Goal: Transaction & Acquisition: Purchase product/service

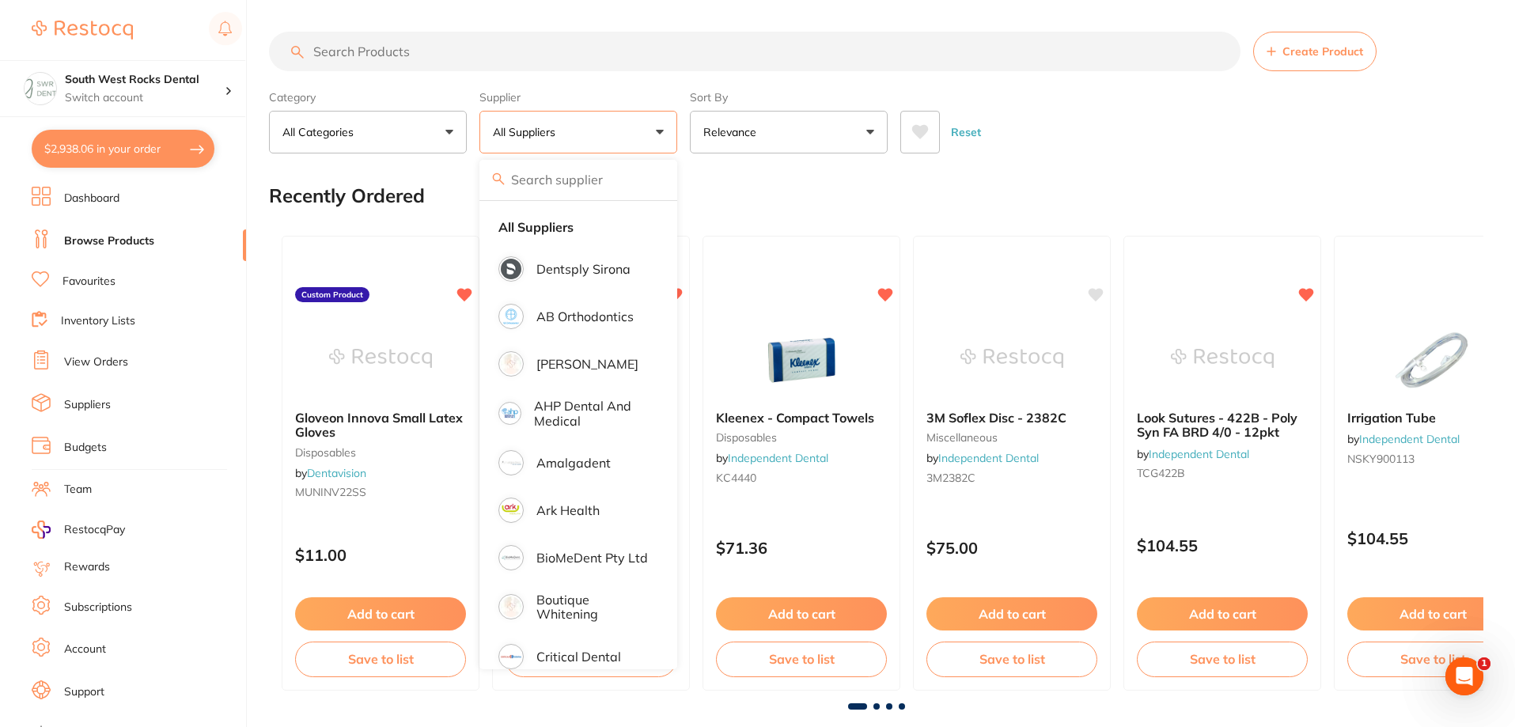
click at [118, 157] on button "$2,938.06 in your order" at bounding box center [123, 149] width 183 height 38
checkbox input "true"
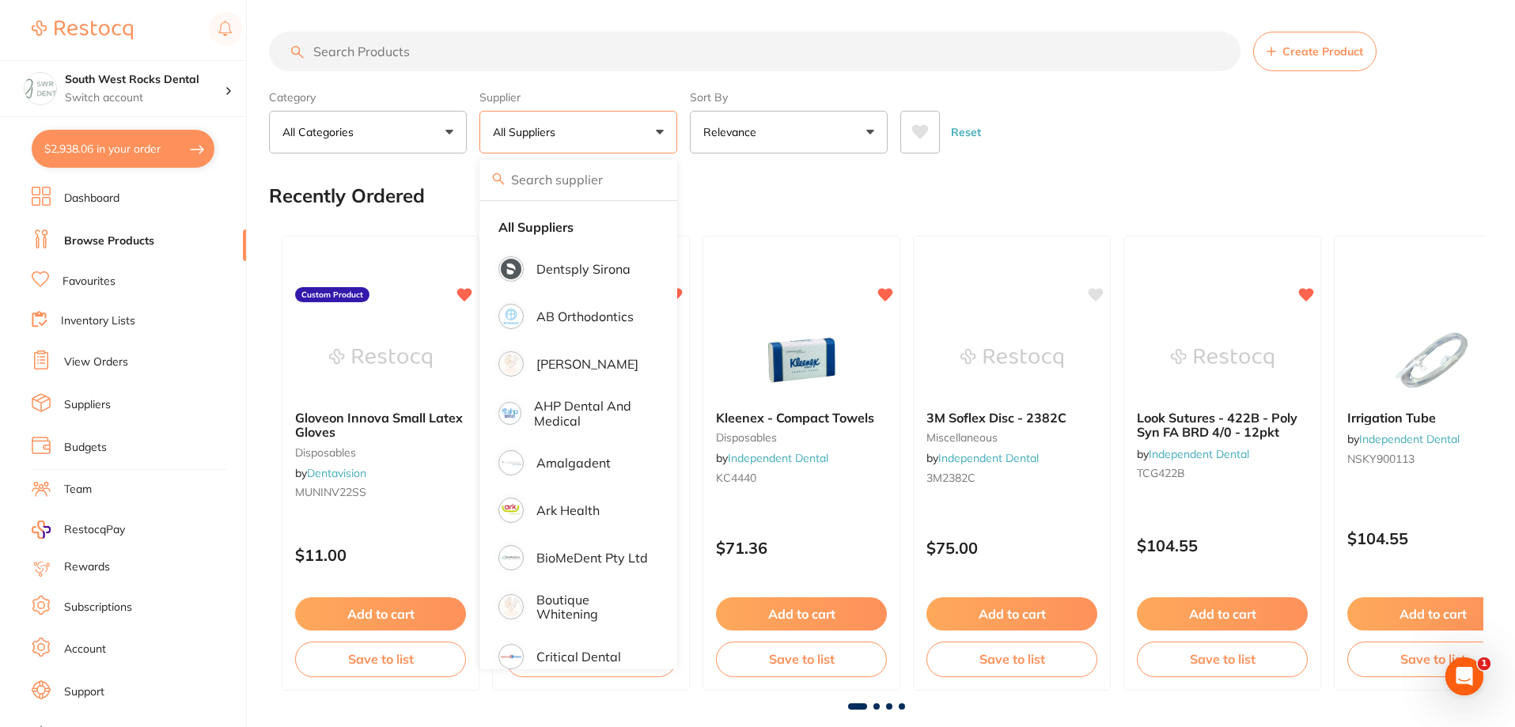
checkbox input "true"
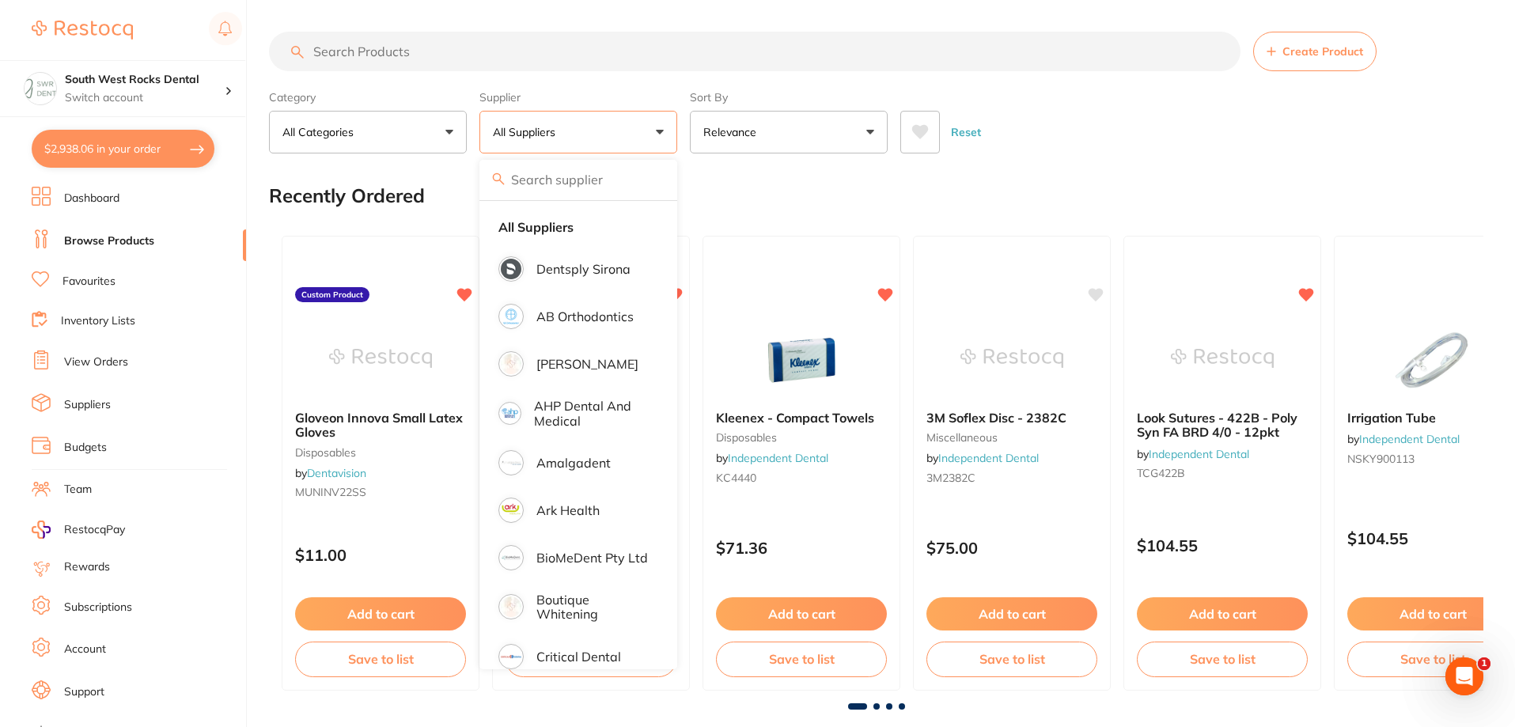
checkbox input "true"
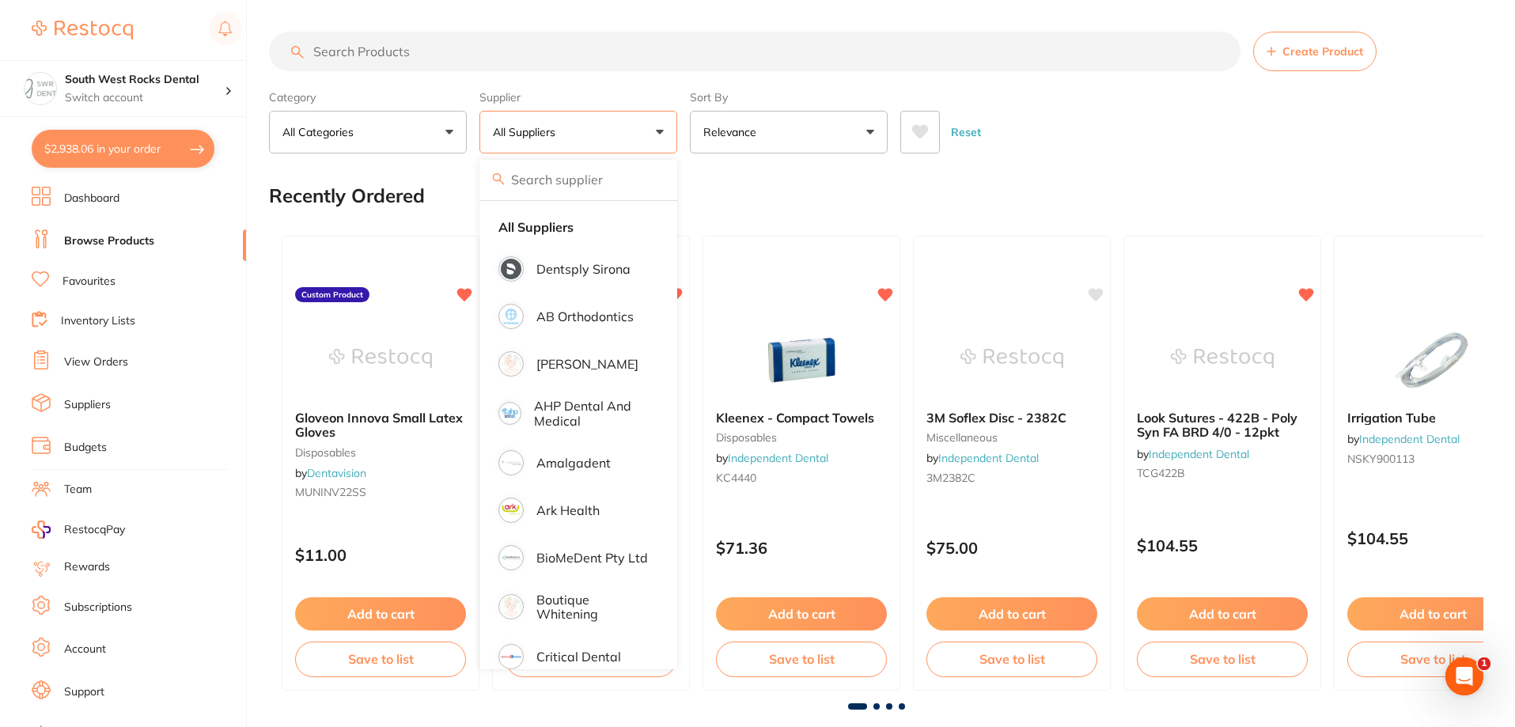
checkbox input "true"
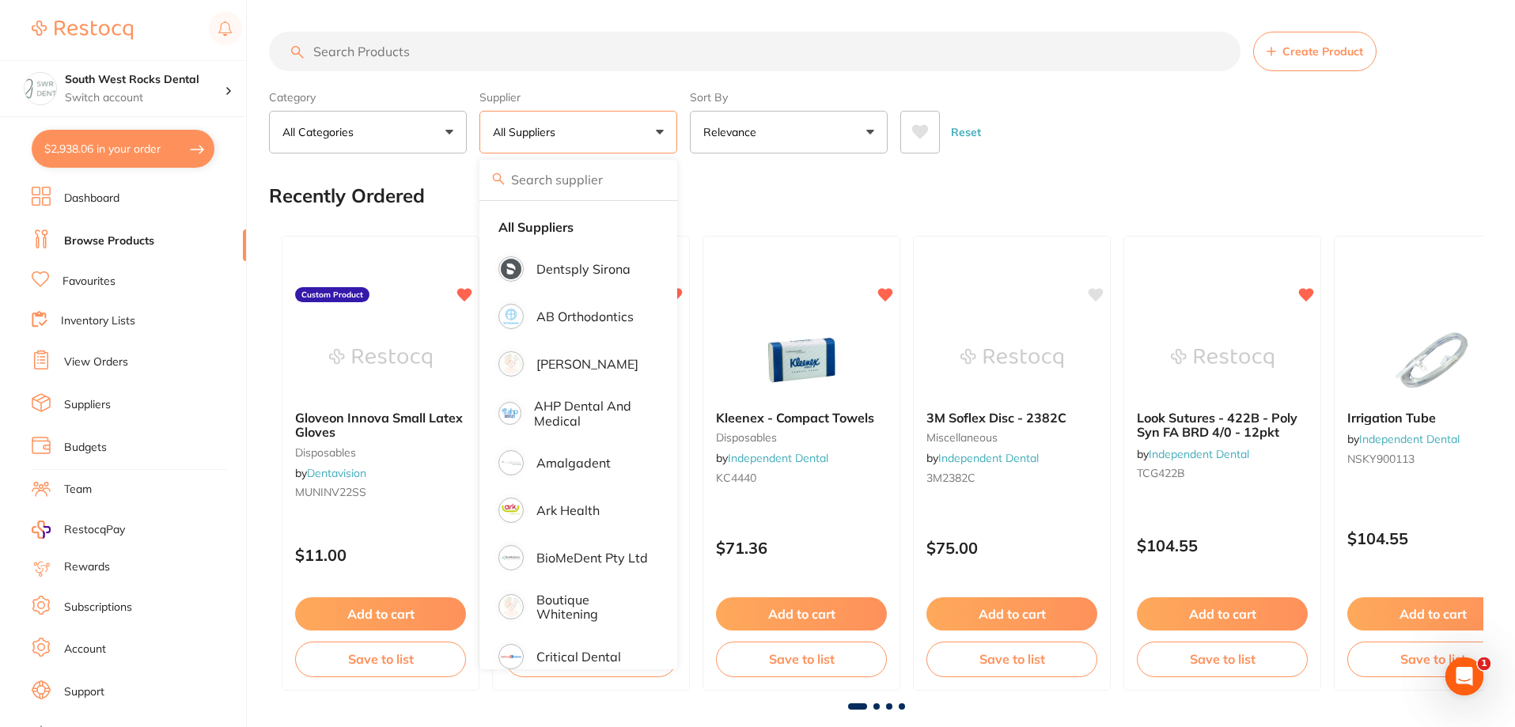
checkbox input "true"
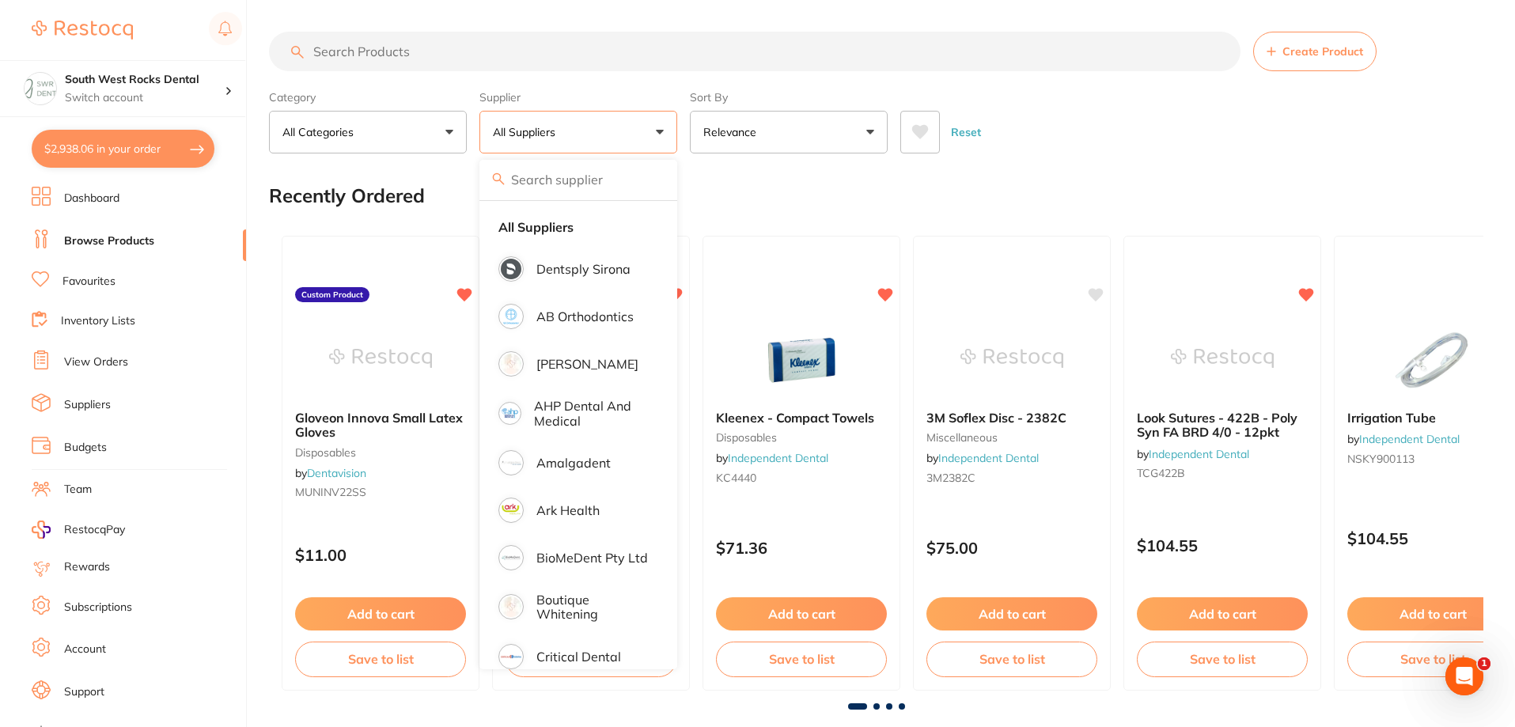
checkbox input "true"
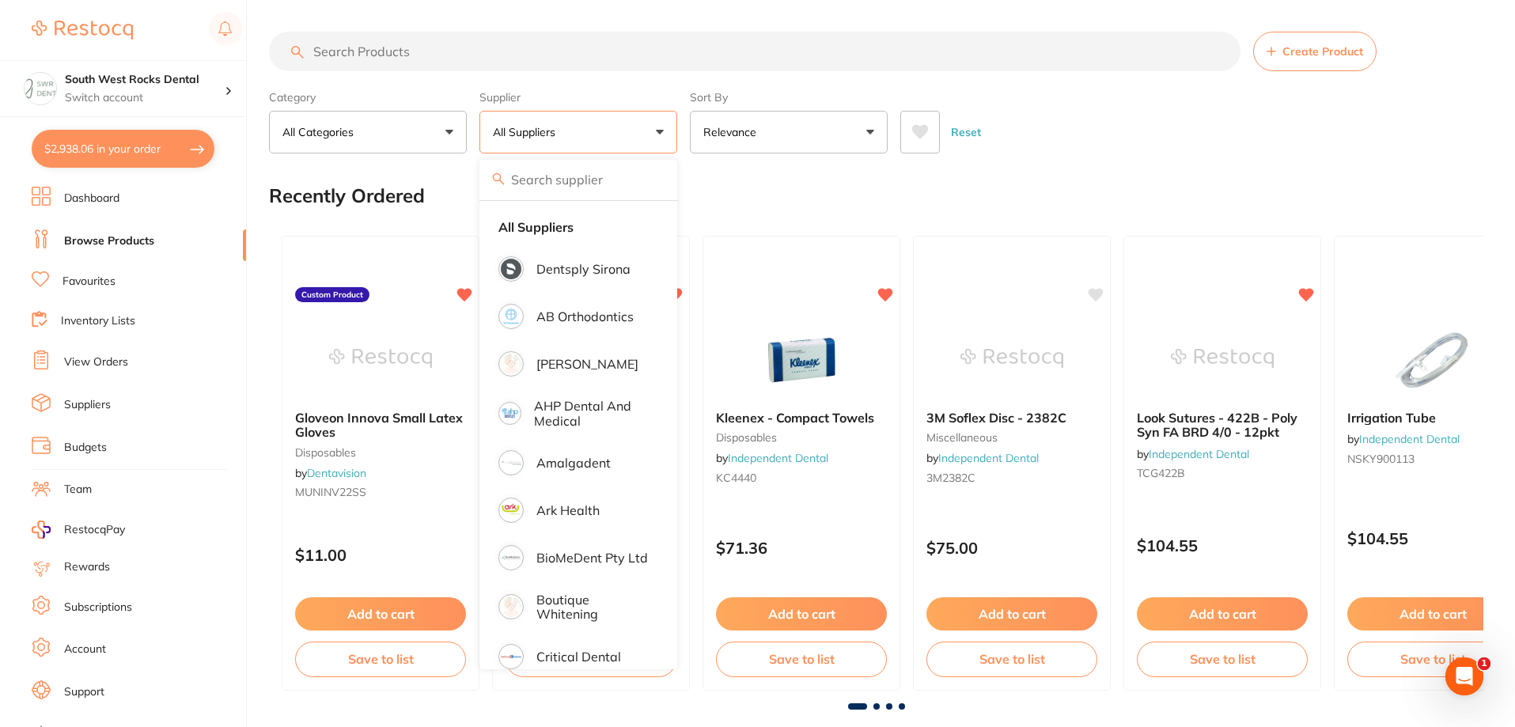
checkbox input "true"
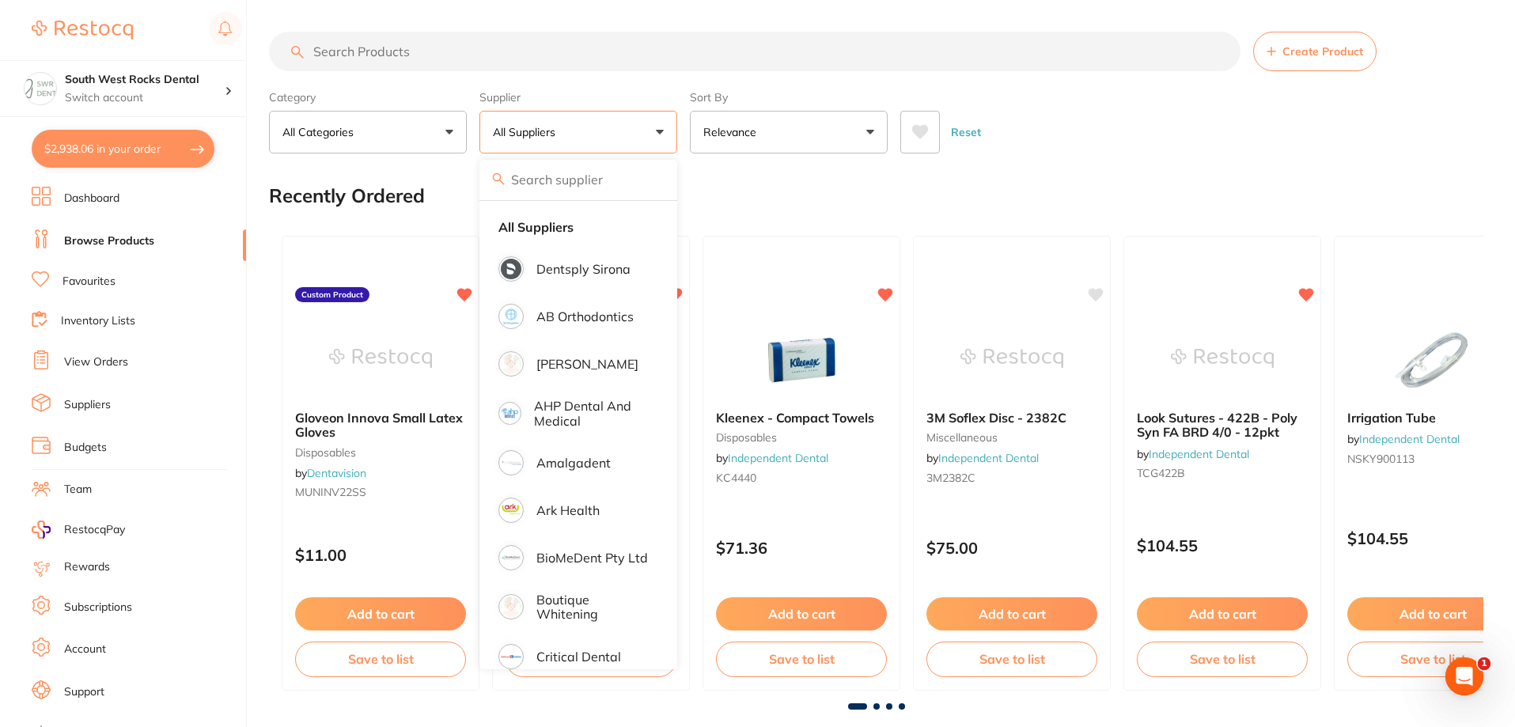
checkbox input "true"
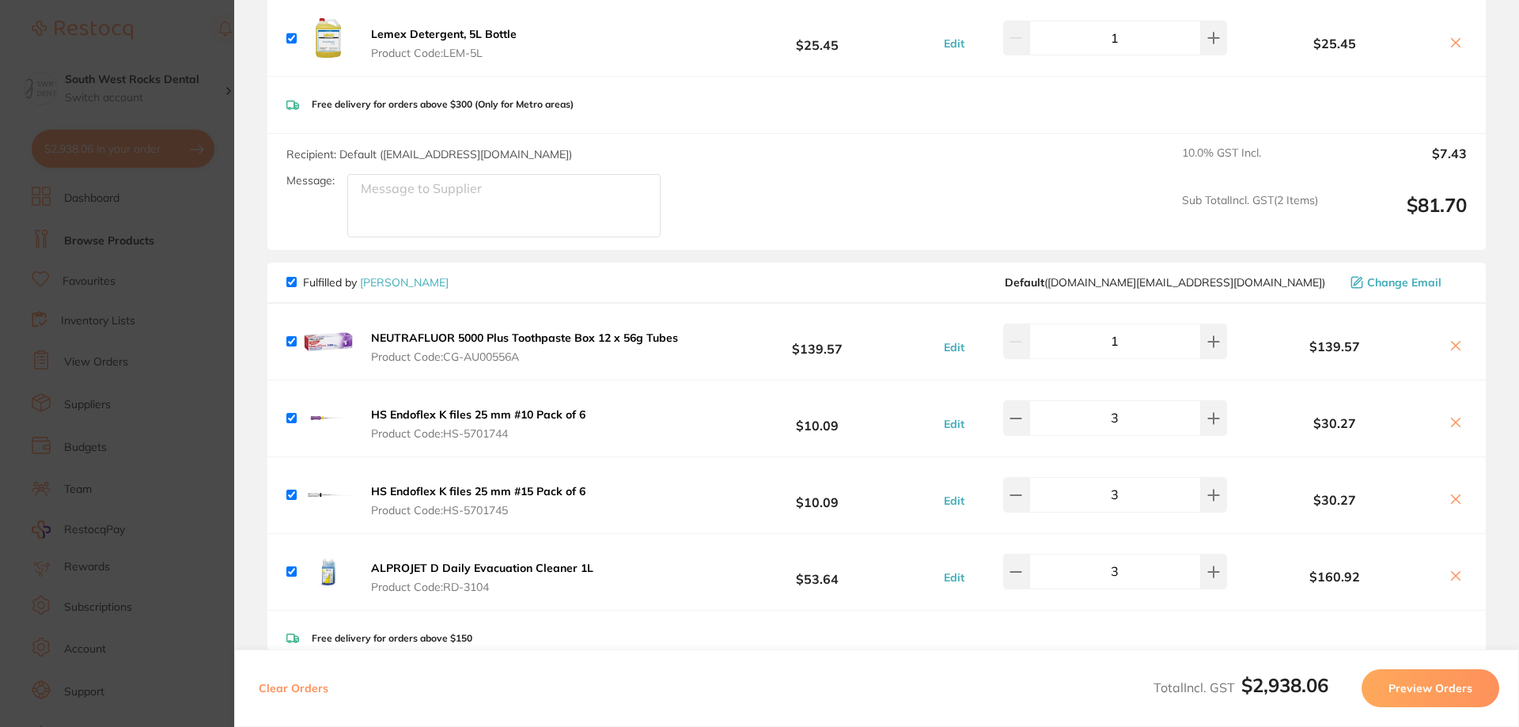
scroll to position [1503, 0]
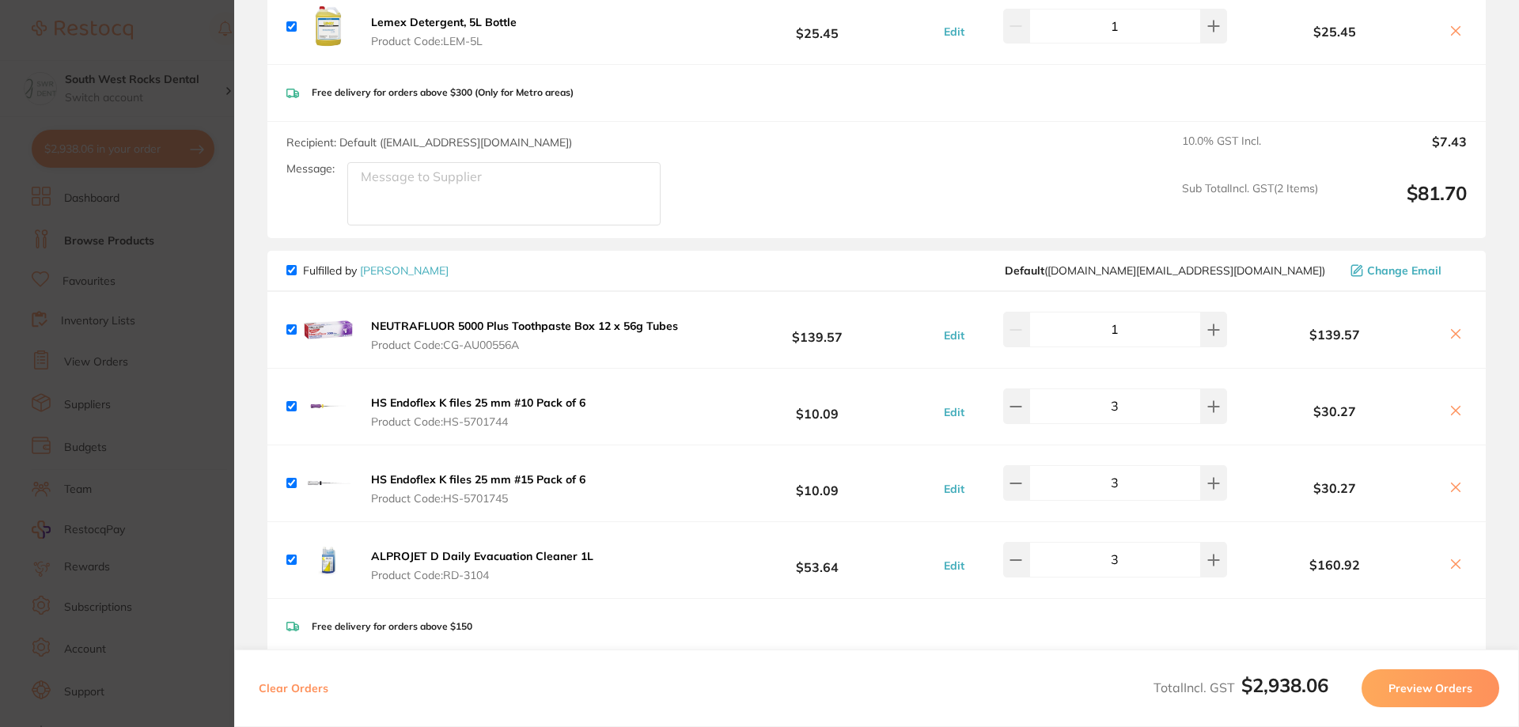
click at [286, 559] on input "checkbox" at bounding box center [291, 559] width 10 height 10
checkbox input "false"
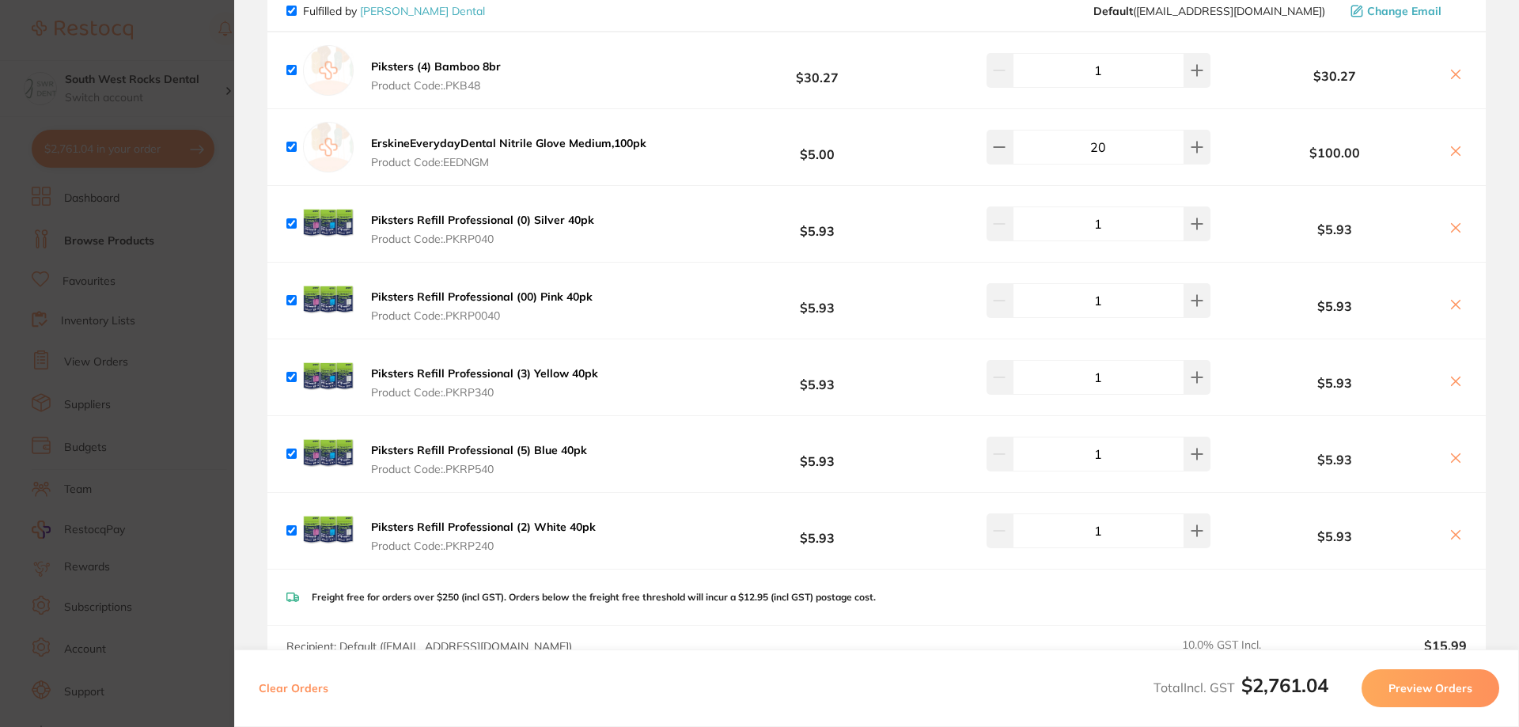
scroll to position [0, 0]
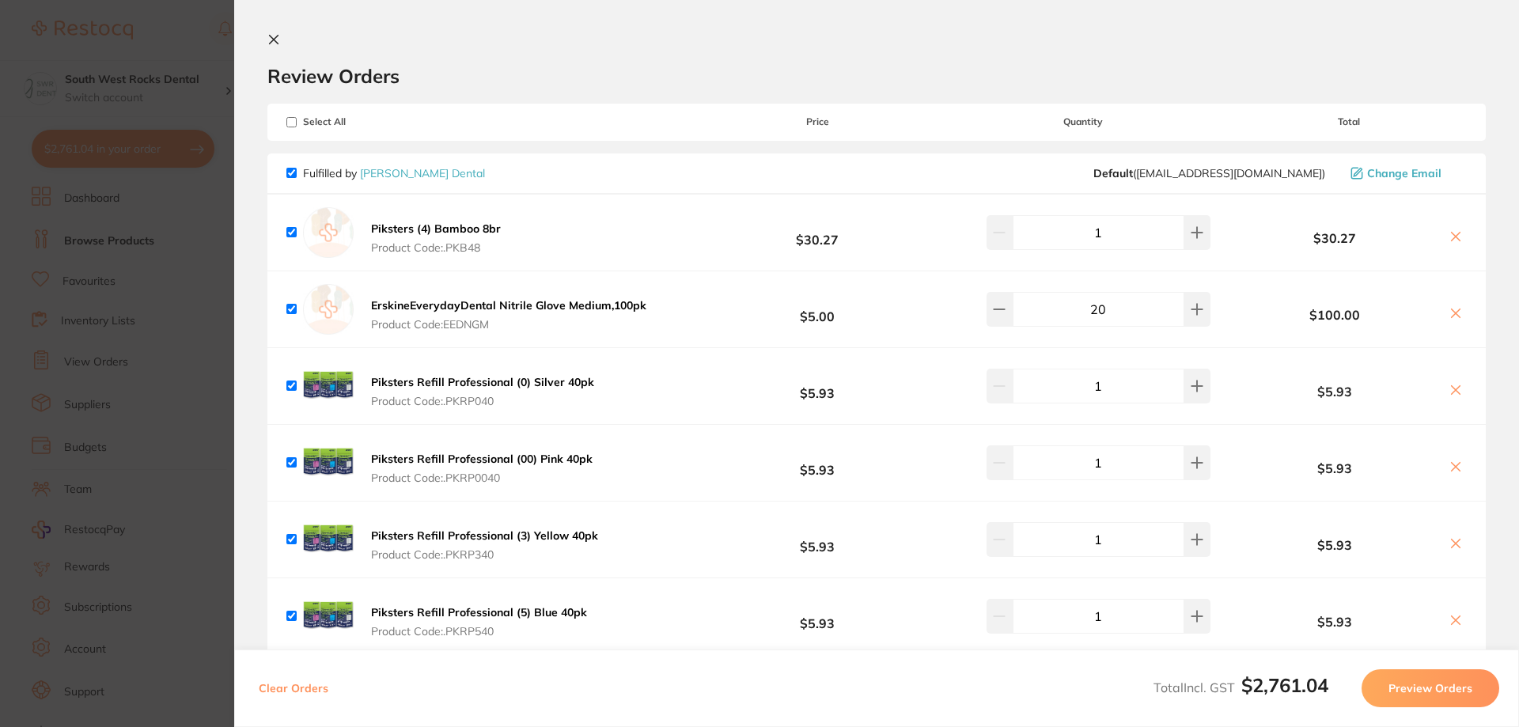
click at [294, 123] on input "checkbox" at bounding box center [291, 122] width 10 height 10
checkbox input "true"
click at [294, 123] on input "checkbox" at bounding box center [291, 122] width 10 height 10
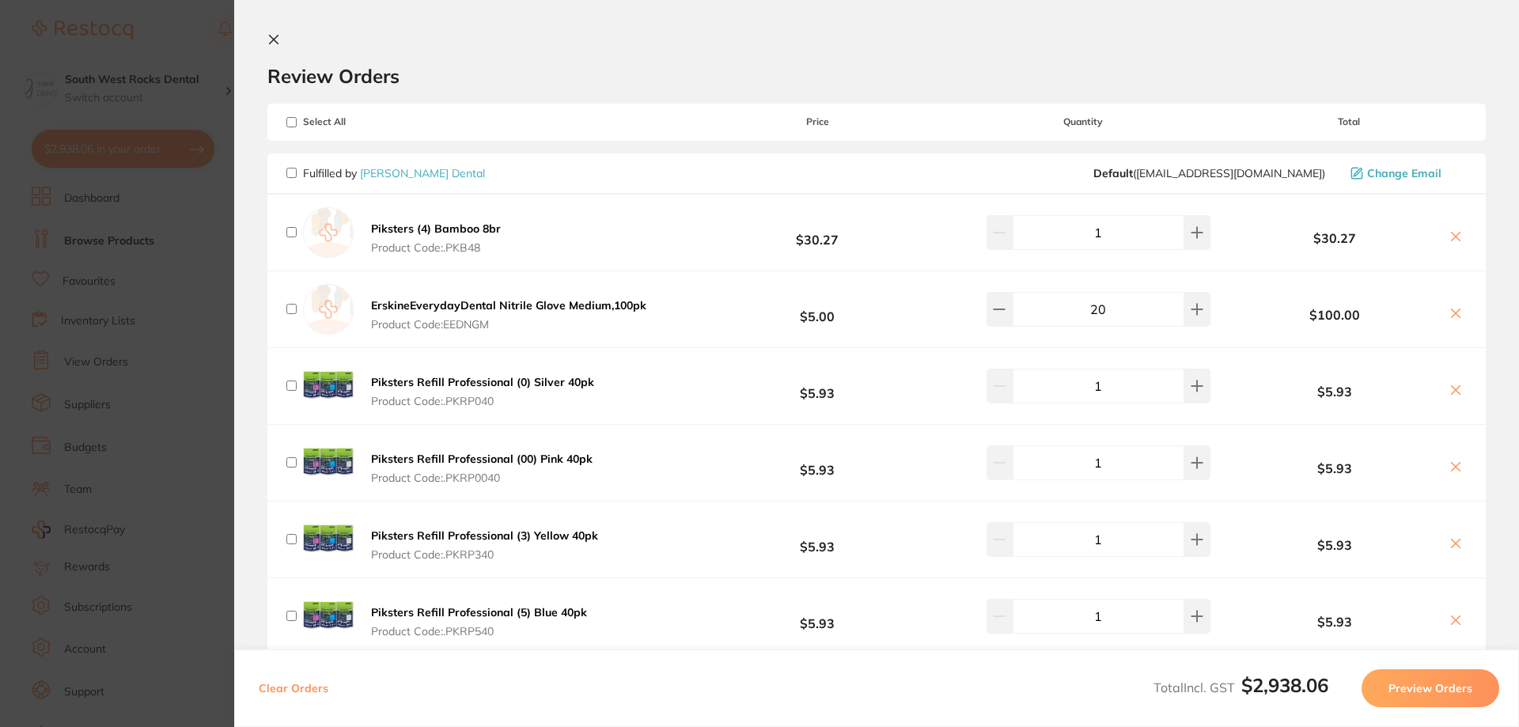
checkbox input "false"
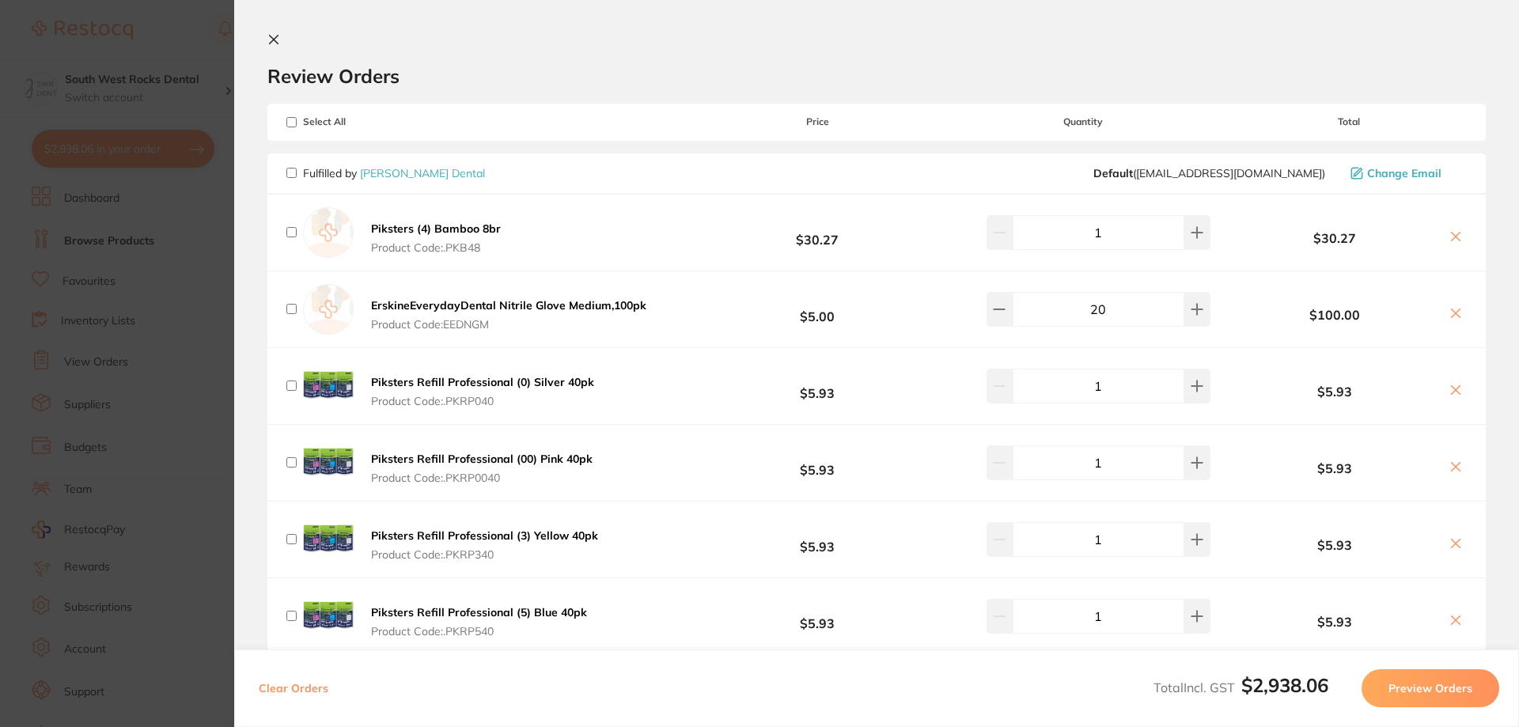
checkbox input "false"
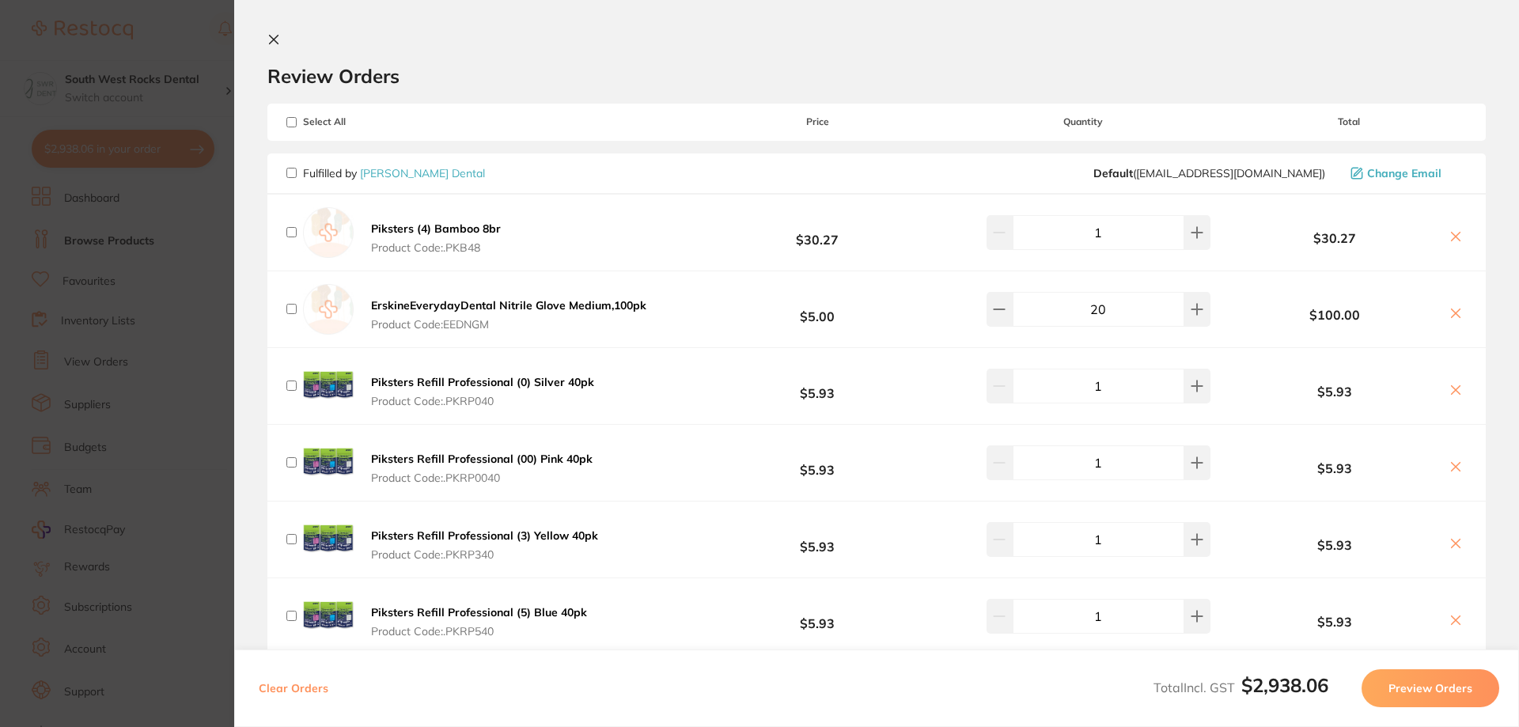
checkbox input "false"
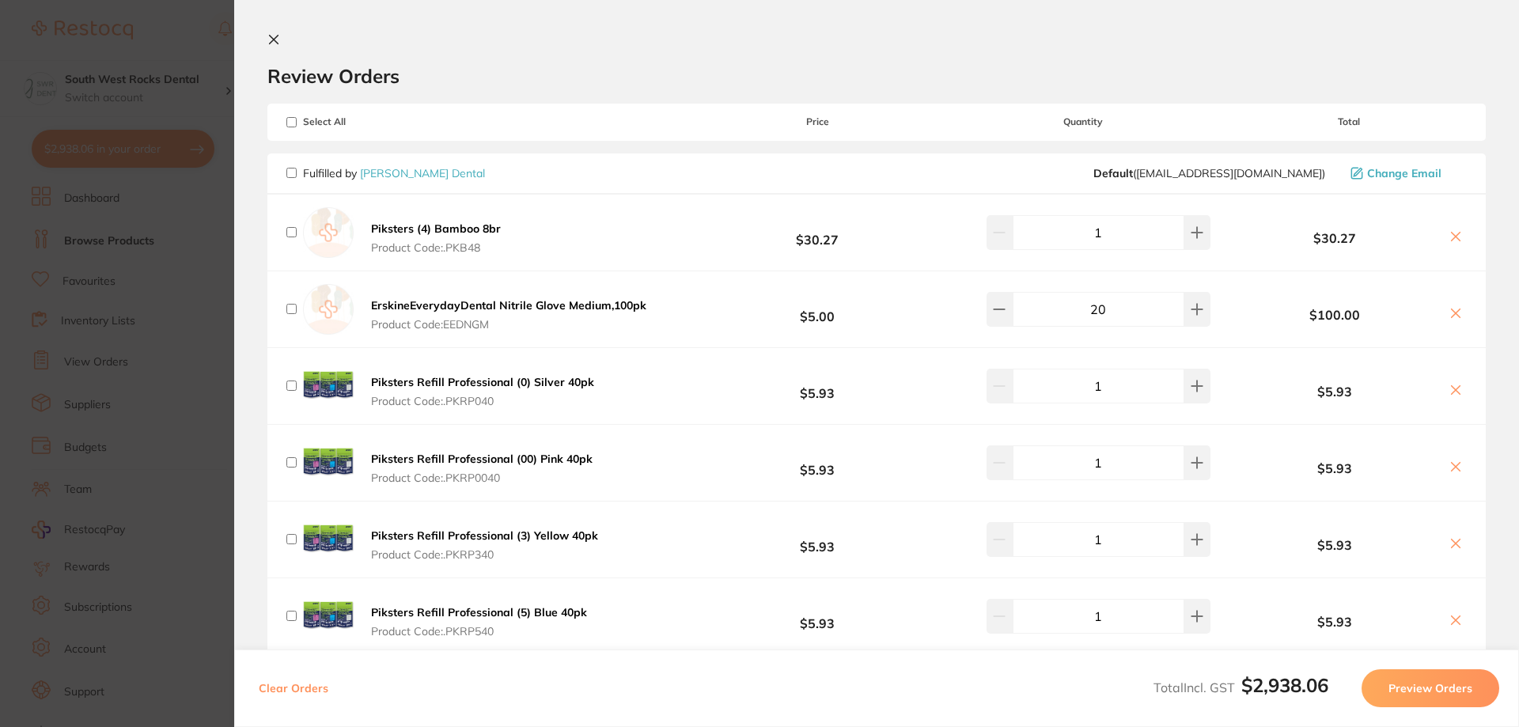
checkbox input "false"
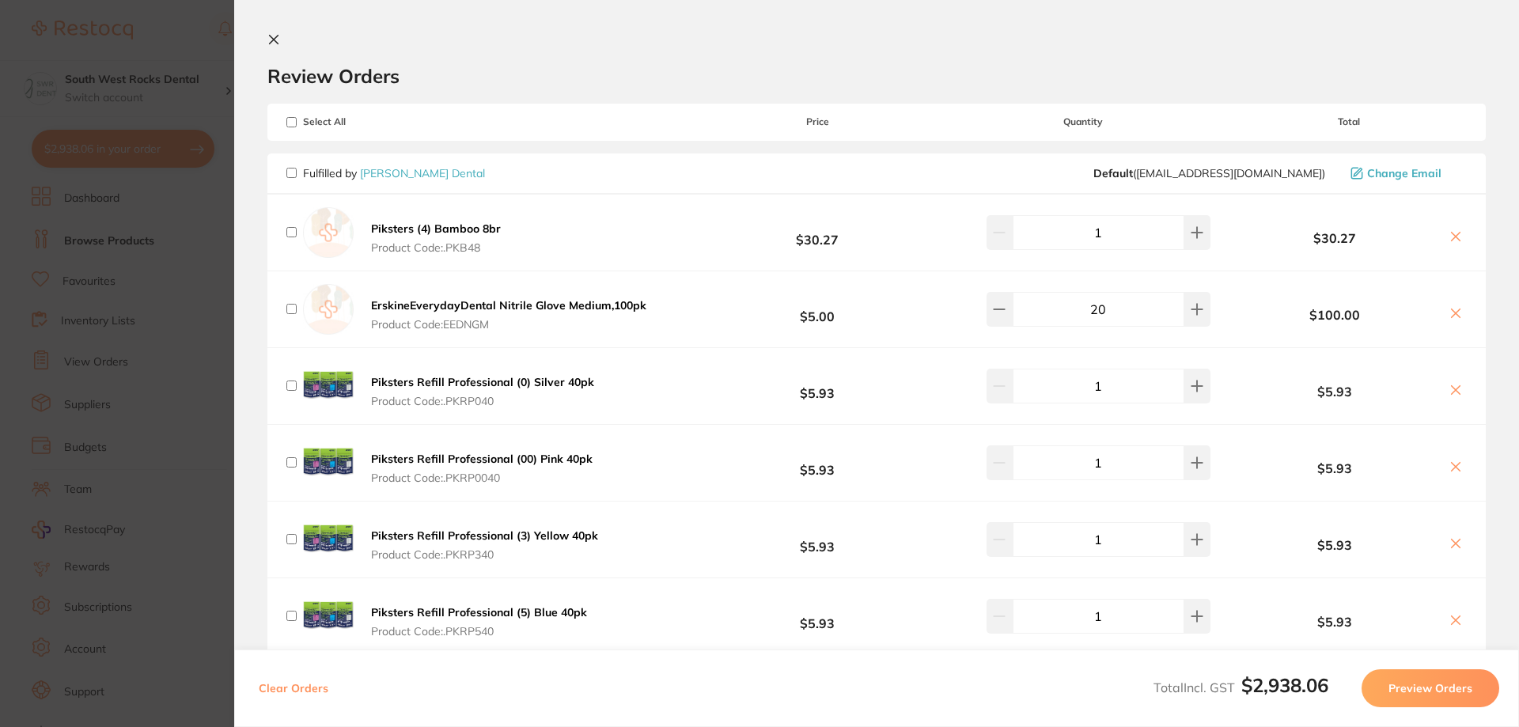
checkbox input "false"
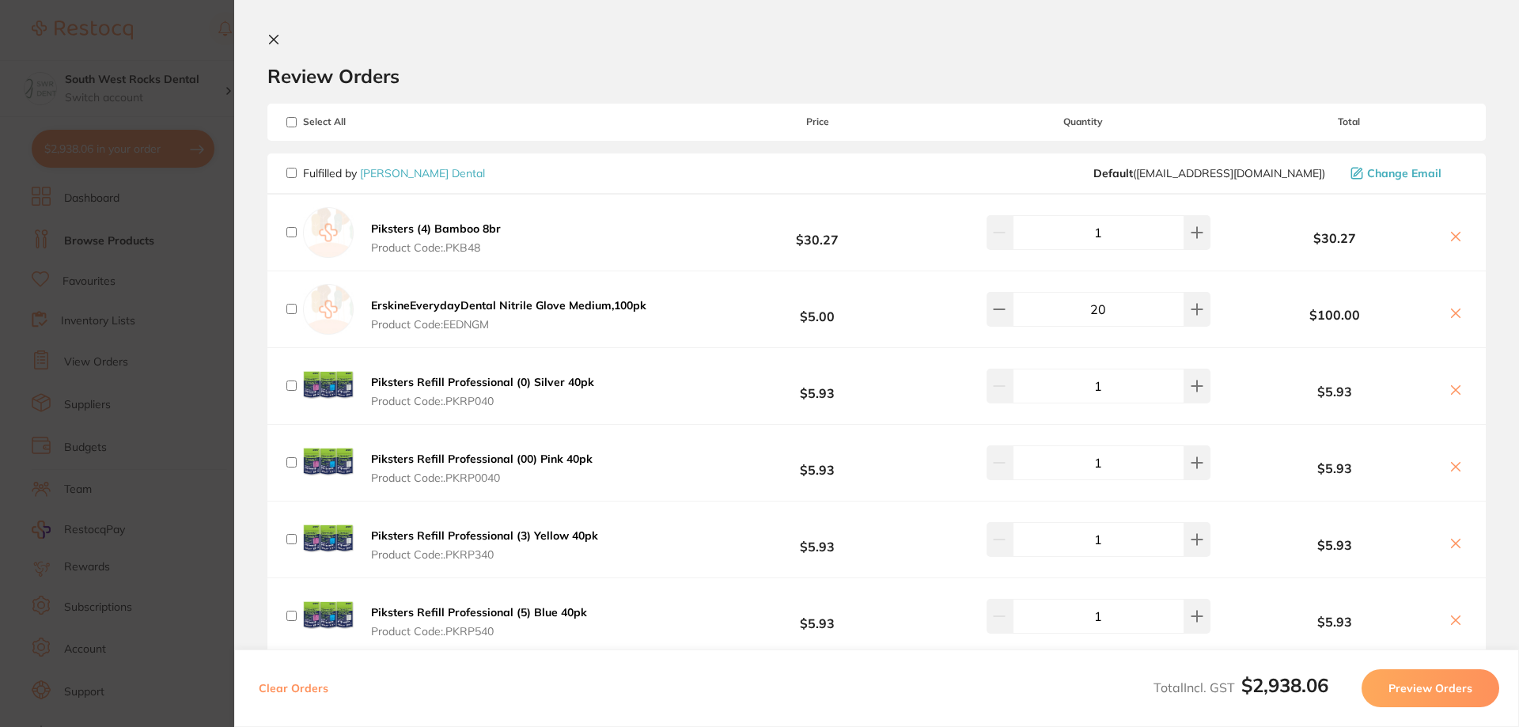
checkbox input "false"
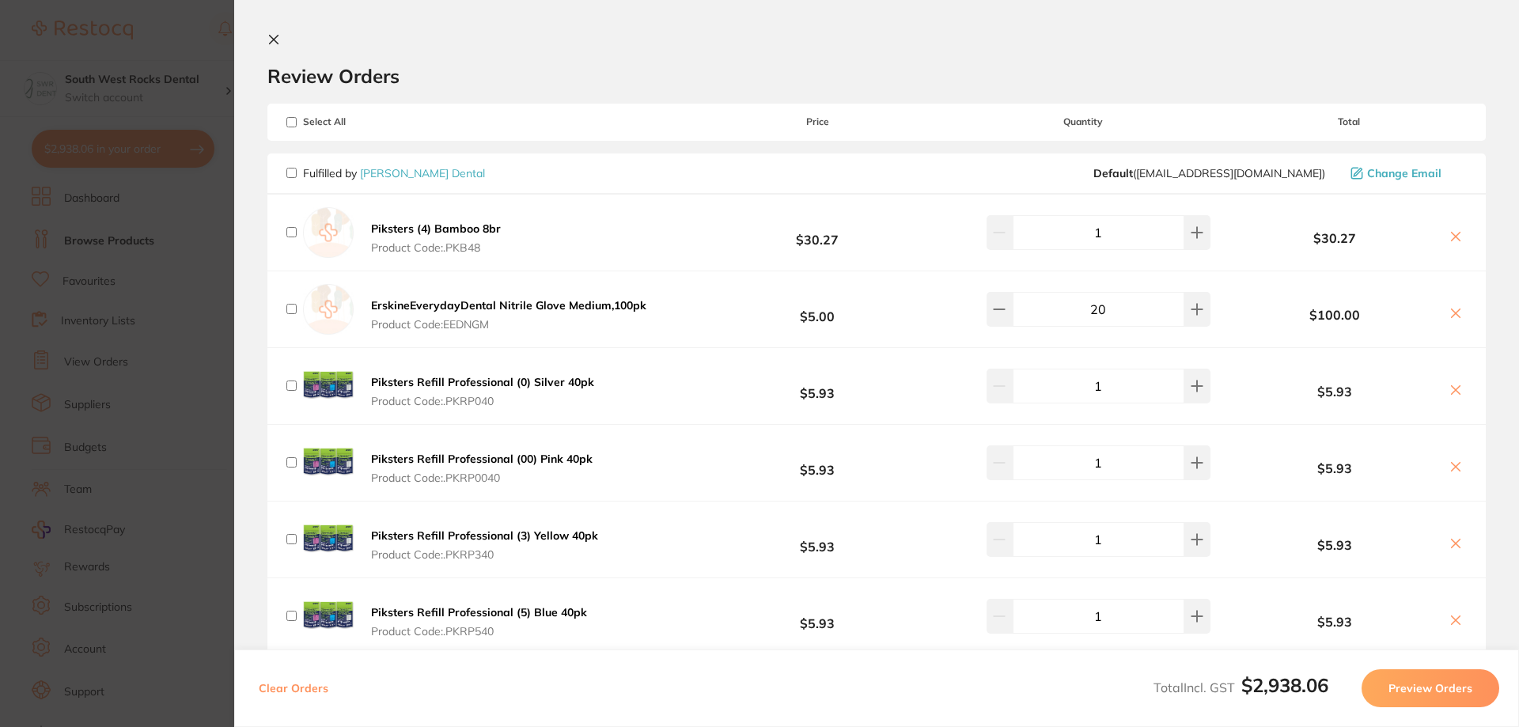
checkbox input "false"
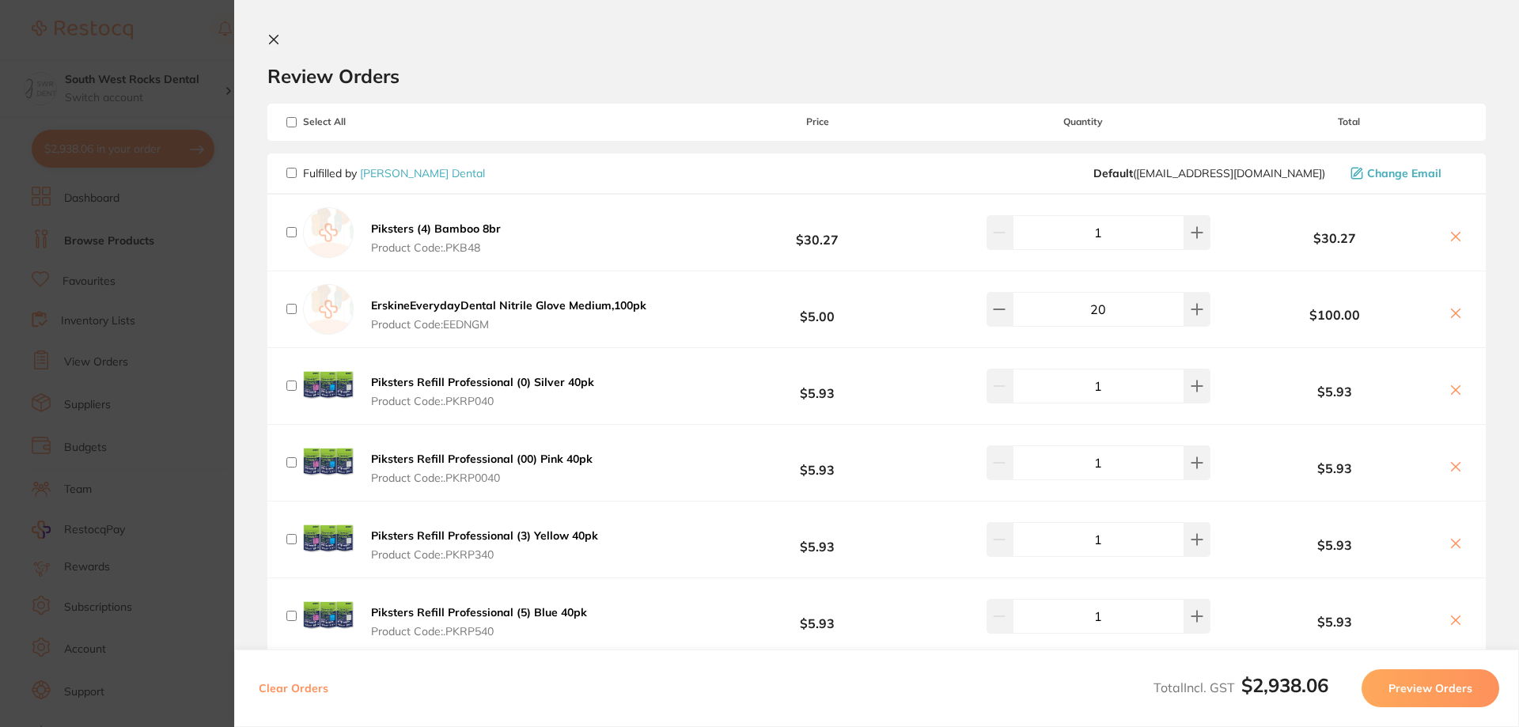
checkbox input "false"
click at [278, 38] on icon at bounding box center [273, 39] width 13 height 13
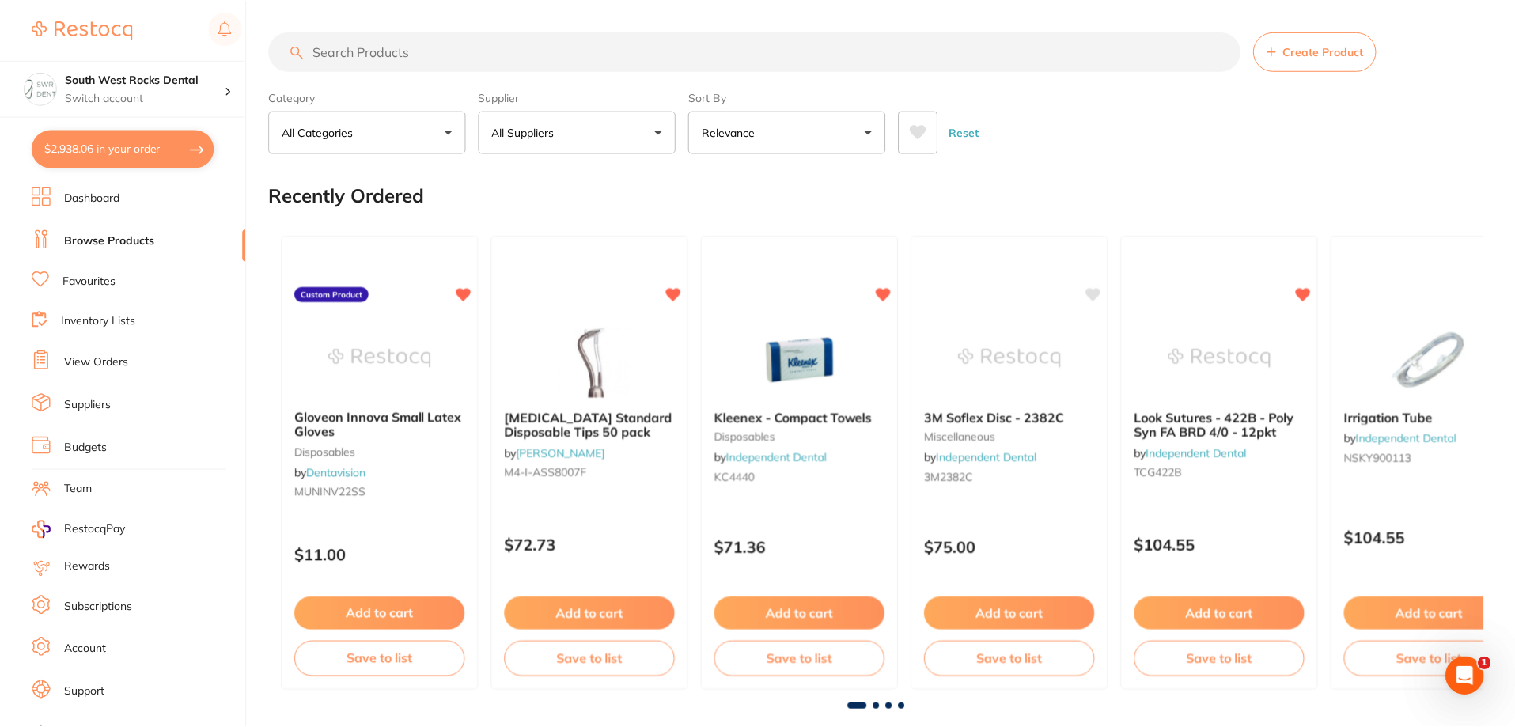
scroll to position [1741, 0]
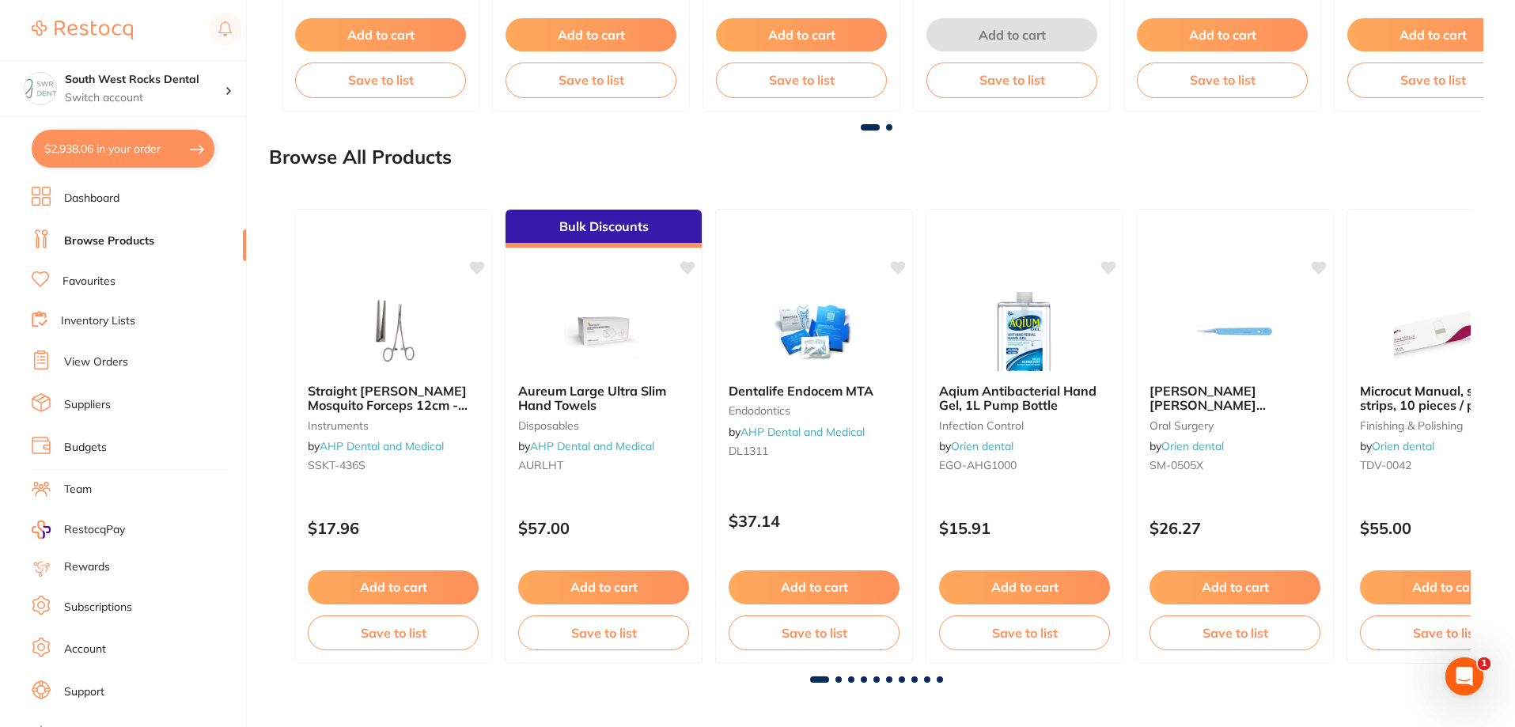
click at [103, 237] on link "Browse Products" at bounding box center [109, 241] width 90 height 16
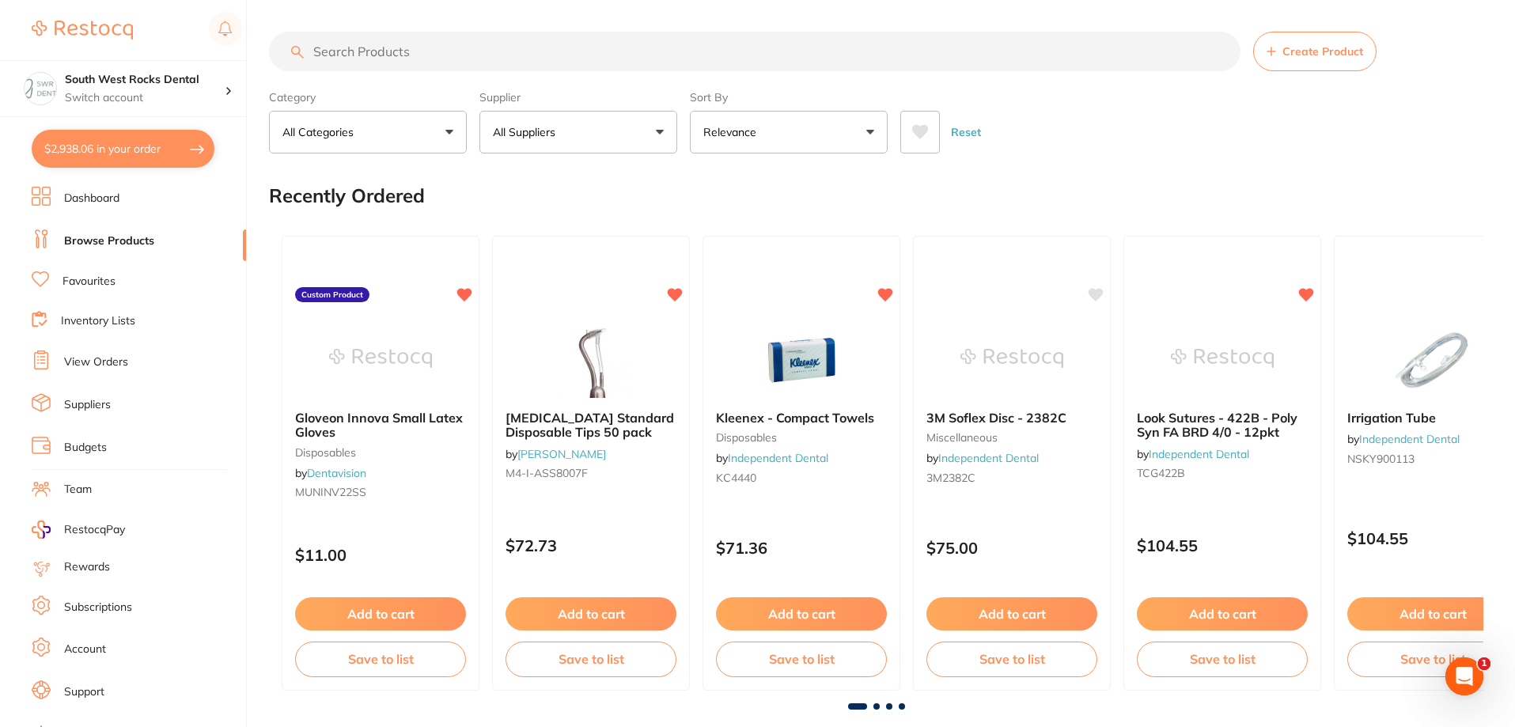
click at [407, 55] on input "search" at bounding box center [754, 52] width 971 height 40
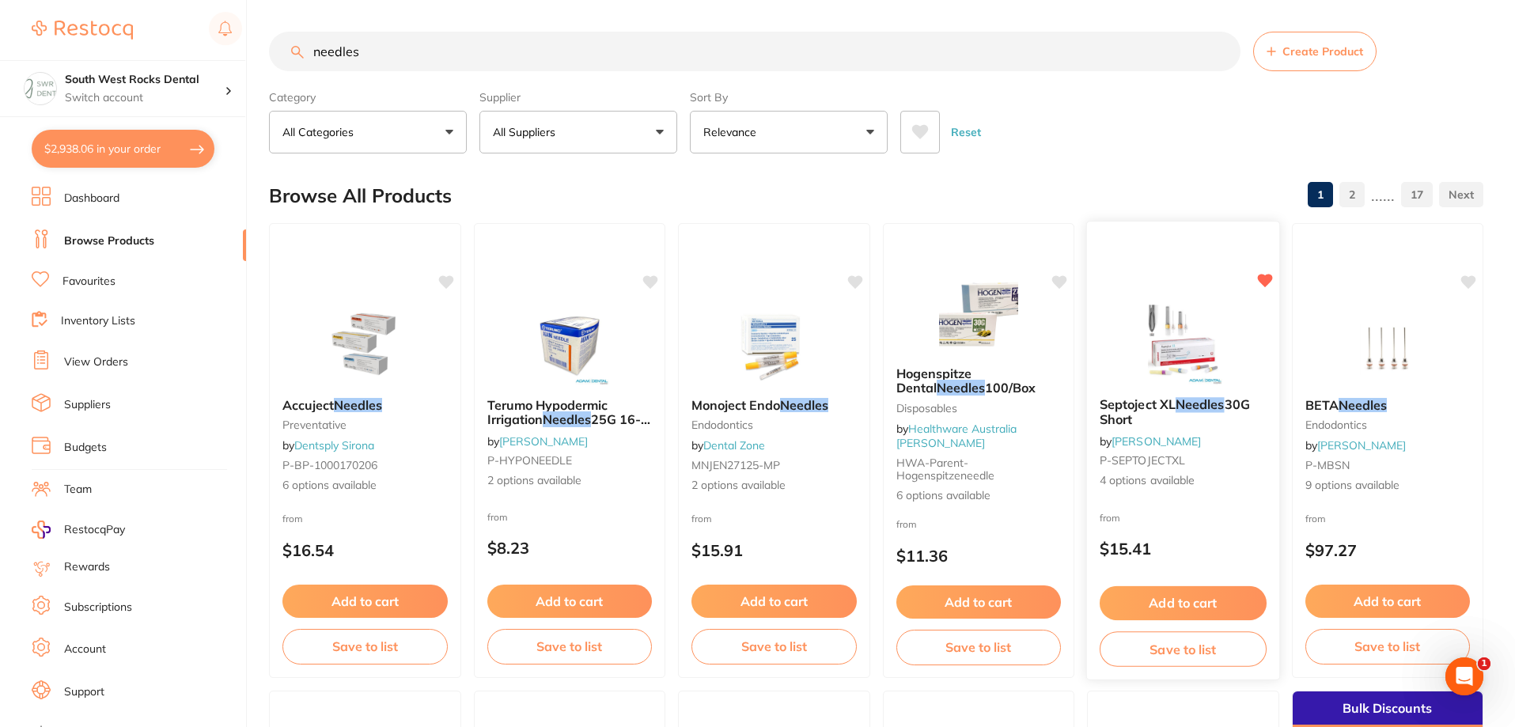
type input "needles"
click at [1160, 404] on span "Septoject XL" at bounding box center [1137, 404] width 76 height 16
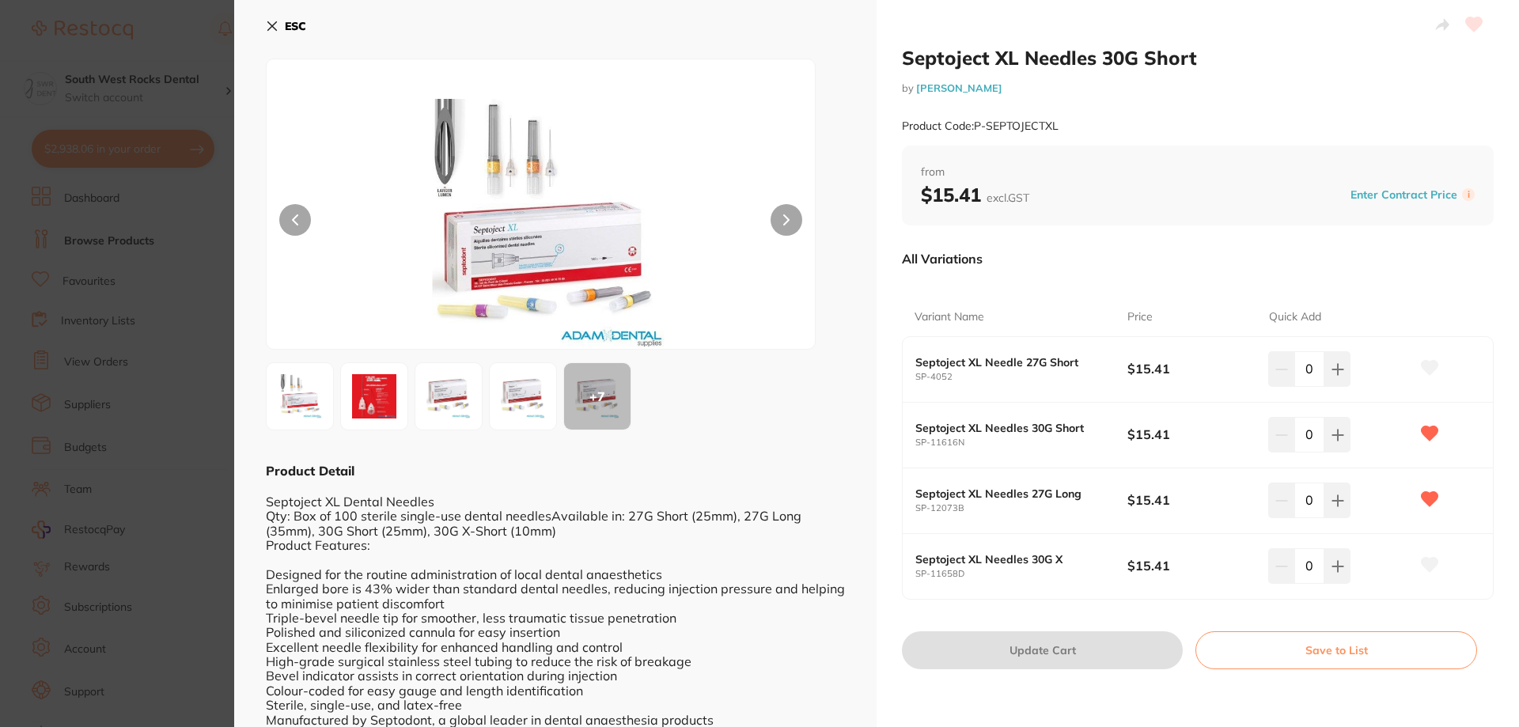
click at [456, 393] on img at bounding box center [448, 396] width 57 height 57
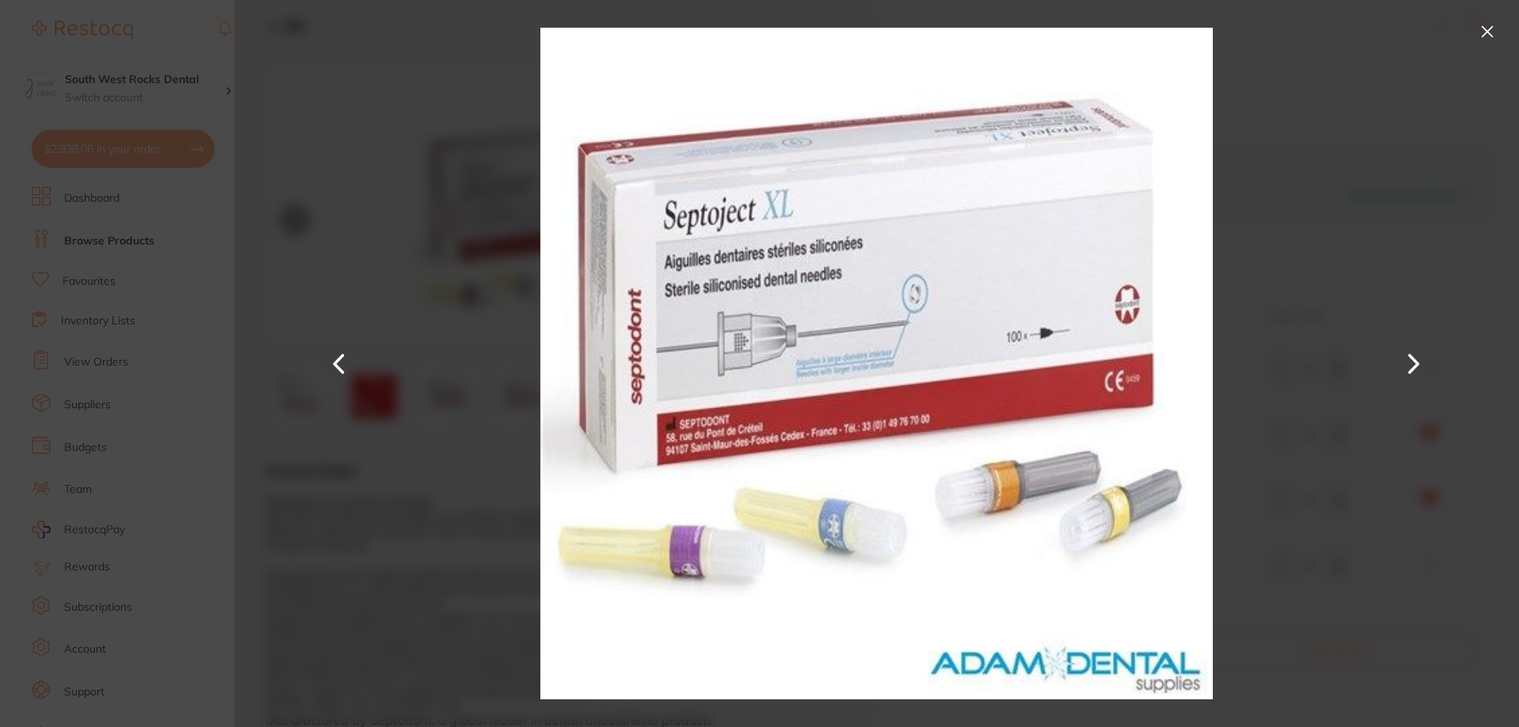
click at [1415, 359] on button at bounding box center [1413, 364] width 38 height 364
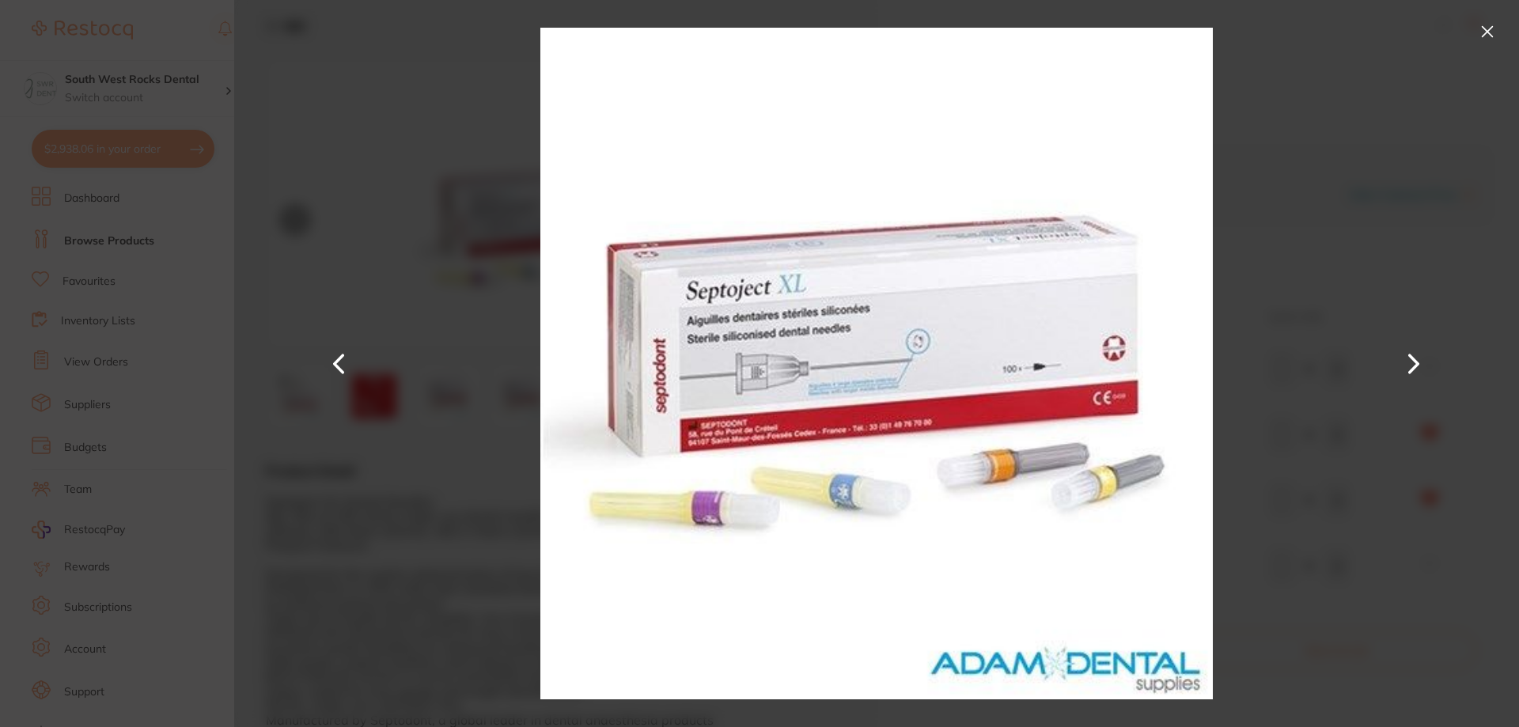
click at [1421, 363] on button at bounding box center [1413, 364] width 38 height 364
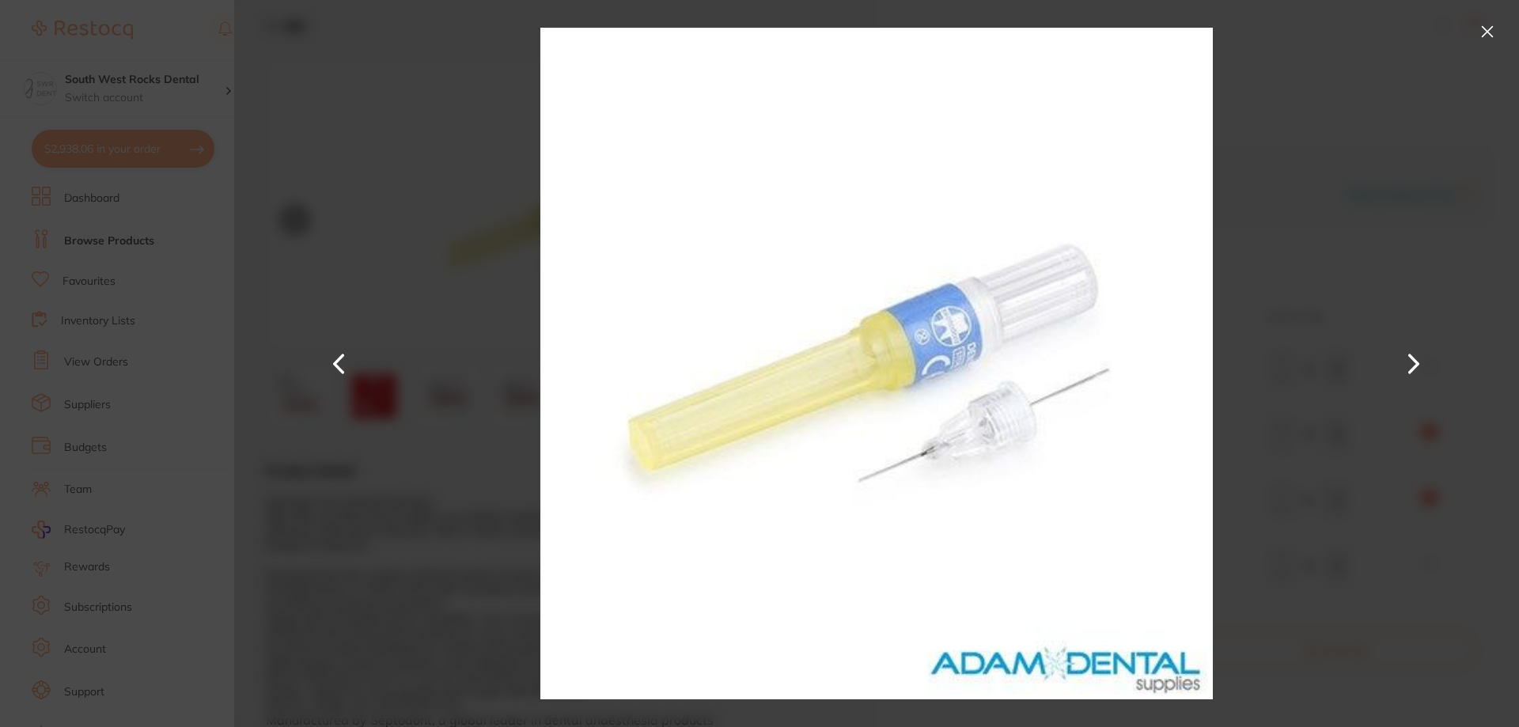
click at [1421, 363] on button at bounding box center [1413, 364] width 38 height 364
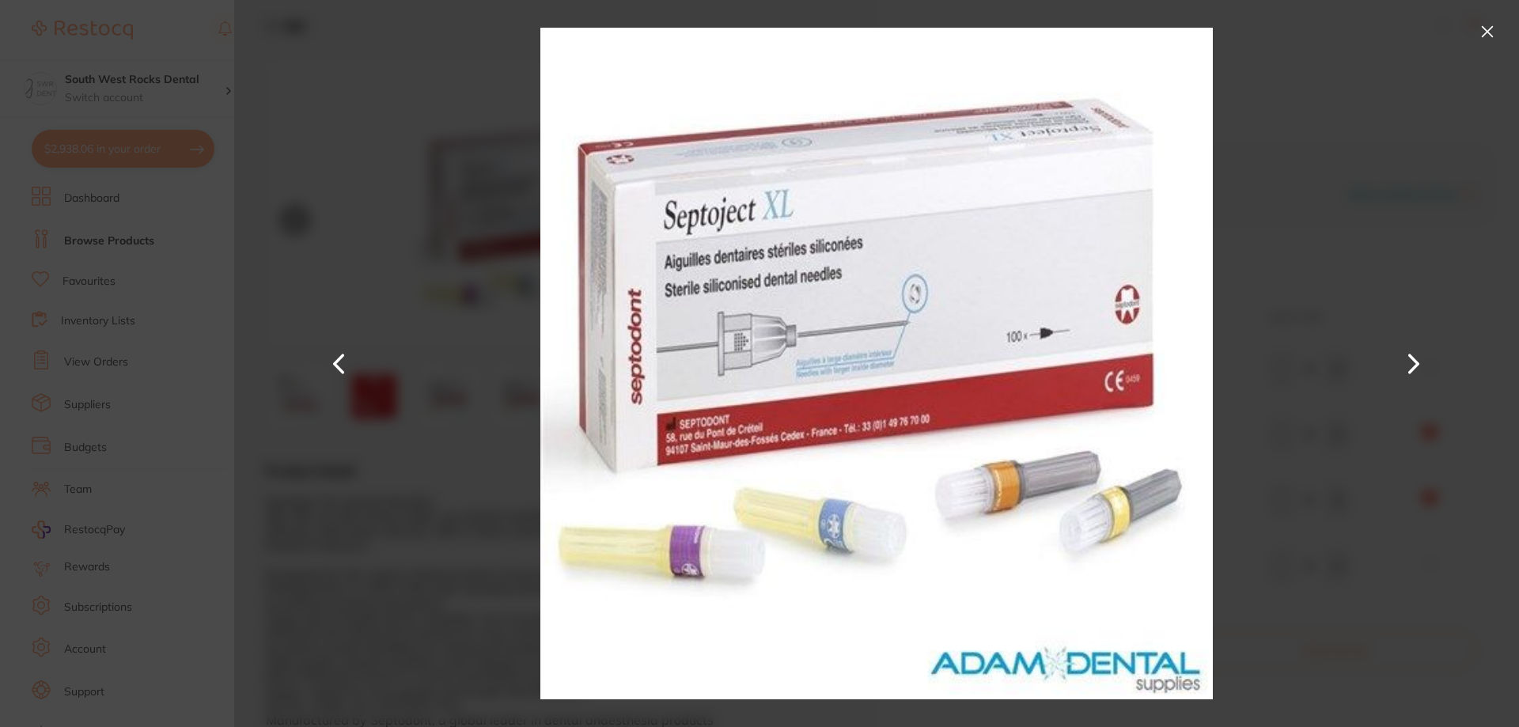
click at [1421, 363] on button at bounding box center [1413, 364] width 38 height 364
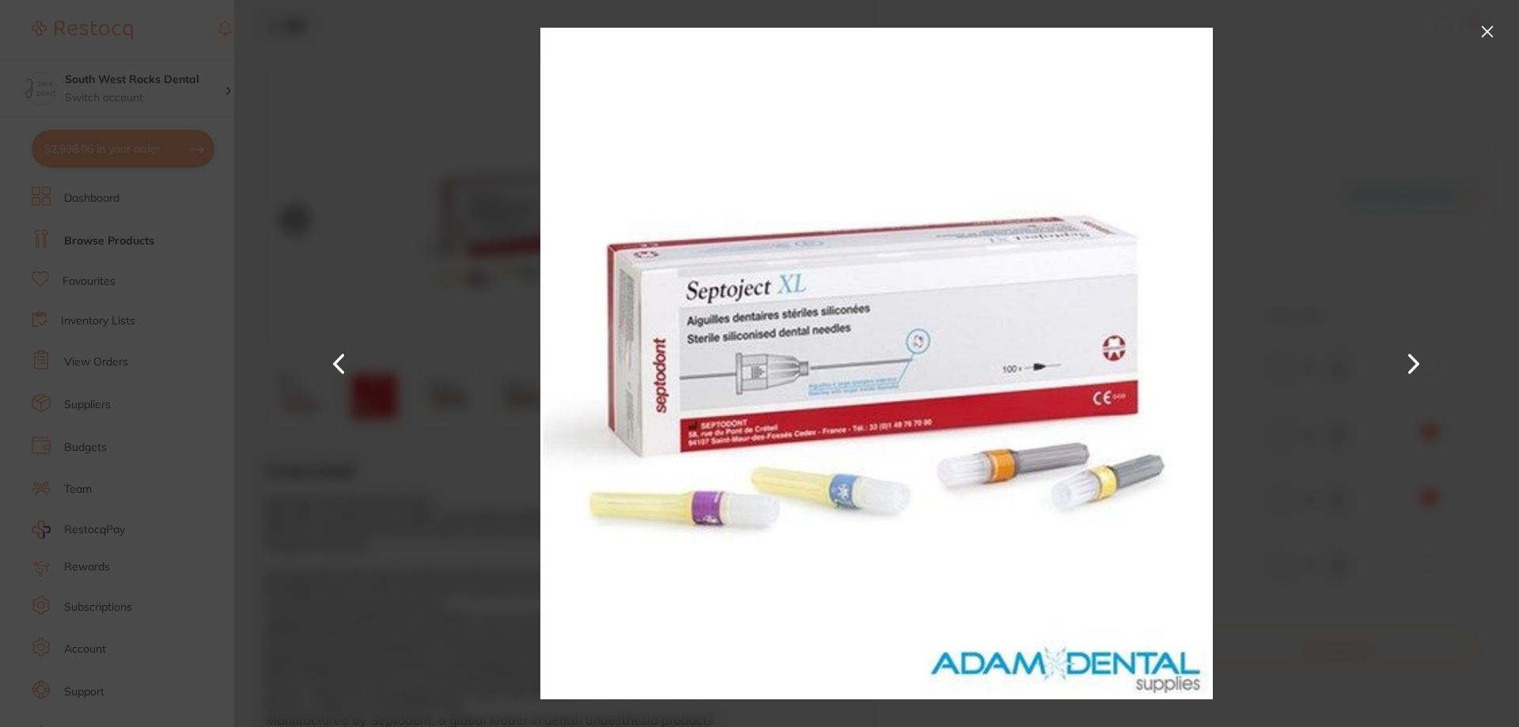
click at [1485, 26] on button at bounding box center [1486, 31] width 25 height 25
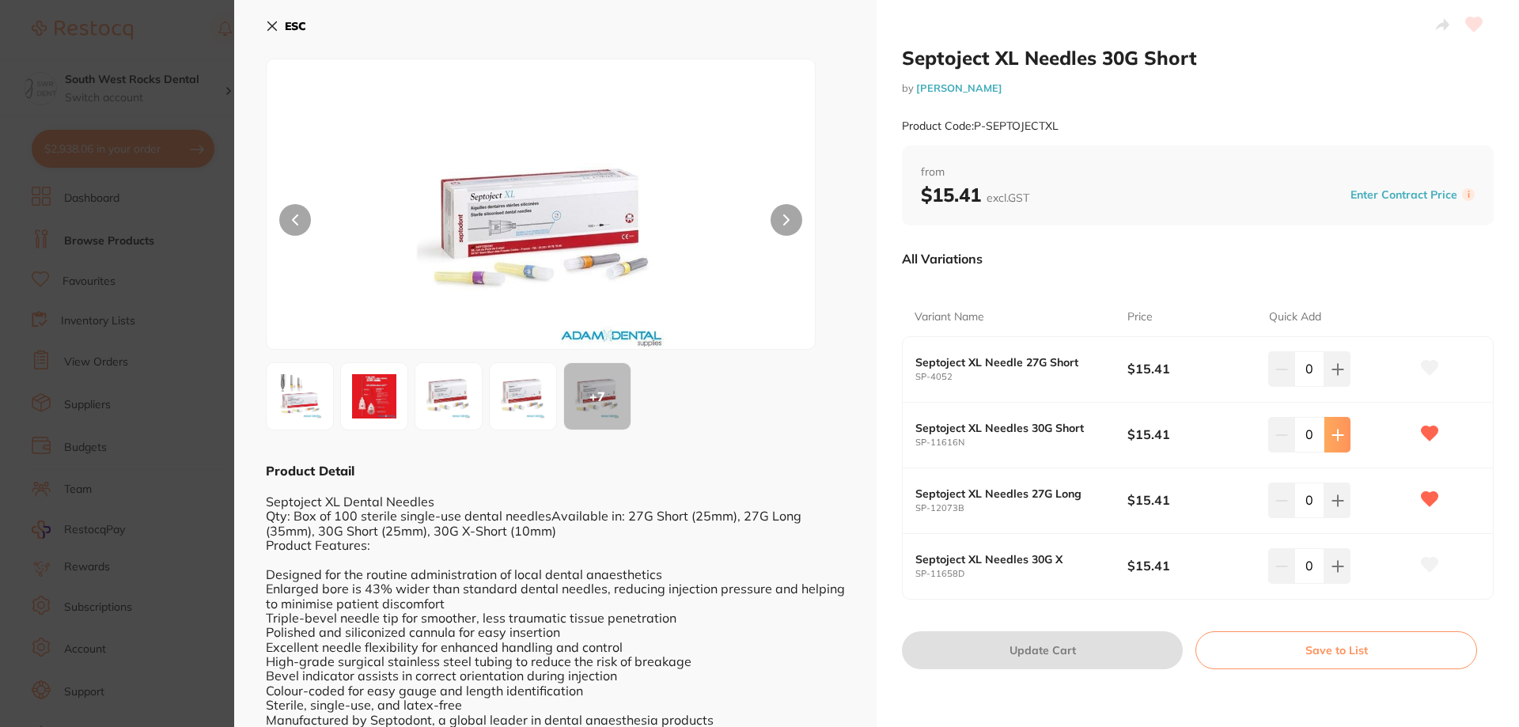
click at [1331, 439] on icon at bounding box center [1337, 435] width 13 height 13
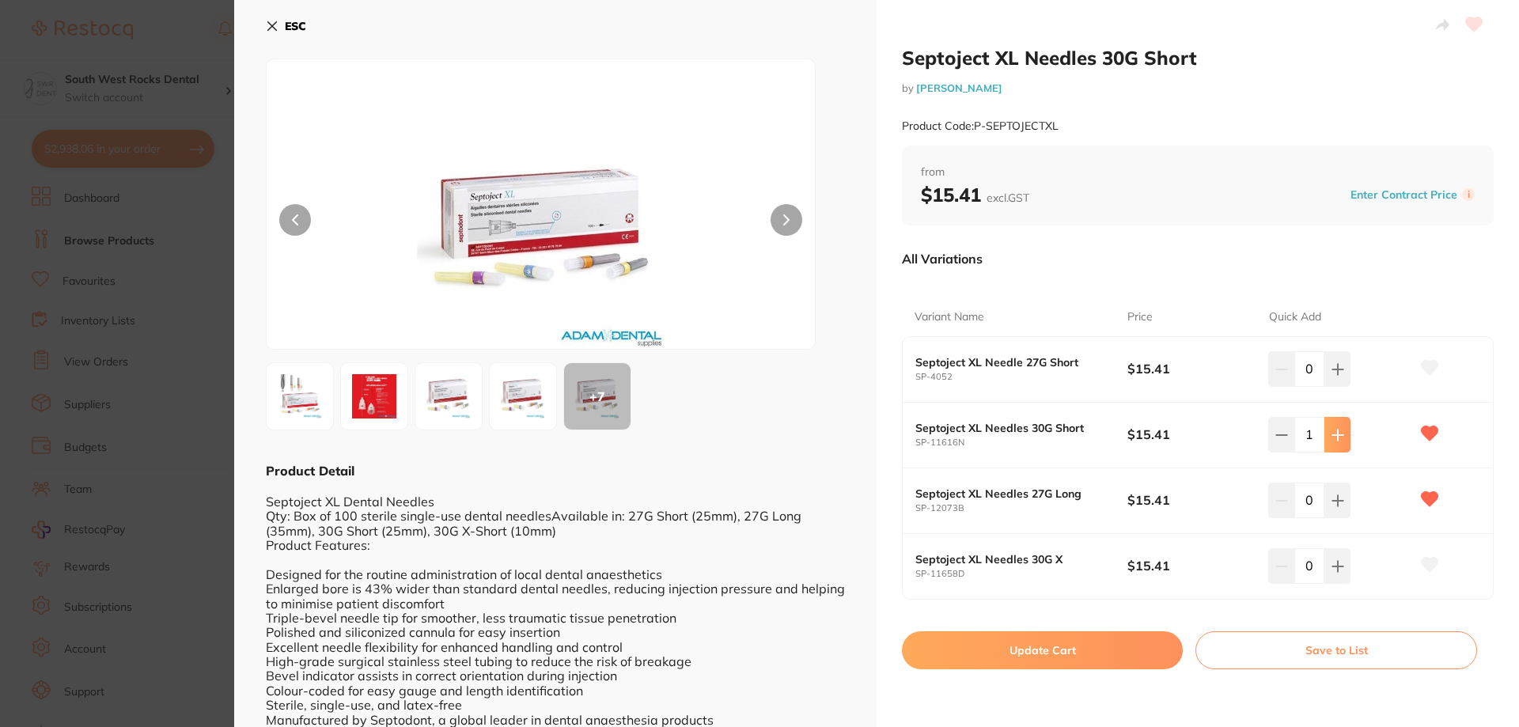
click at [1331, 439] on icon at bounding box center [1337, 435] width 13 height 13
type input "4"
click at [1090, 658] on button "Update Cart" at bounding box center [1042, 650] width 281 height 38
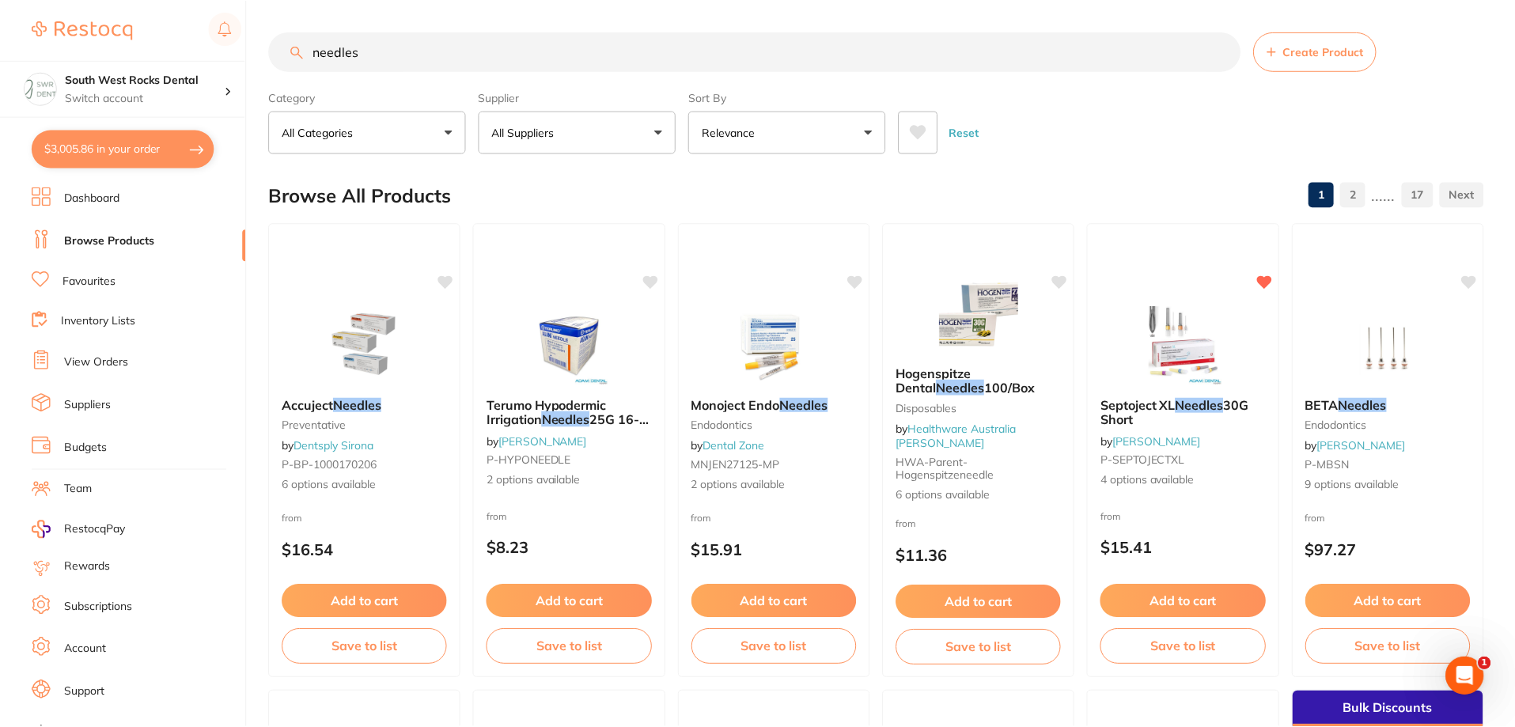
scroll to position [6, 0]
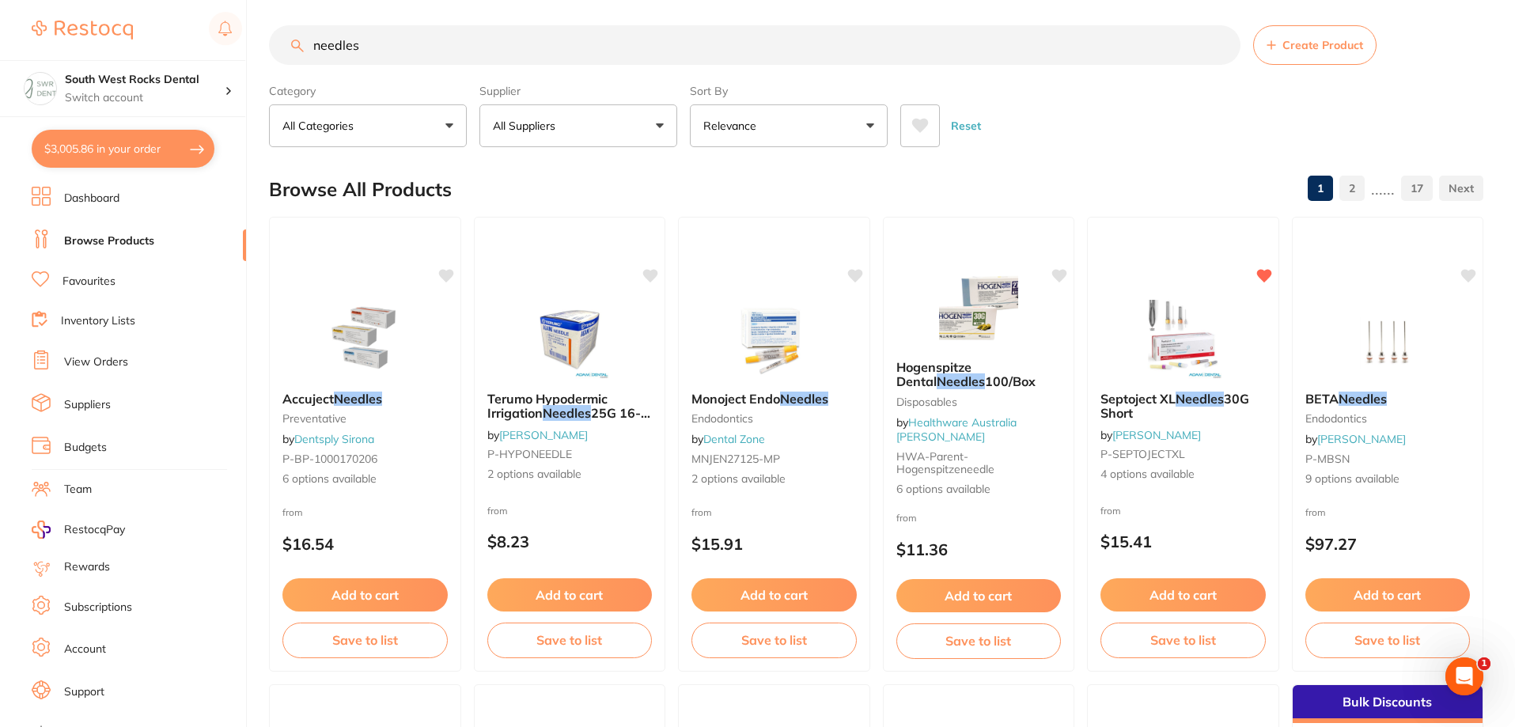
click at [113, 146] on button "$3,005.86 in your order" at bounding box center [123, 149] width 183 height 38
checkbox input "true"
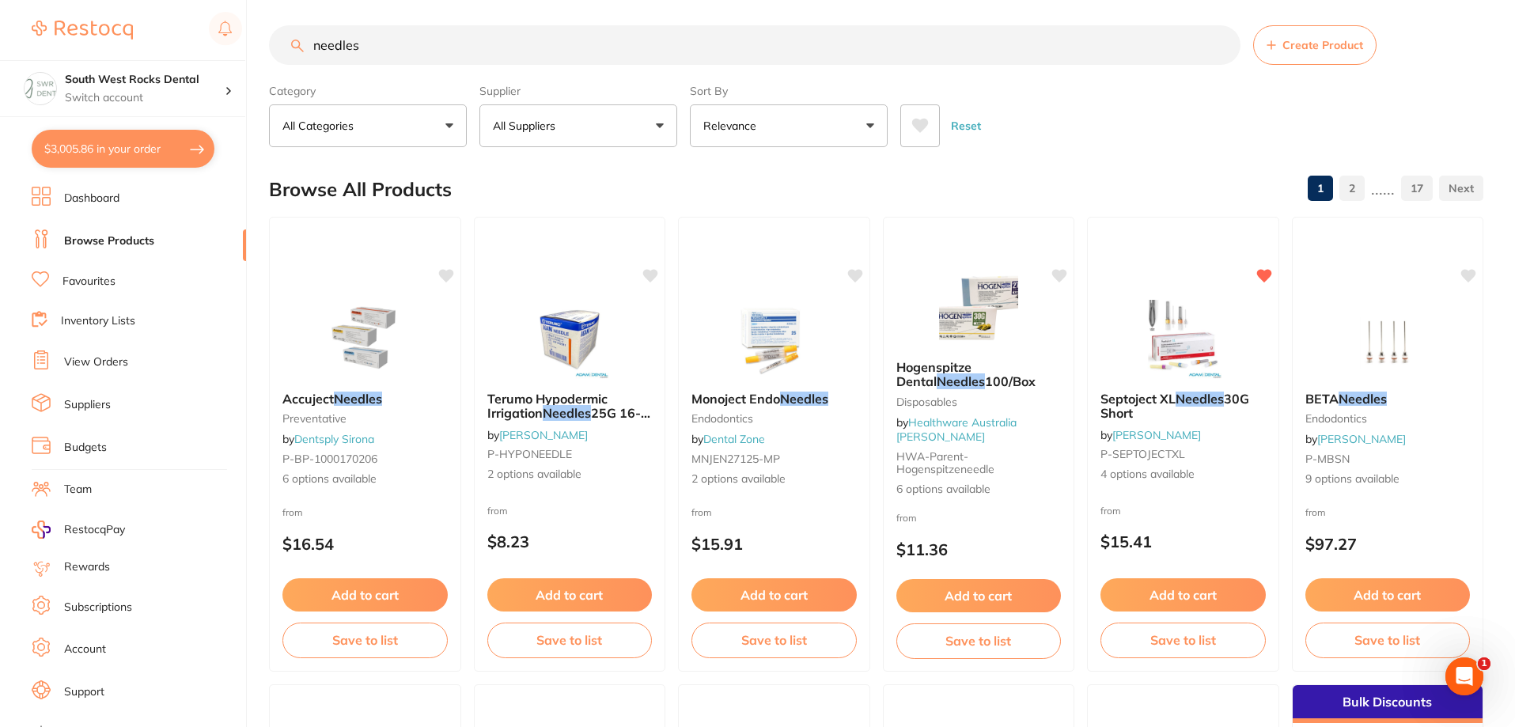
checkbox input "true"
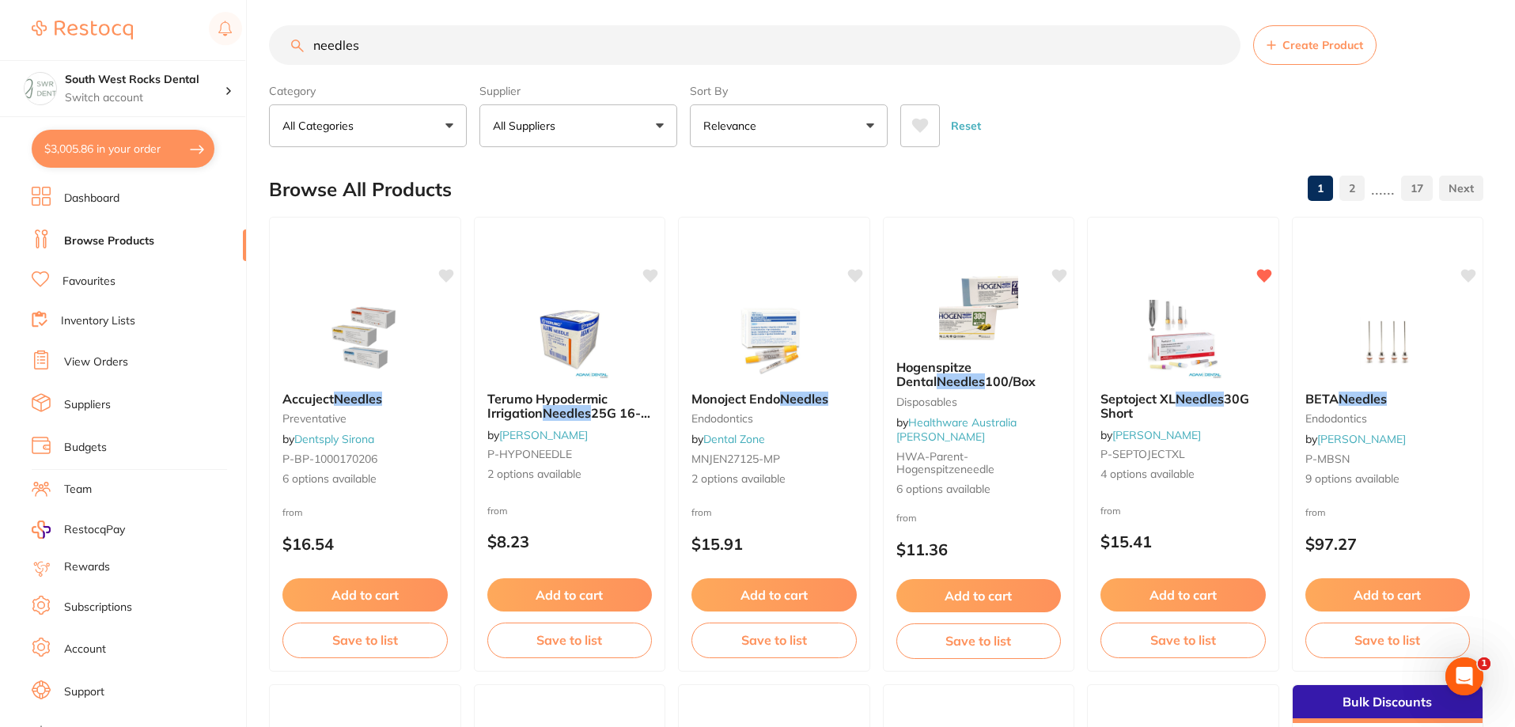
checkbox input "true"
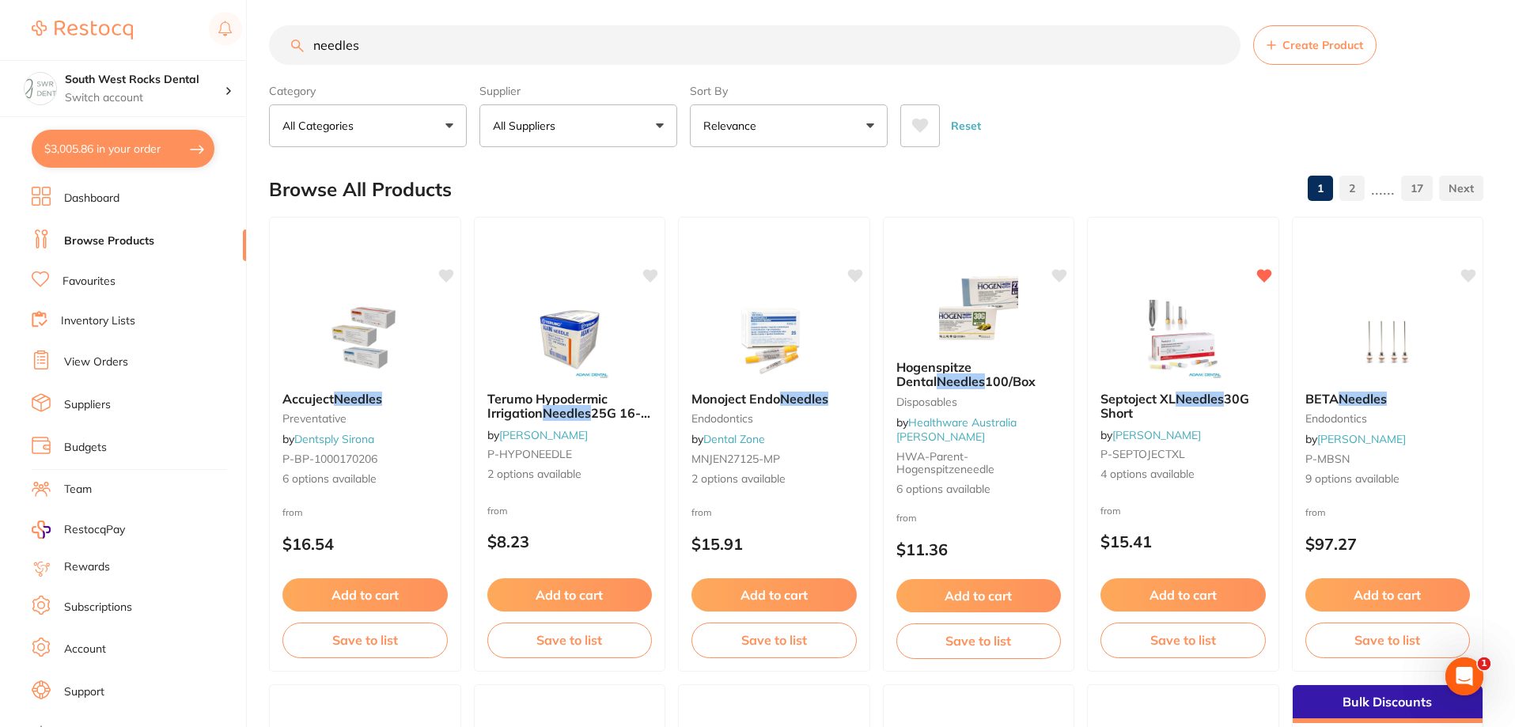
checkbox input "true"
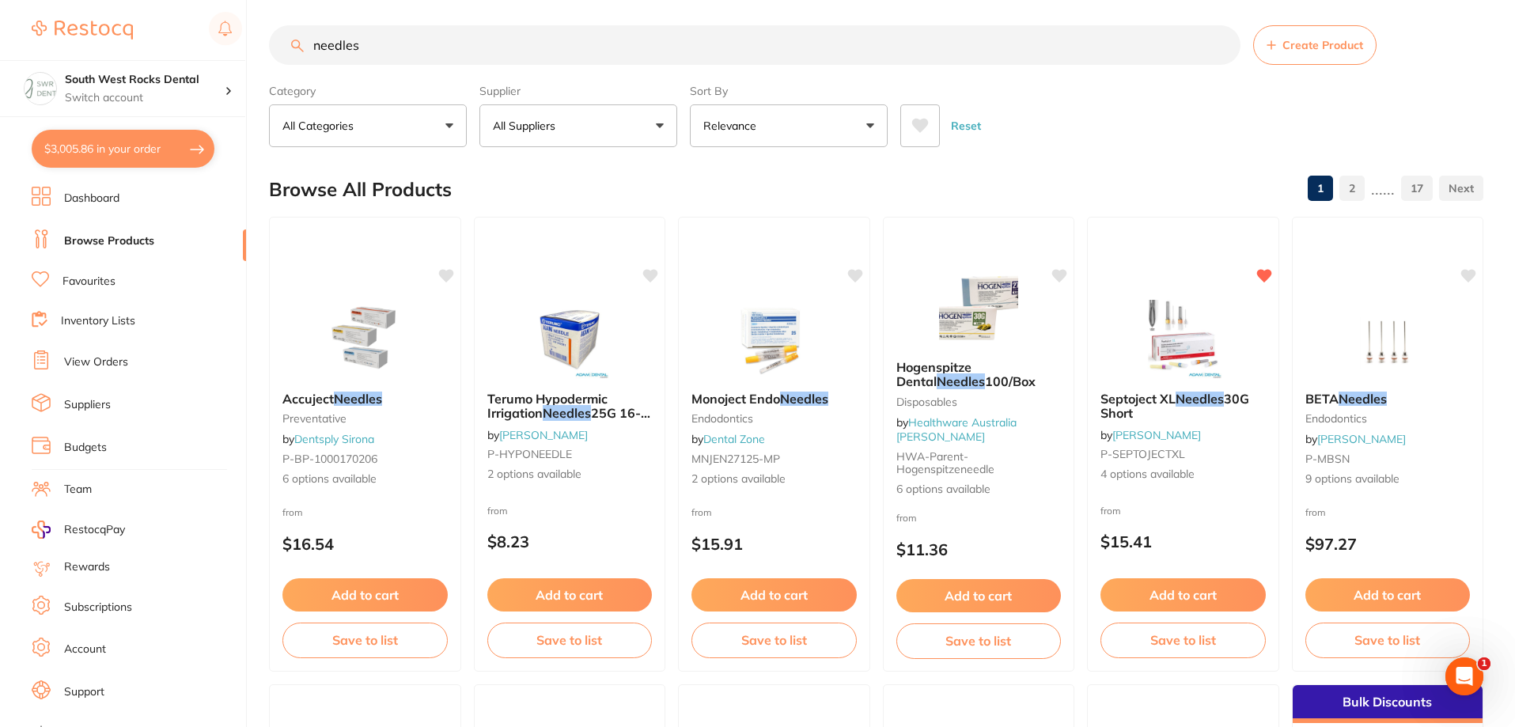
checkbox input "true"
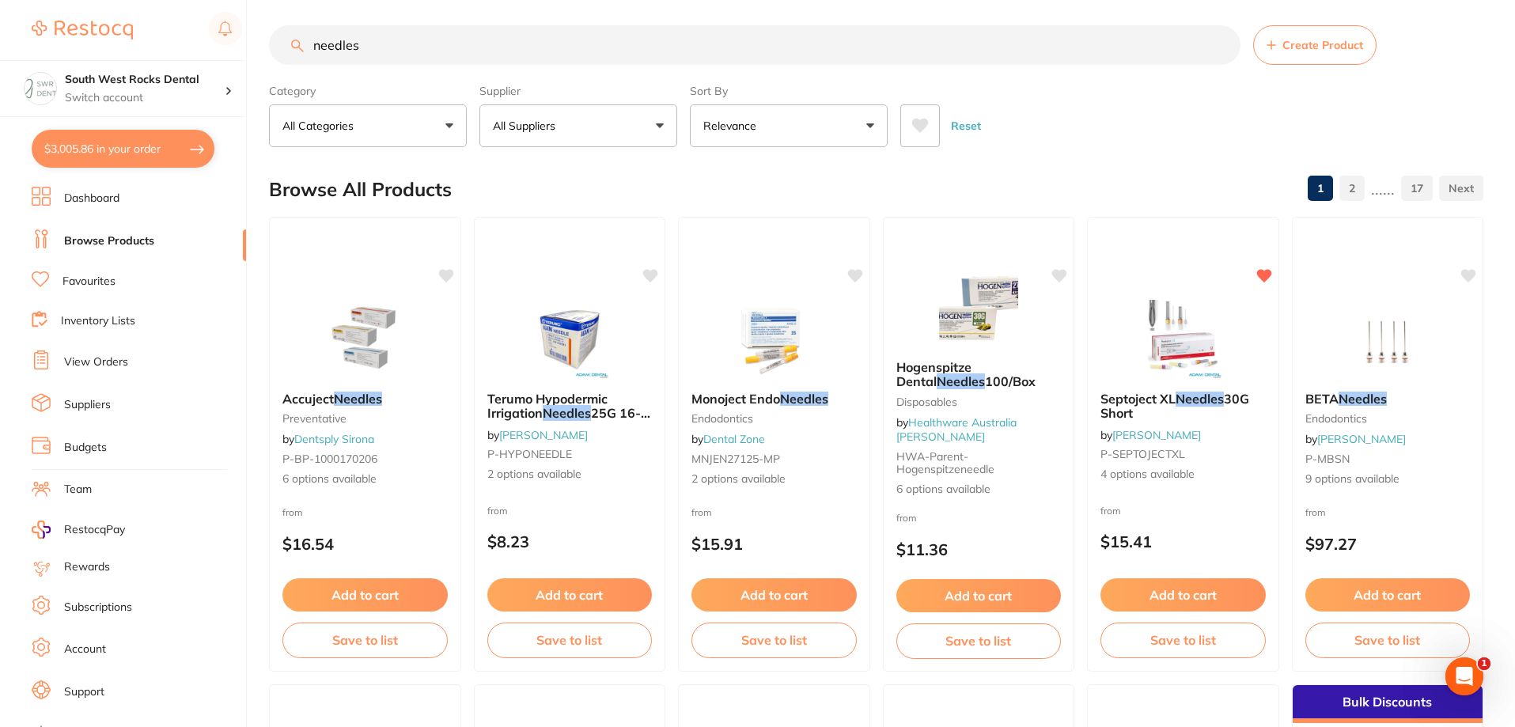
checkbox input "true"
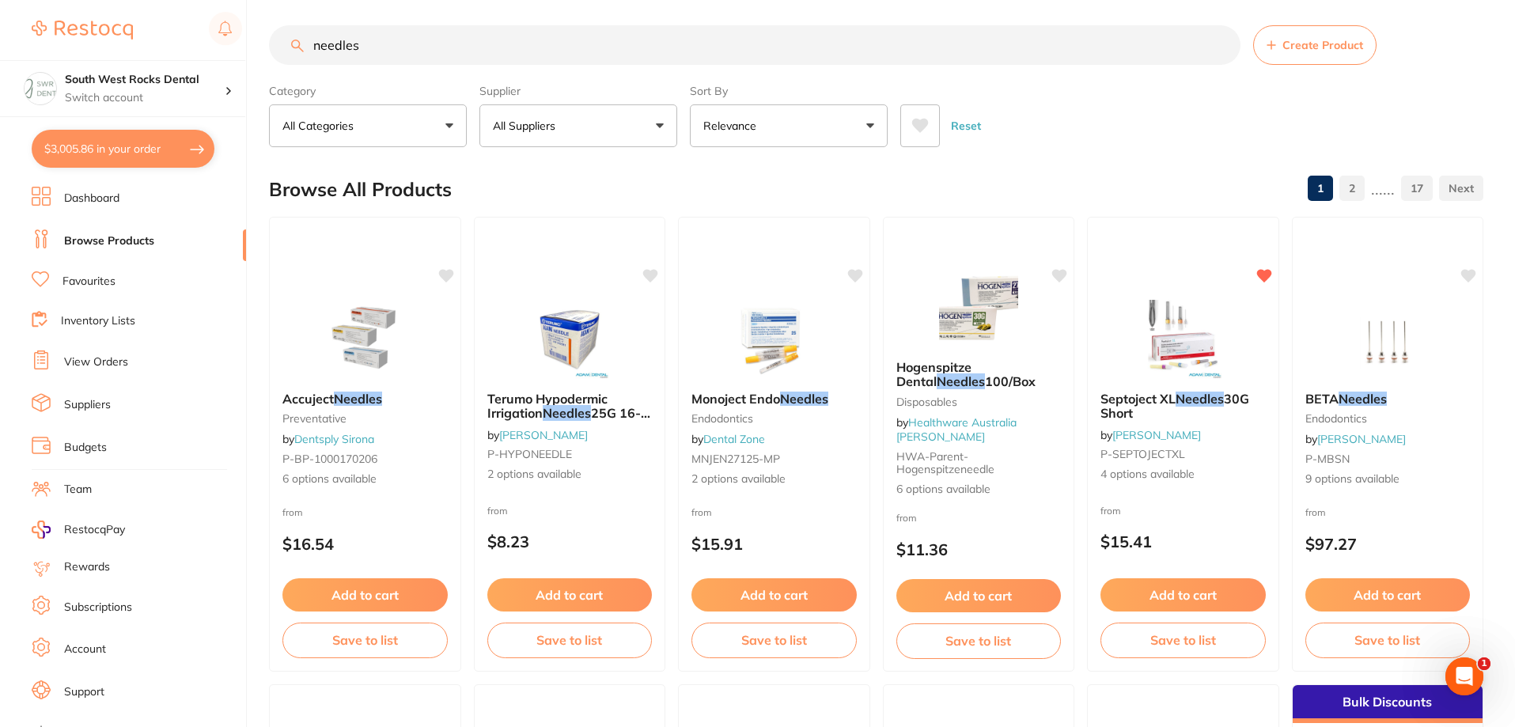
checkbox input "true"
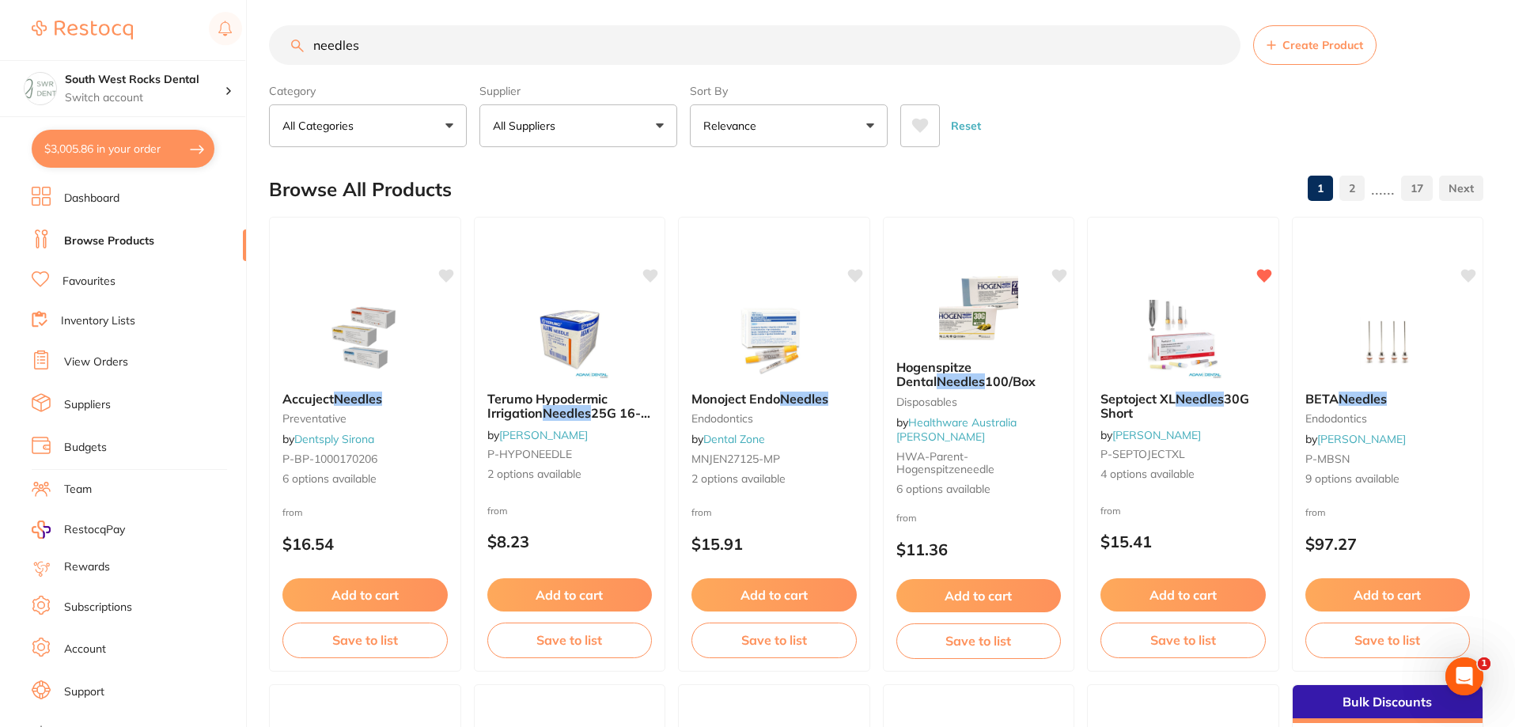
checkbox input "true"
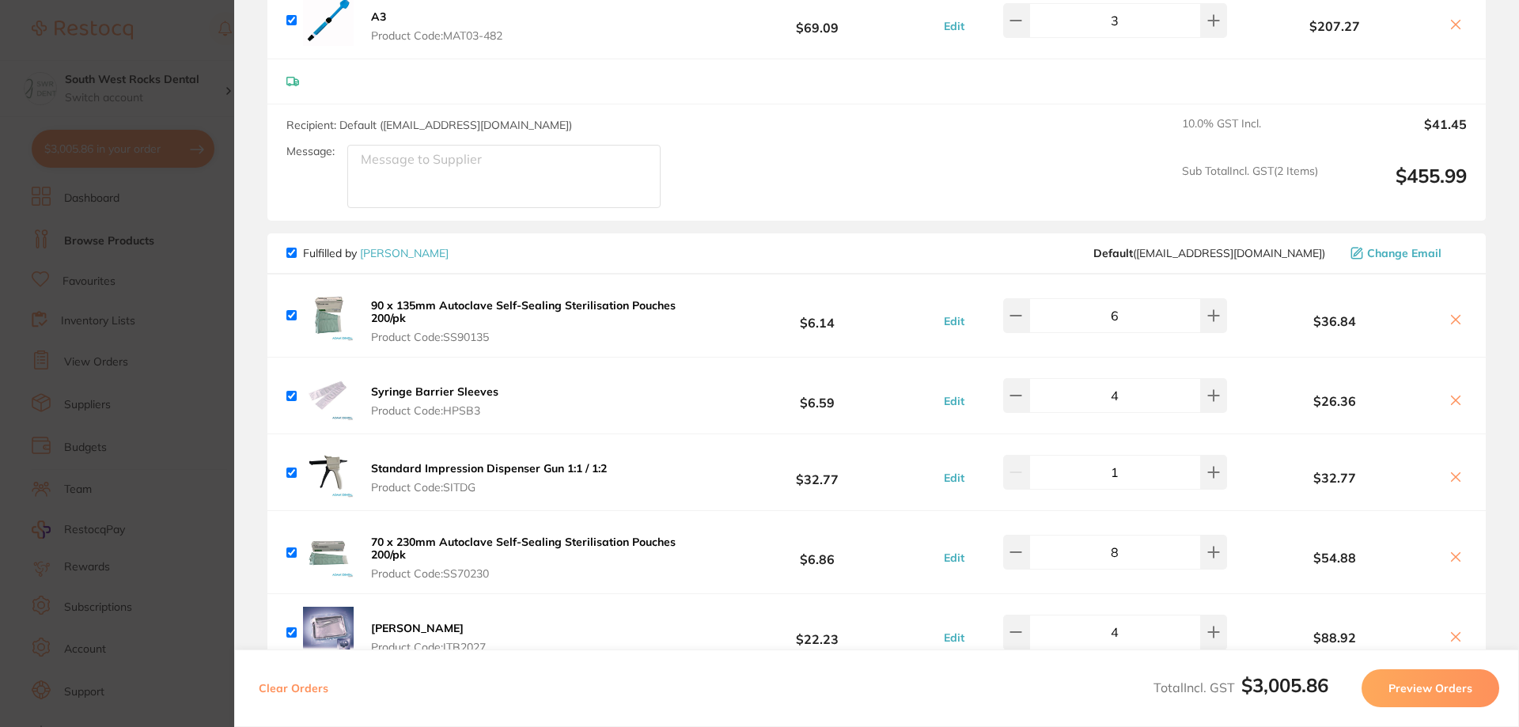
scroll to position [2452, 0]
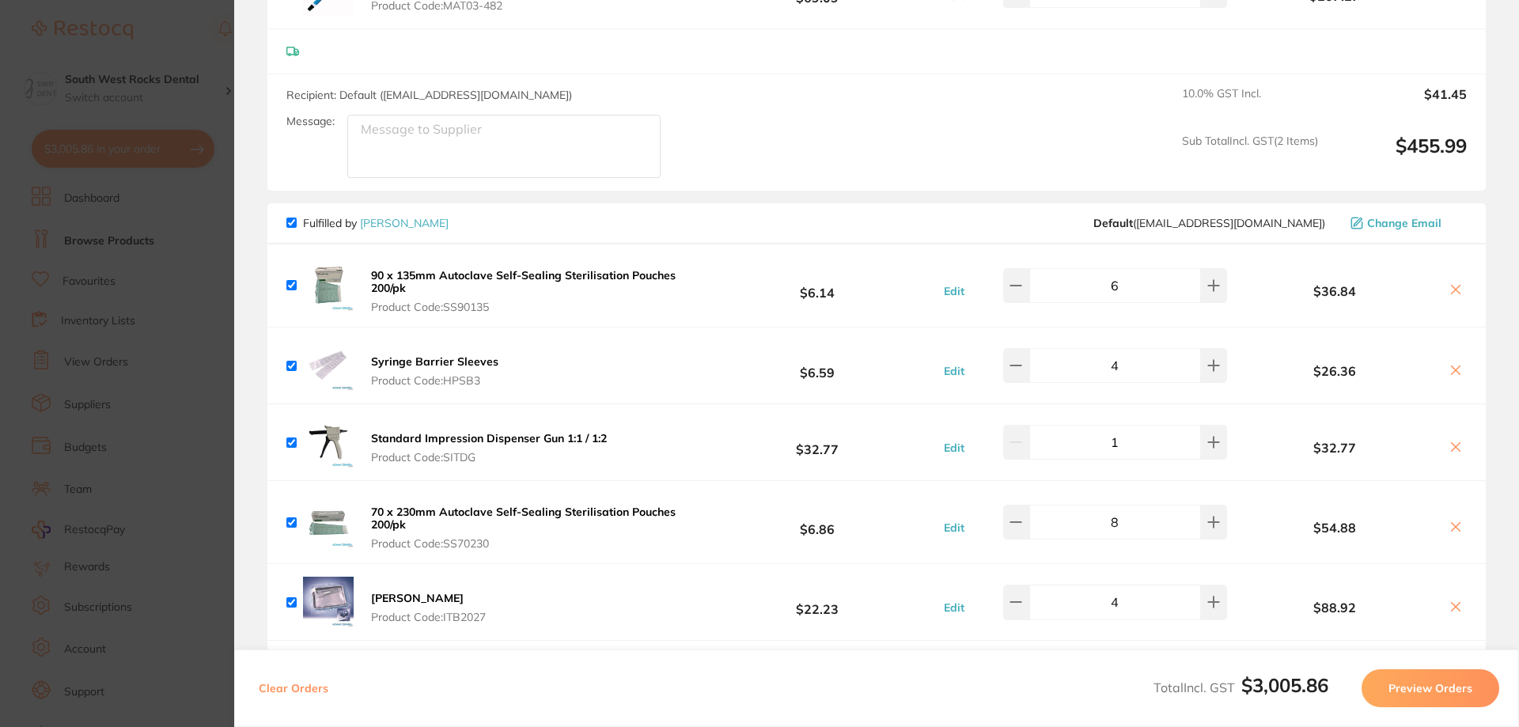
click at [290, 365] on input "checkbox" at bounding box center [291, 366] width 10 height 10
checkbox input "false"
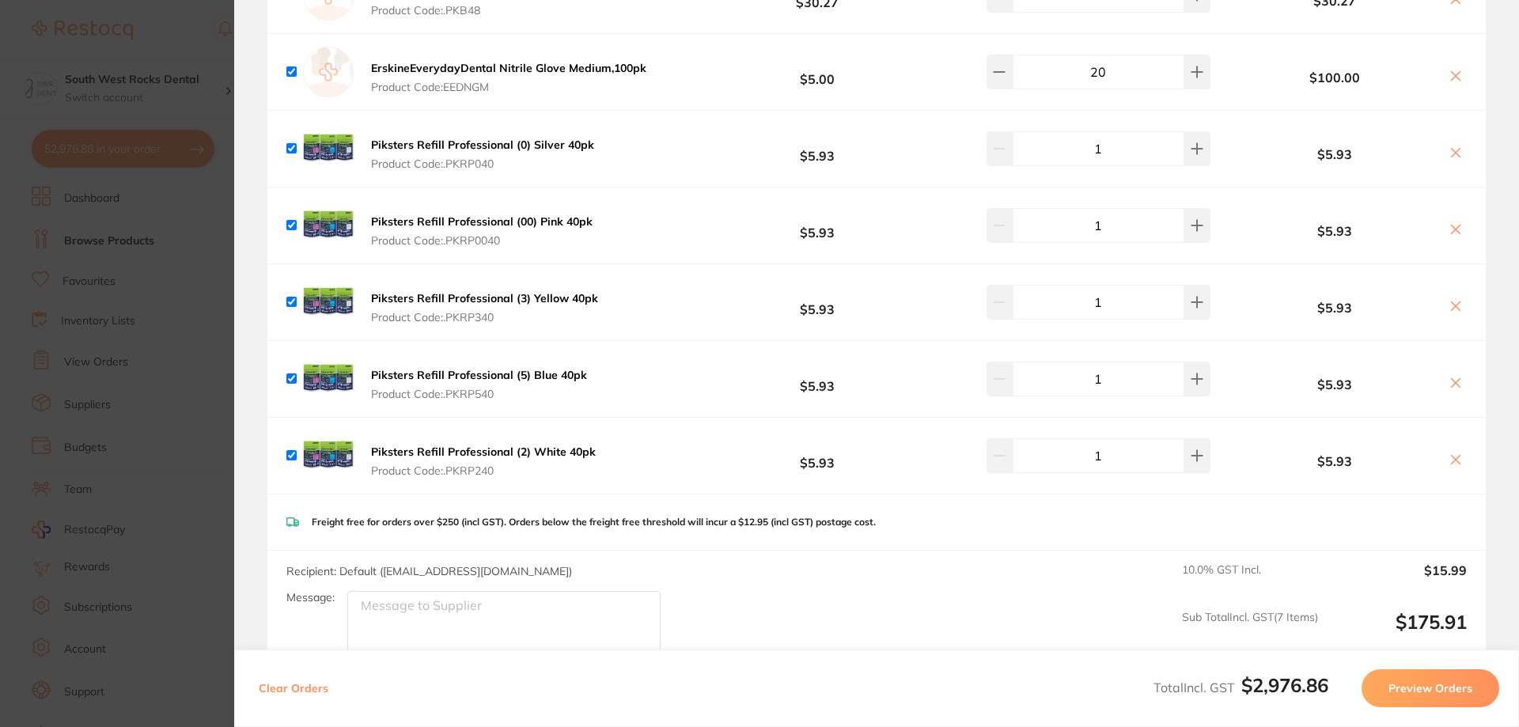
scroll to position [0, 0]
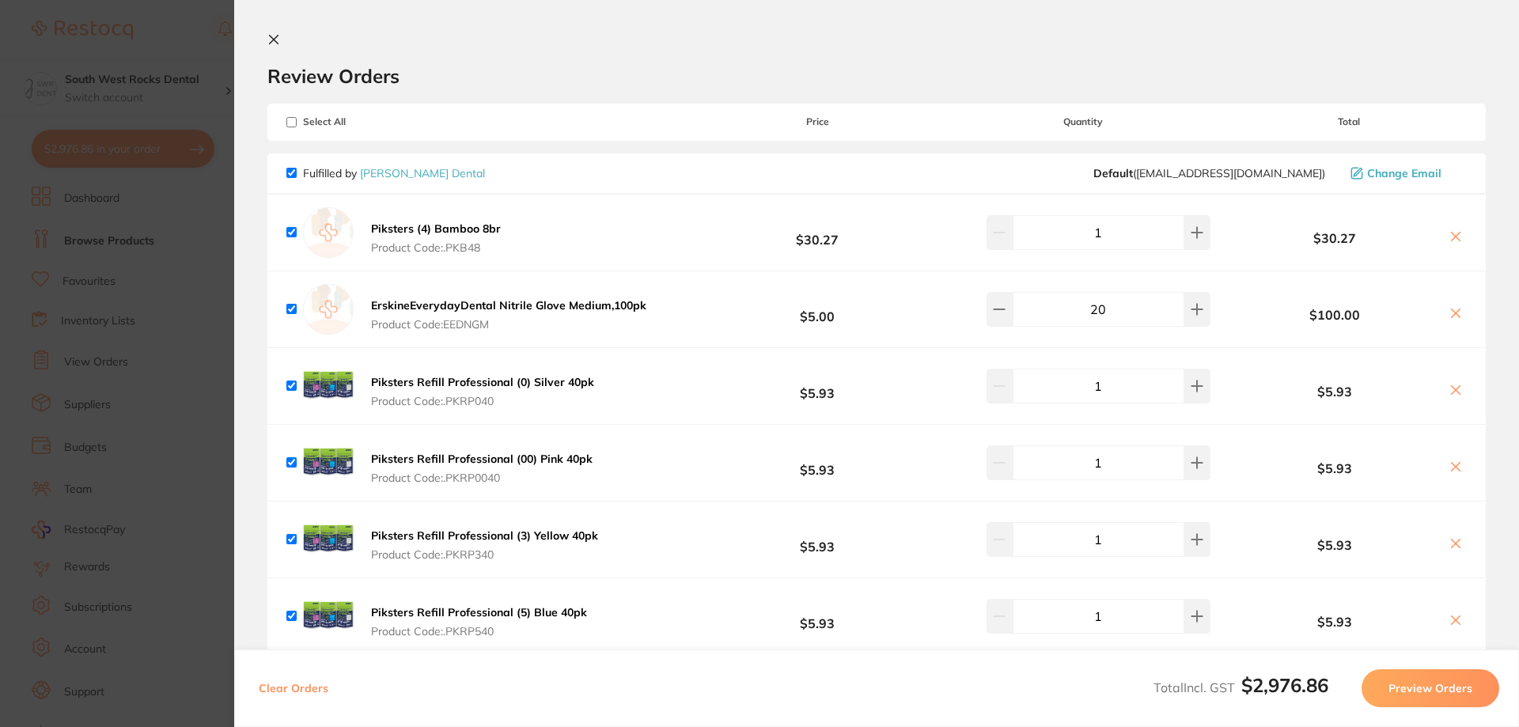
click at [289, 123] on input "checkbox" at bounding box center [291, 122] width 10 height 10
checkbox input "true"
click at [289, 123] on input "checkbox" at bounding box center [291, 122] width 10 height 10
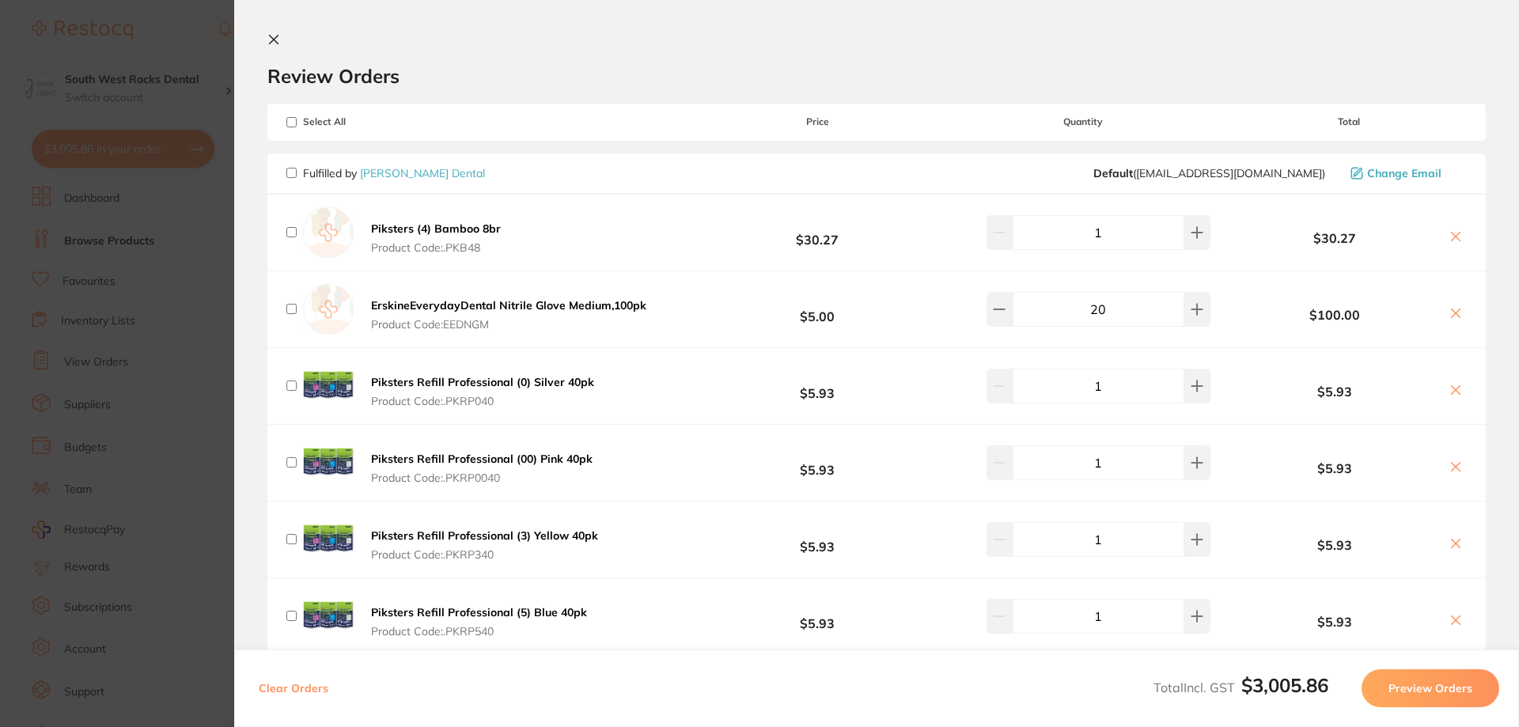
checkbox input "false"
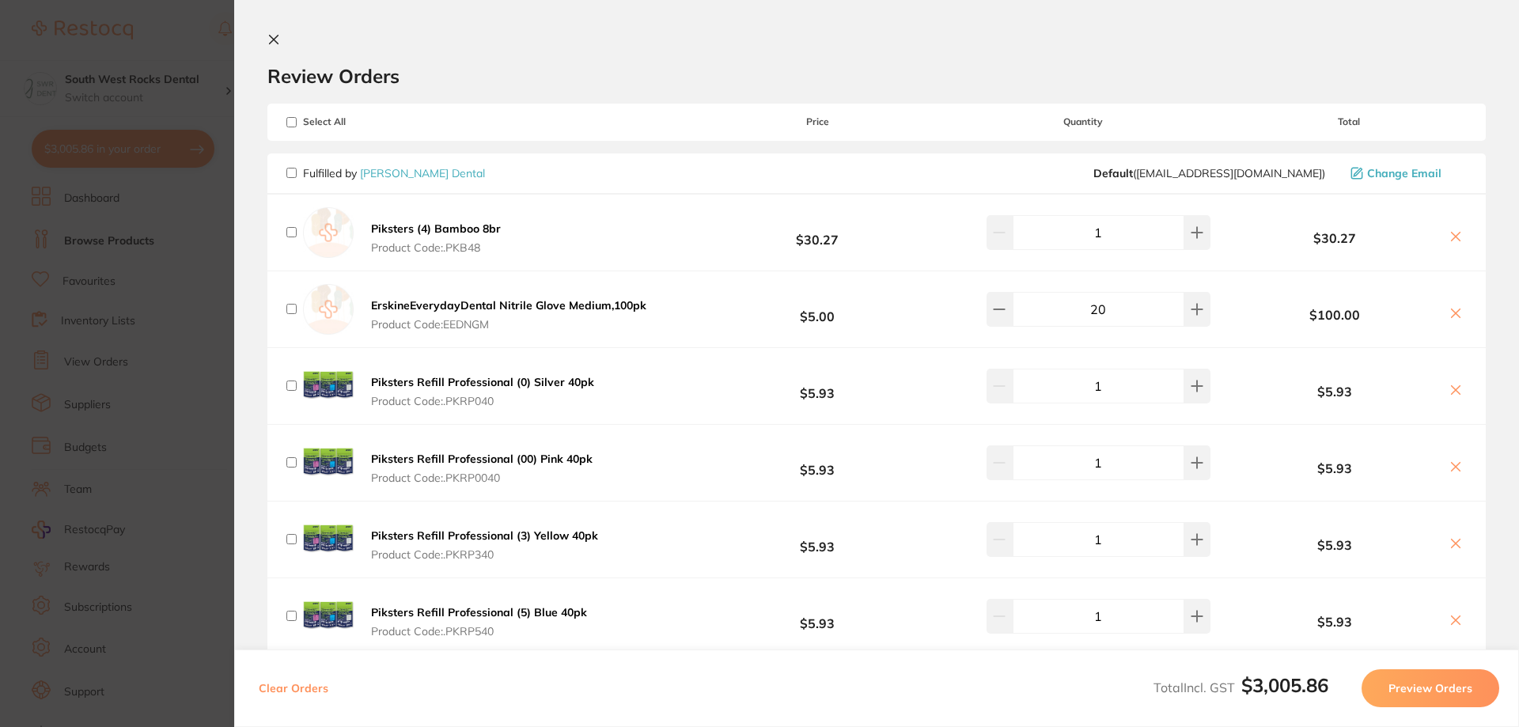
checkbox input "false"
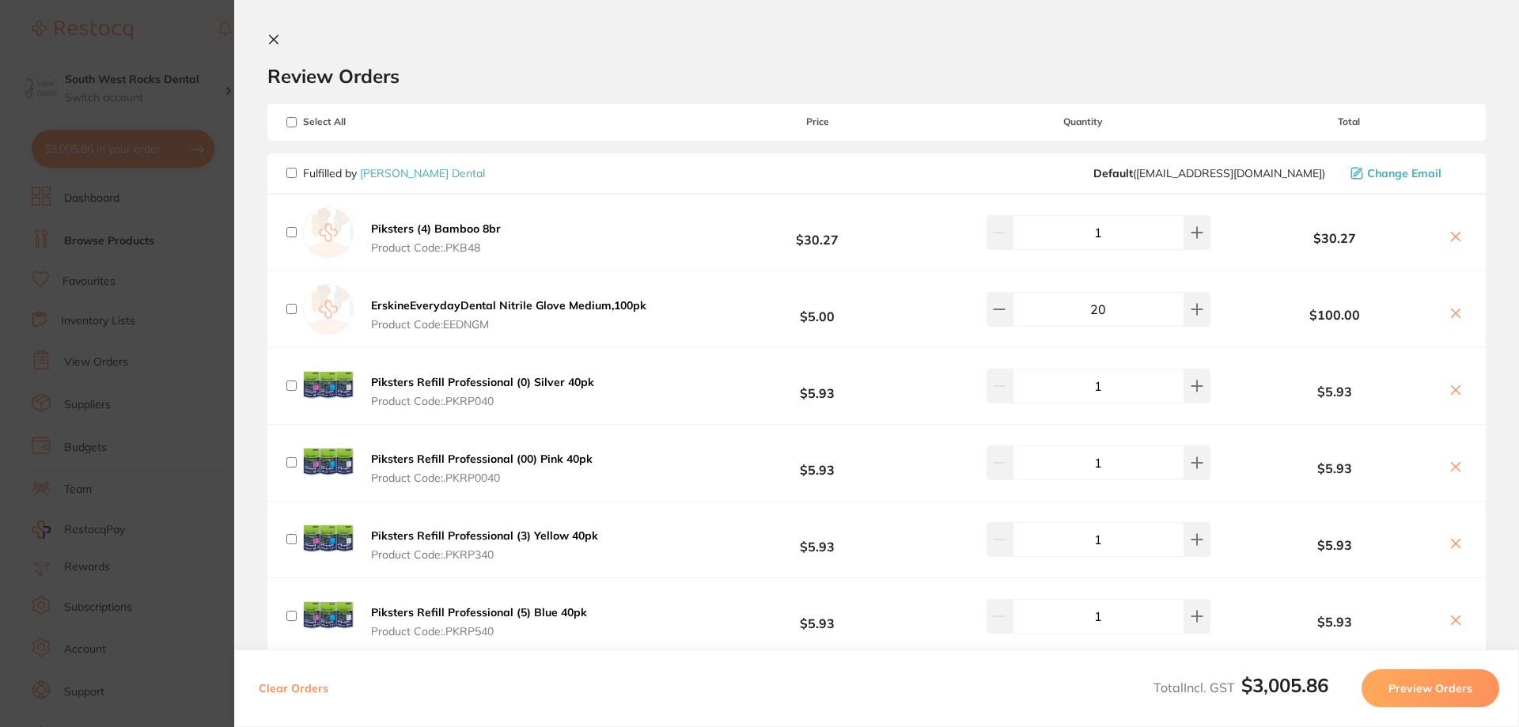
checkbox input "false"
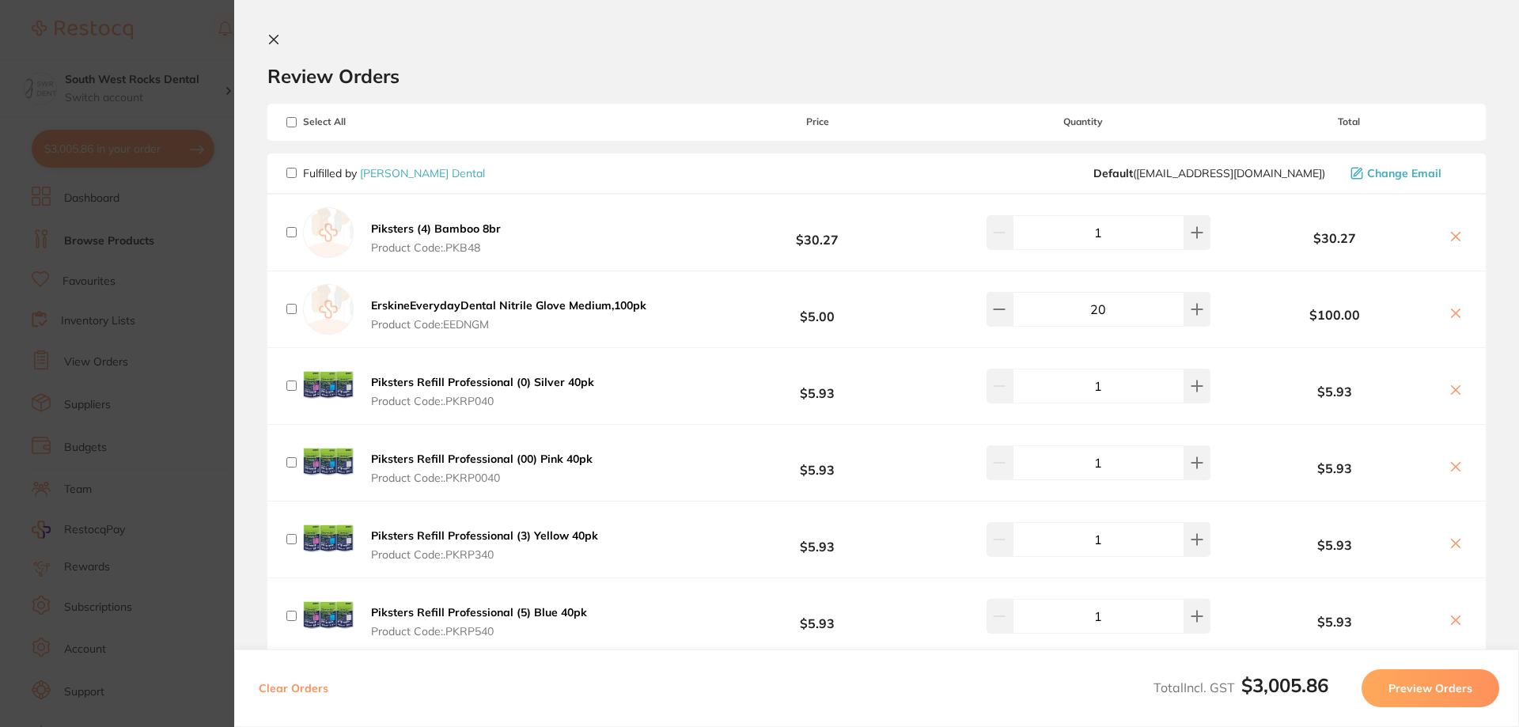
checkbox input "false"
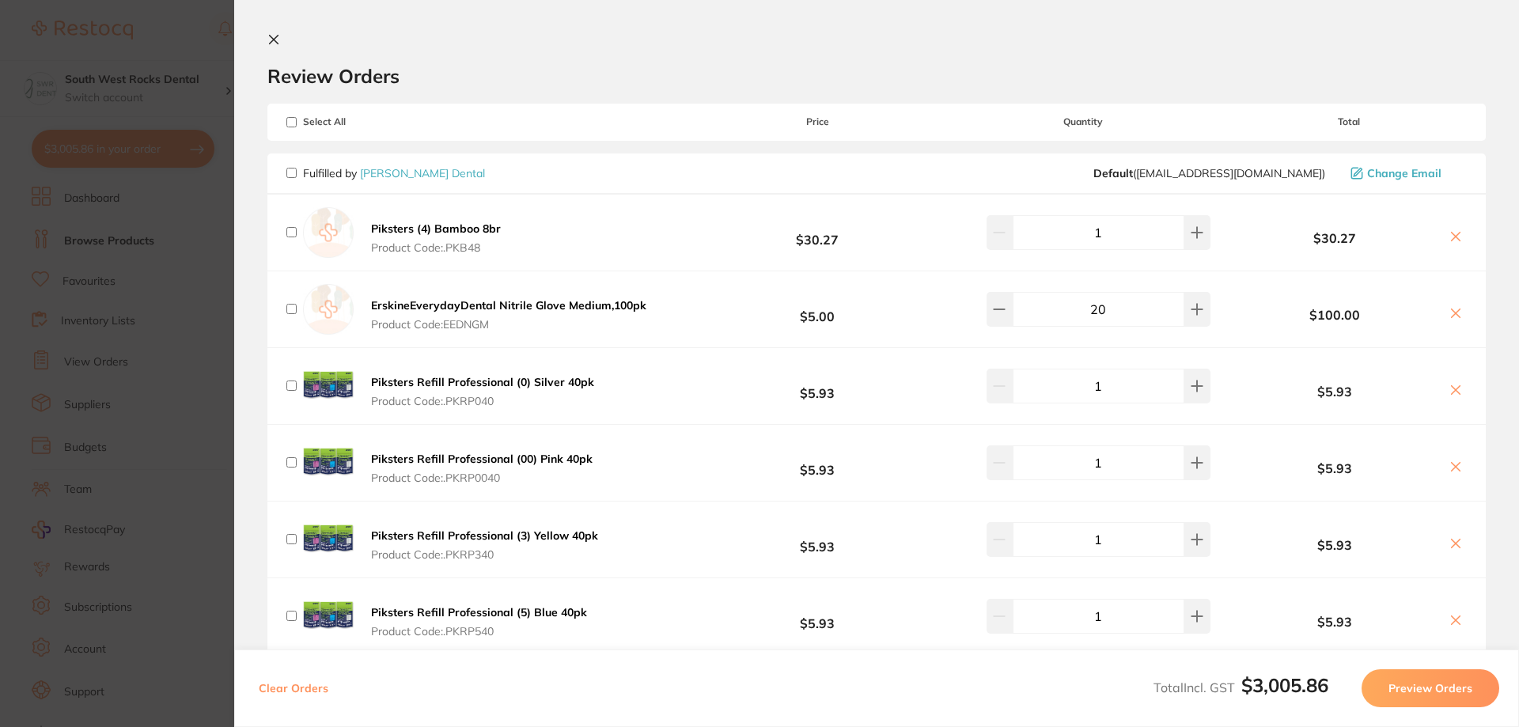
checkbox input "false"
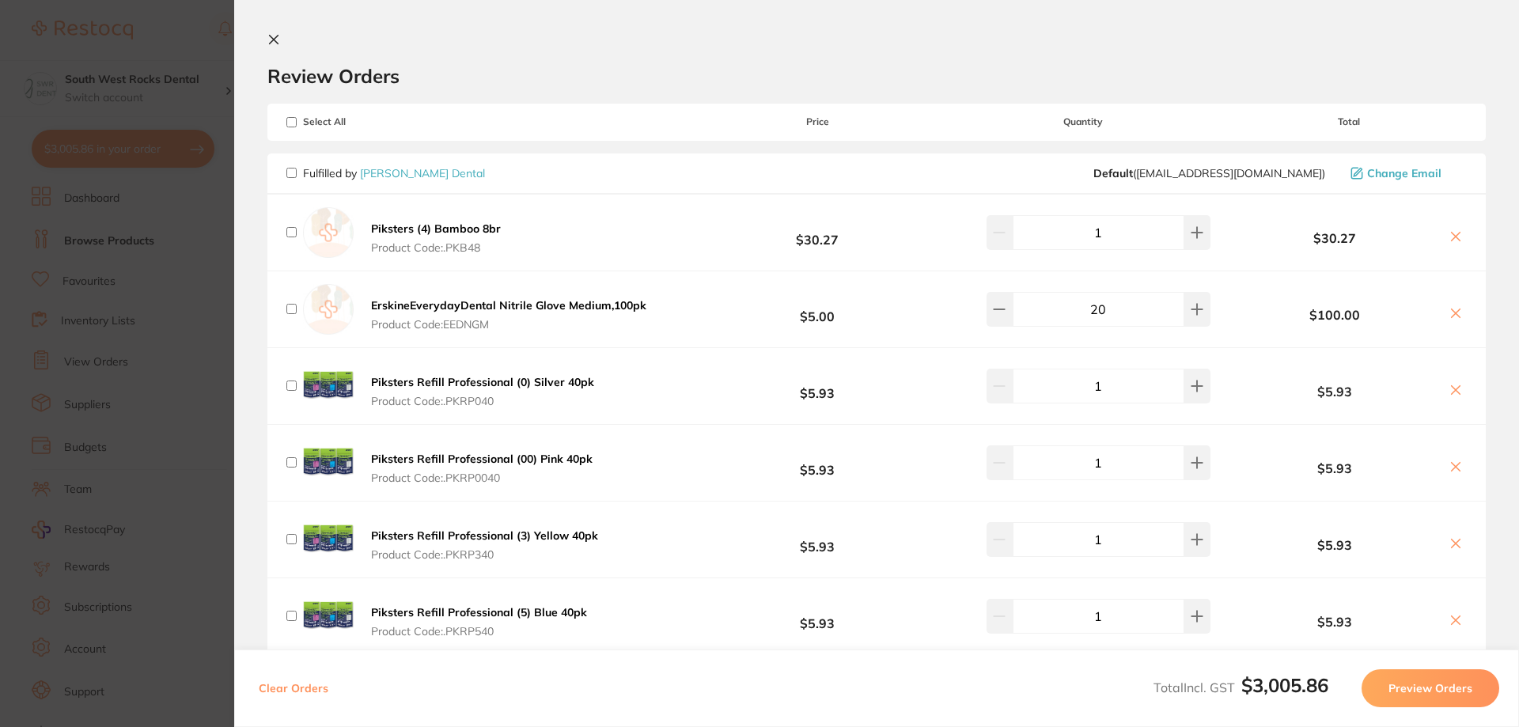
checkbox input "false"
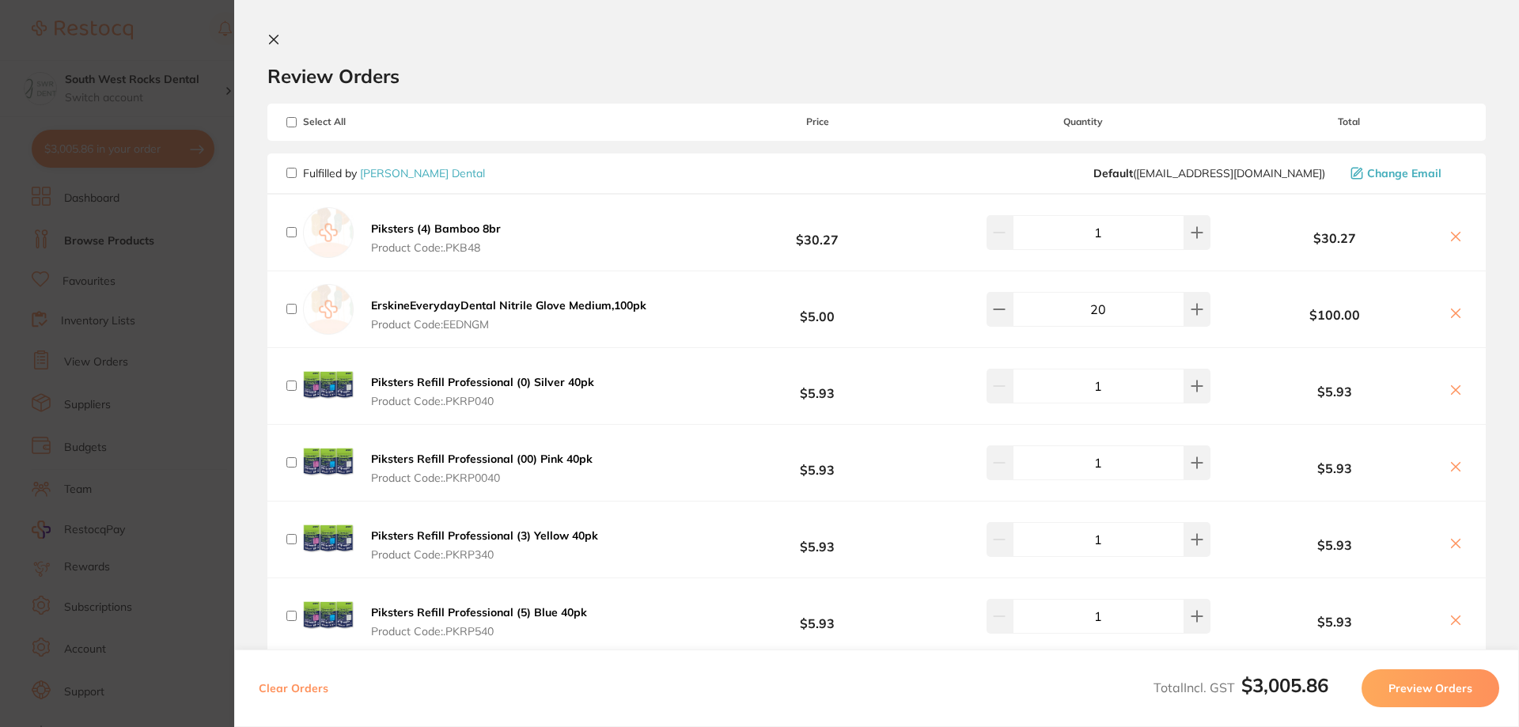
checkbox input "false"
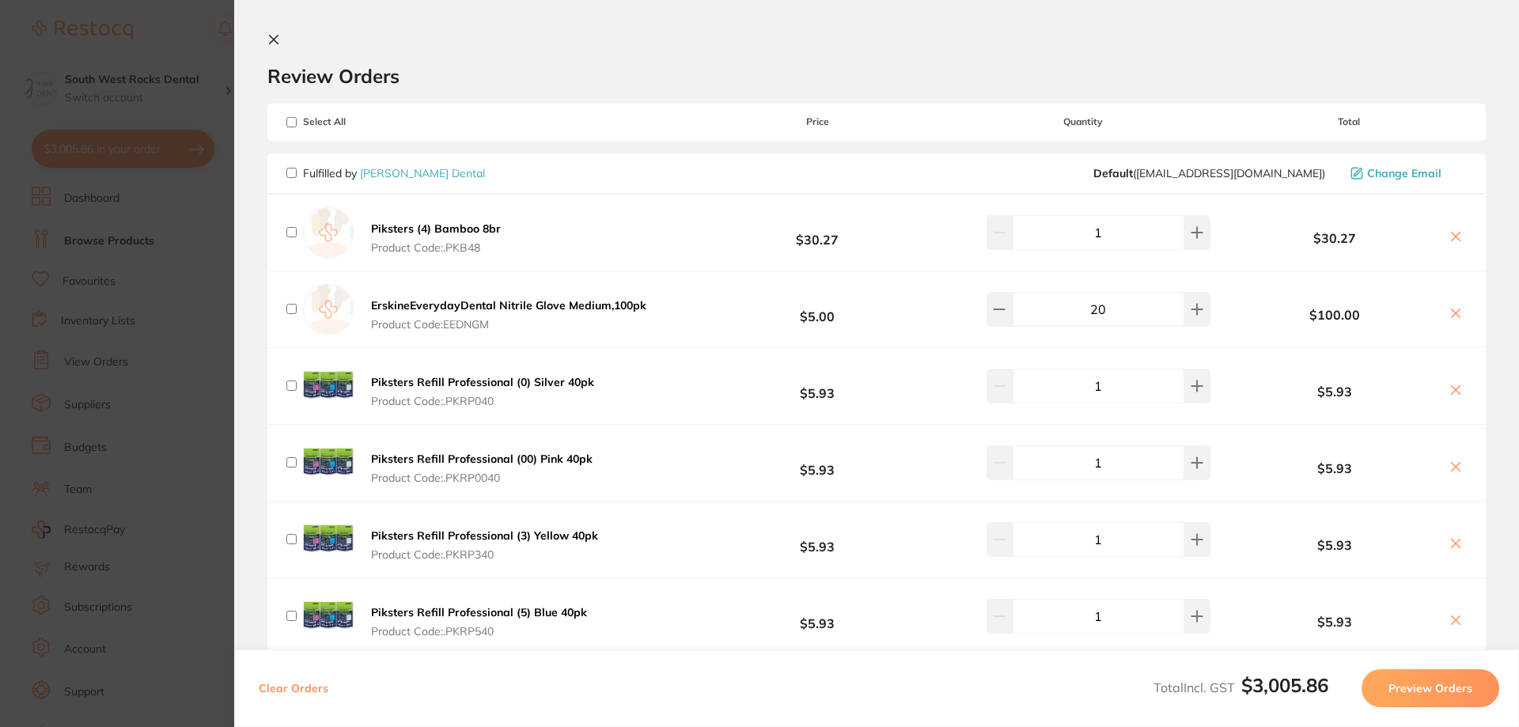
checkbox input "false"
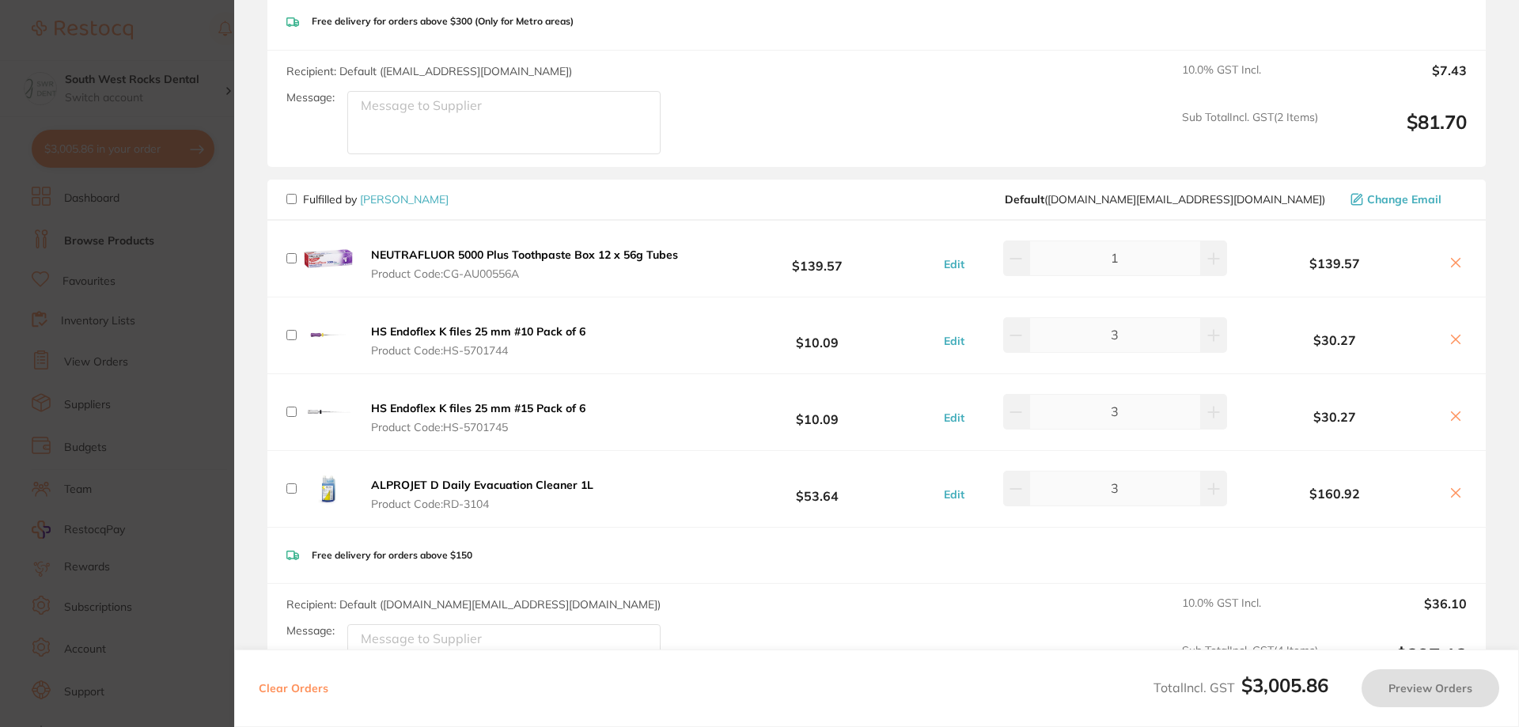
scroll to position [1582, 0]
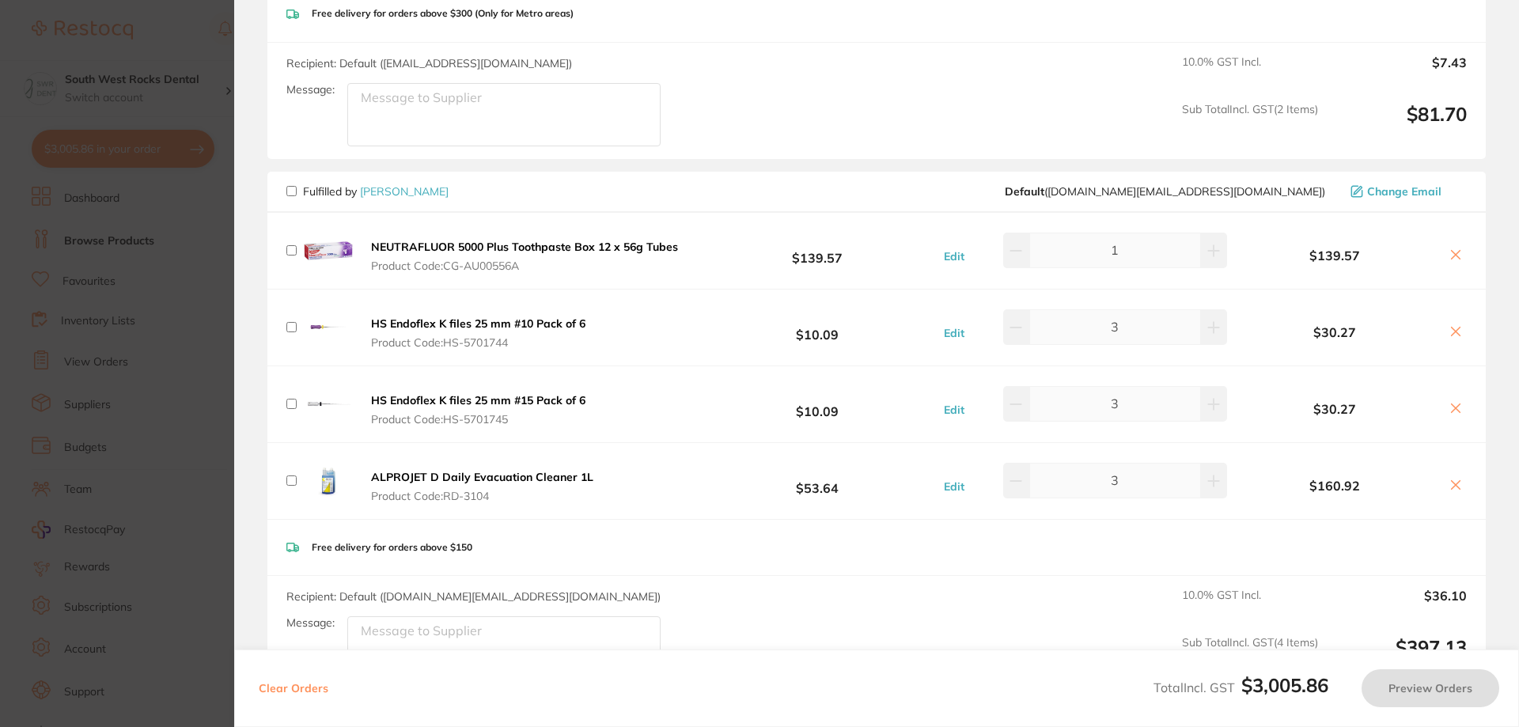
click at [293, 191] on input "checkbox" at bounding box center [291, 191] width 10 height 10
checkbox input "true"
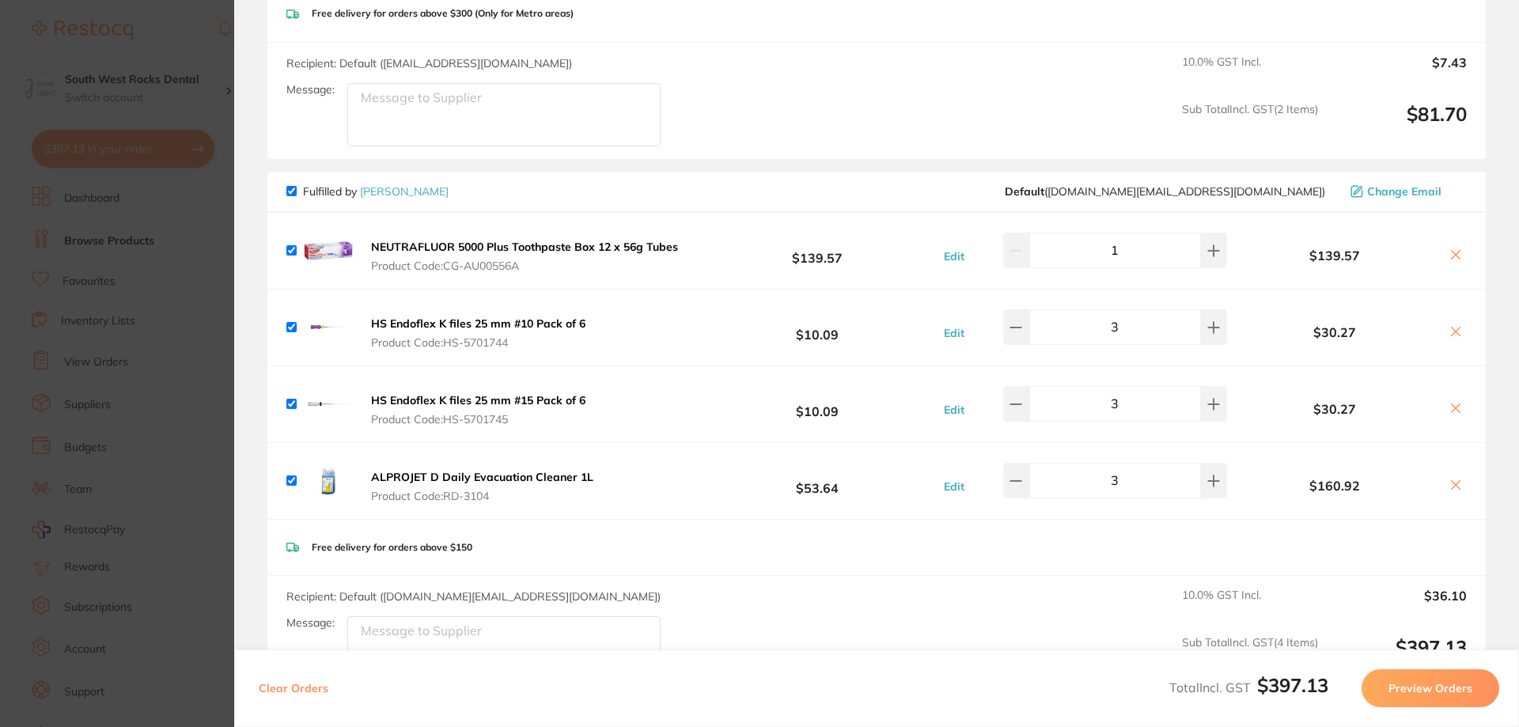
click at [291, 481] on input "checkbox" at bounding box center [291, 480] width 10 height 10
checkbox input "false"
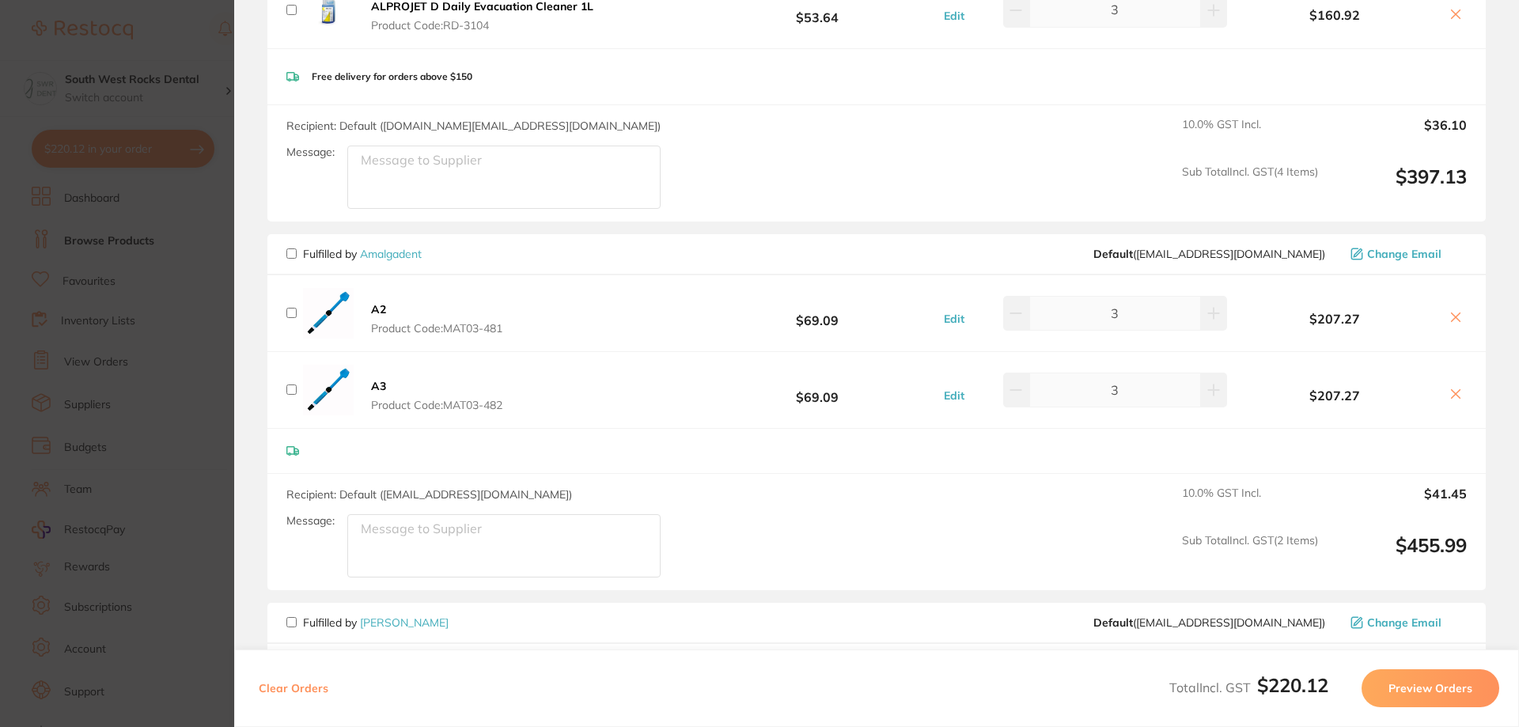
scroll to position [2057, 0]
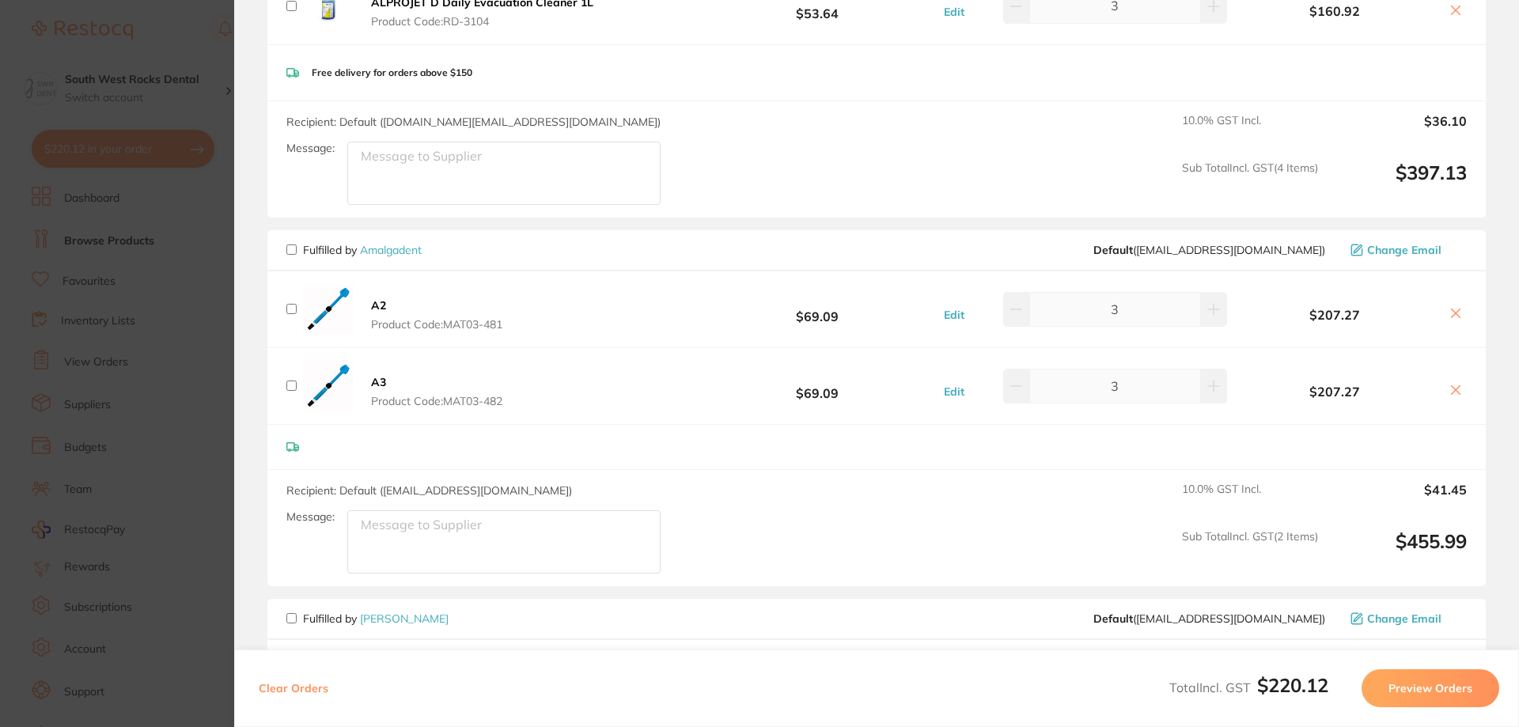
click at [289, 255] on input "checkbox" at bounding box center [291, 249] width 10 height 10
checkbox input "true"
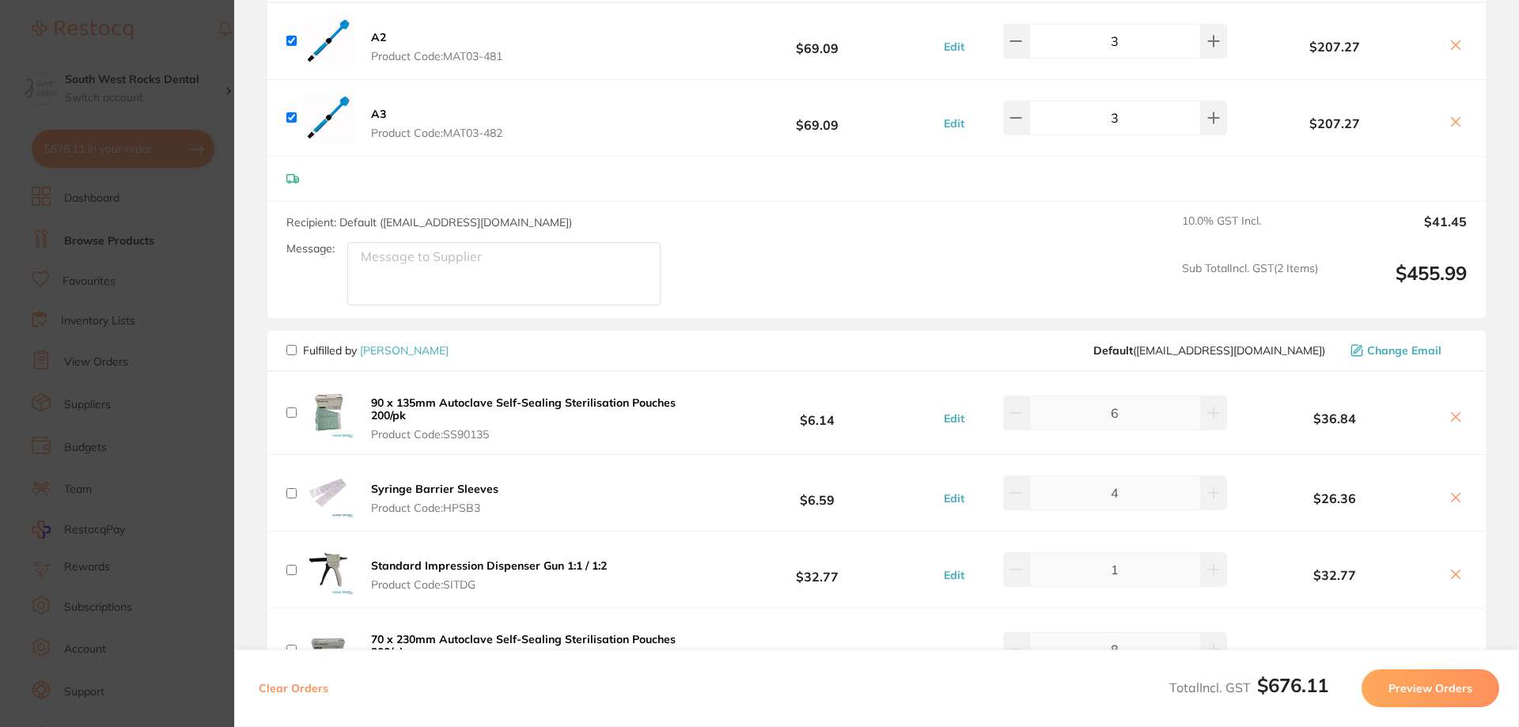
scroll to position [2373, 0]
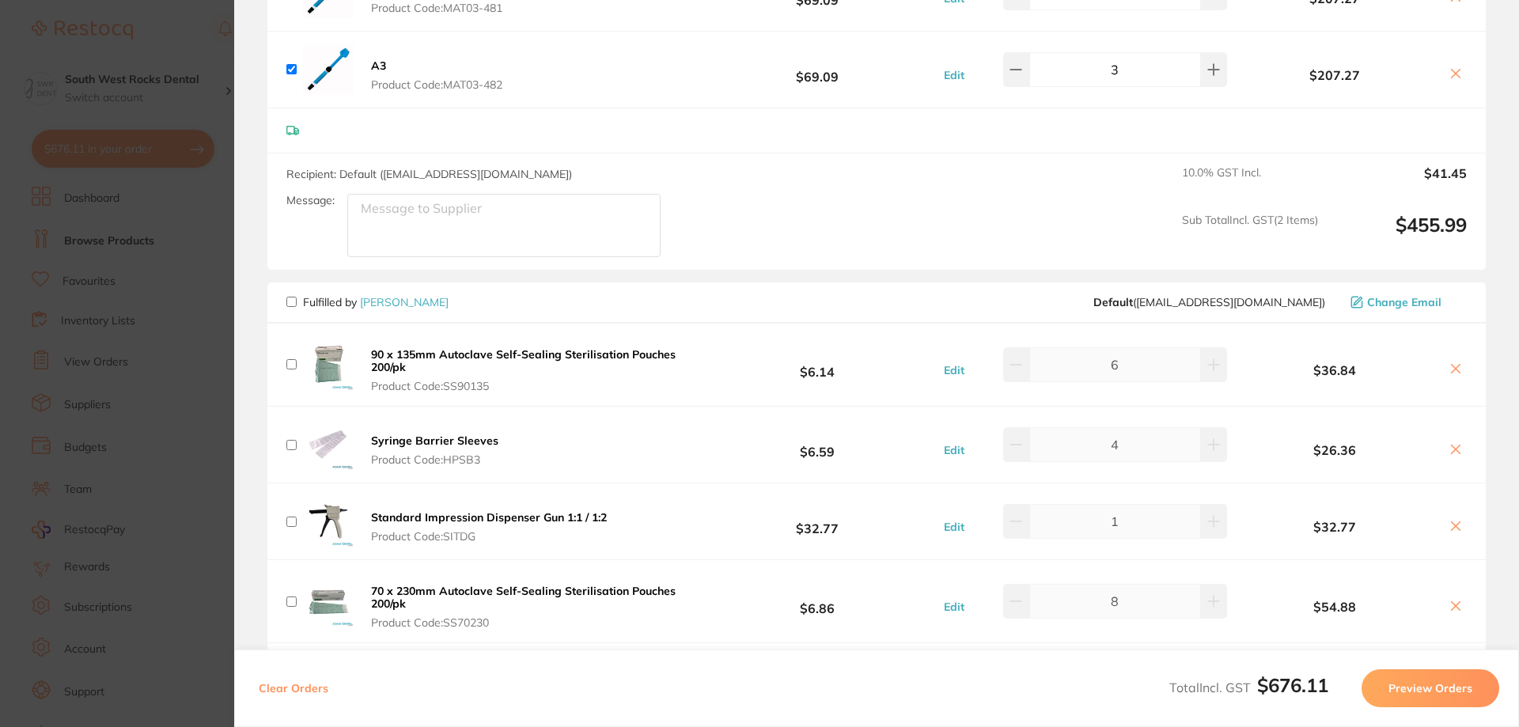
click at [293, 301] on input "checkbox" at bounding box center [291, 302] width 10 height 10
checkbox input "true"
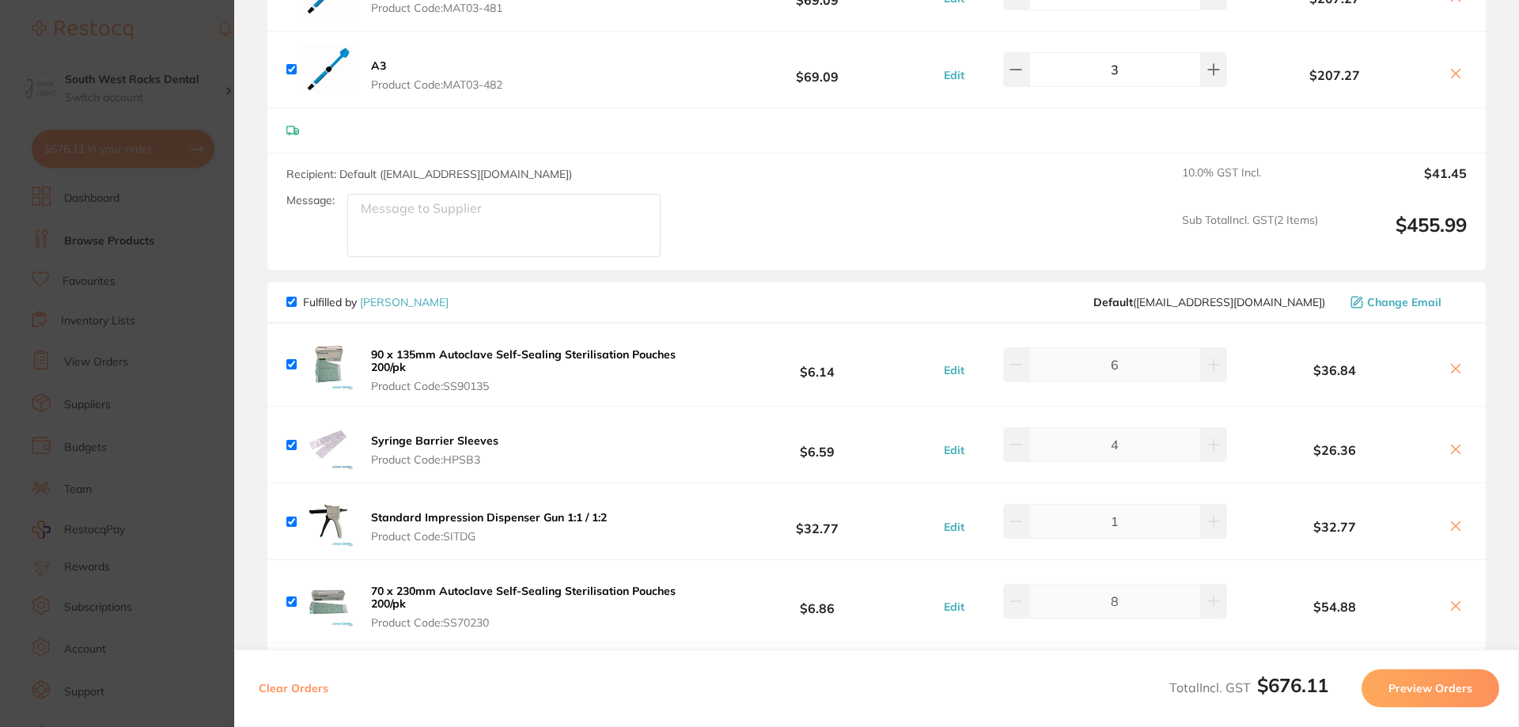
checkbox input "true"
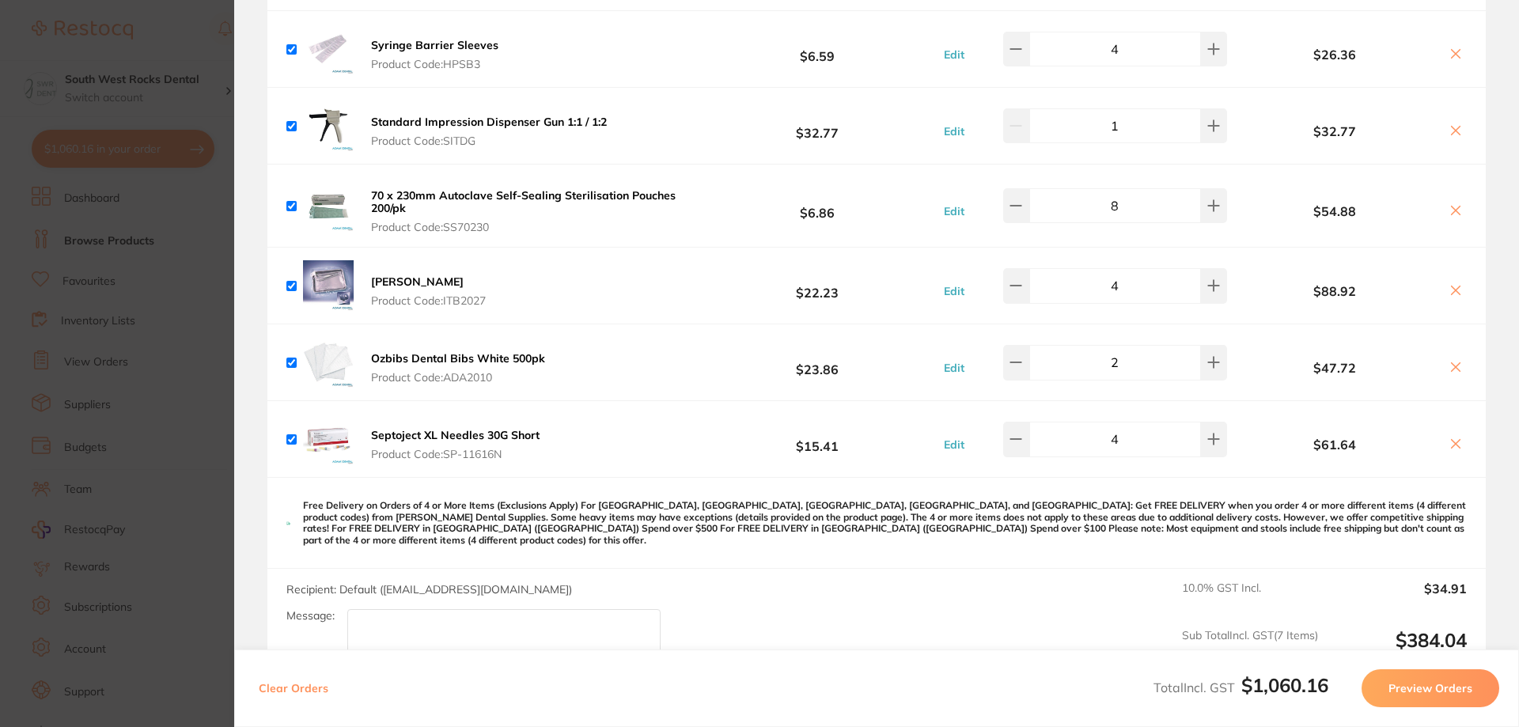
scroll to position [2689, 0]
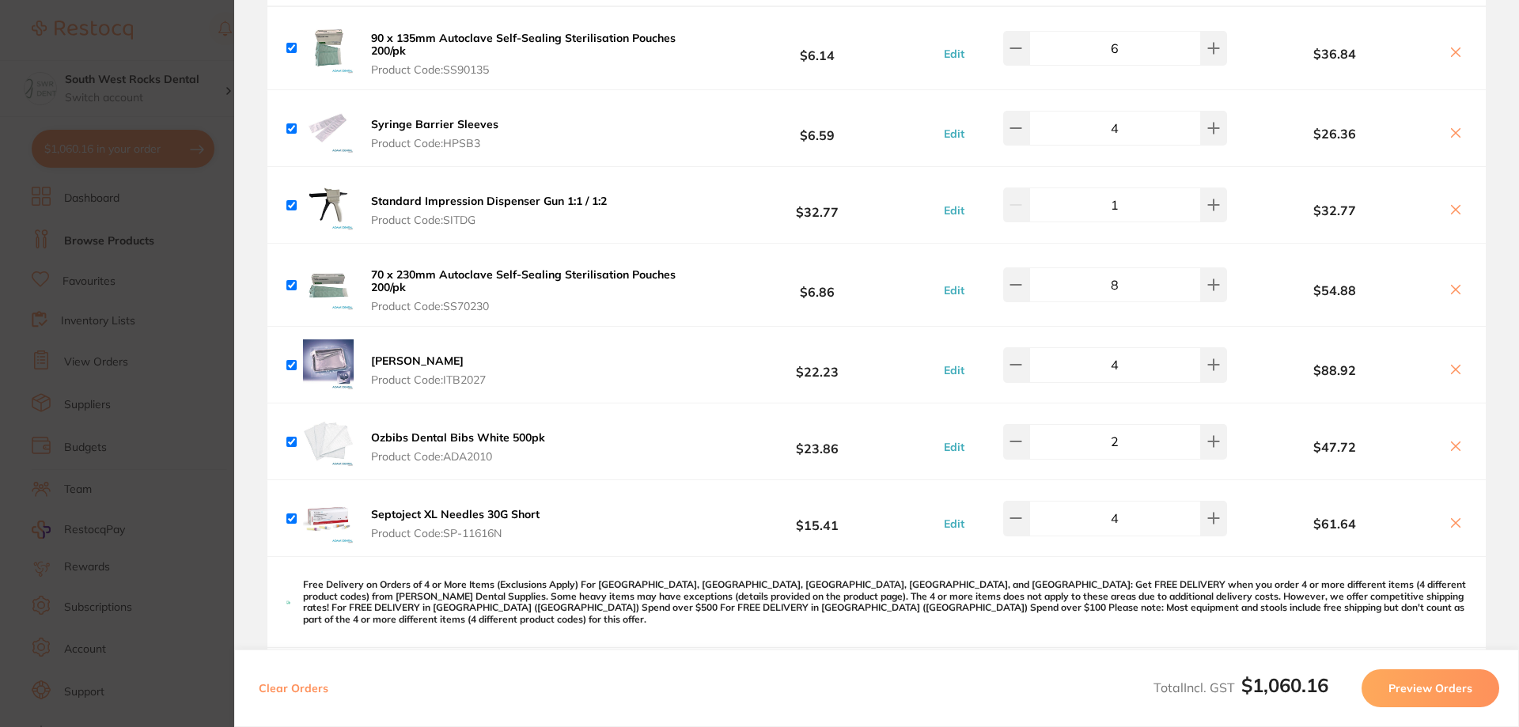
click at [291, 132] on input "checkbox" at bounding box center [291, 128] width 10 height 10
checkbox input "false"
click at [291, 370] on div "Tray Barrier Product Code: ITB2027" at bounding box center [388, 364] width 204 height 51
click at [1019, 441] on icon at bounding box center [1016, 441] width 10 height 0
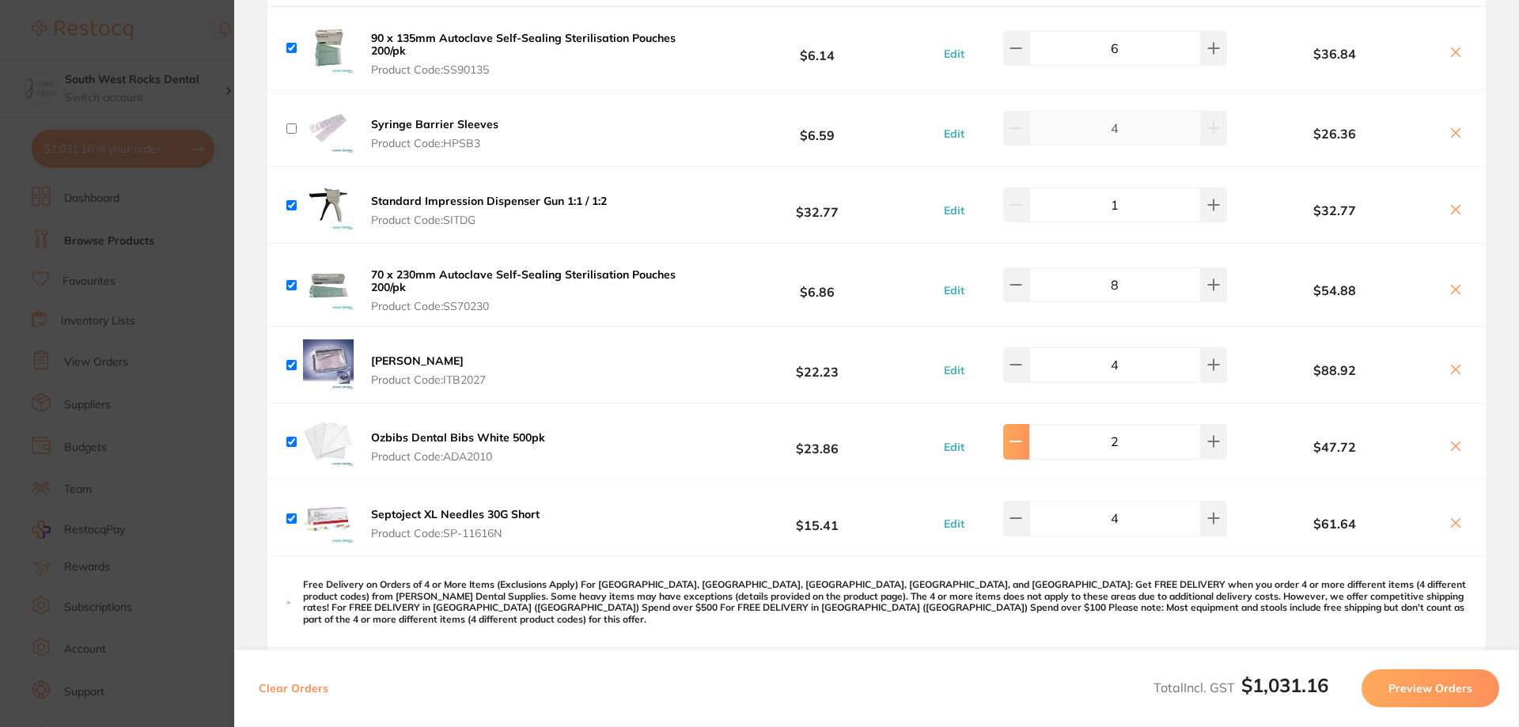
type input "1"
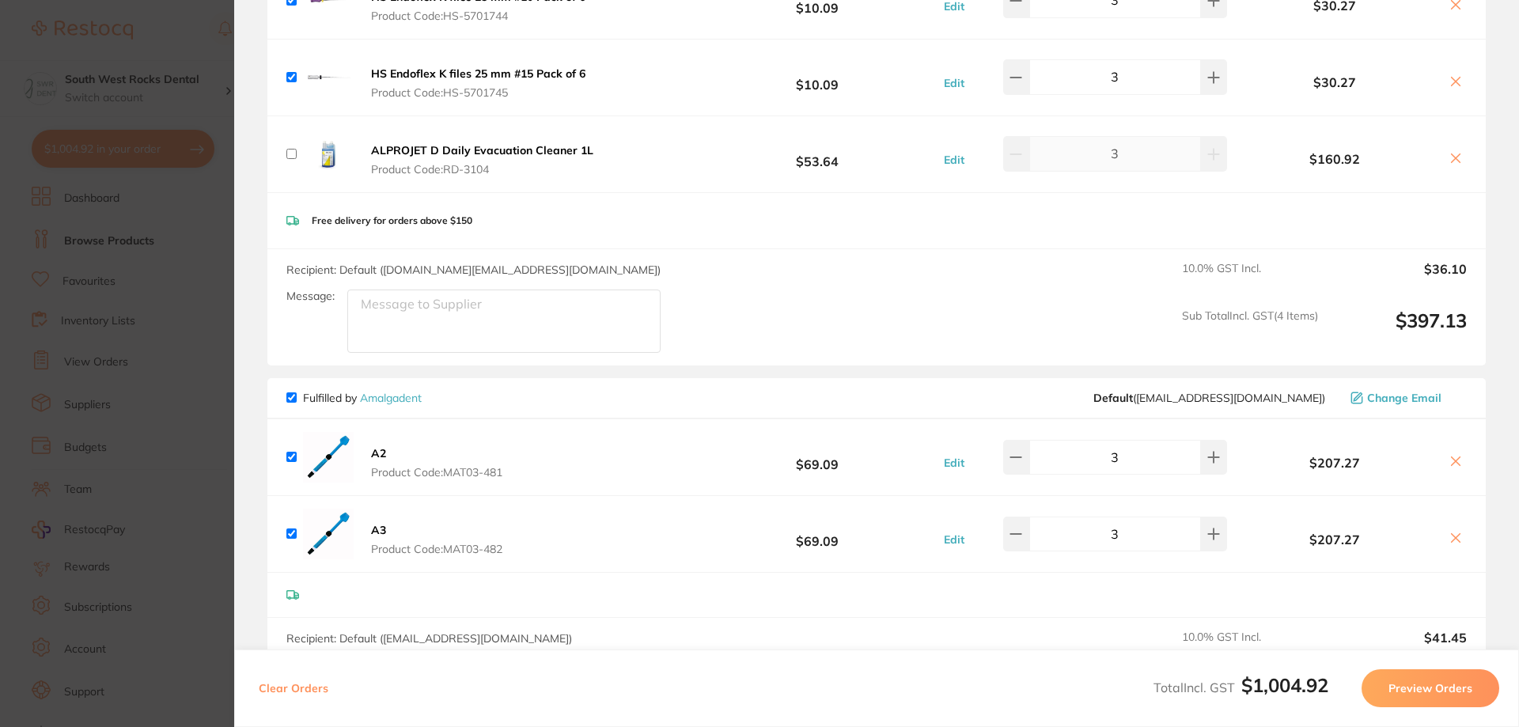
scroll to position [2057, 0]
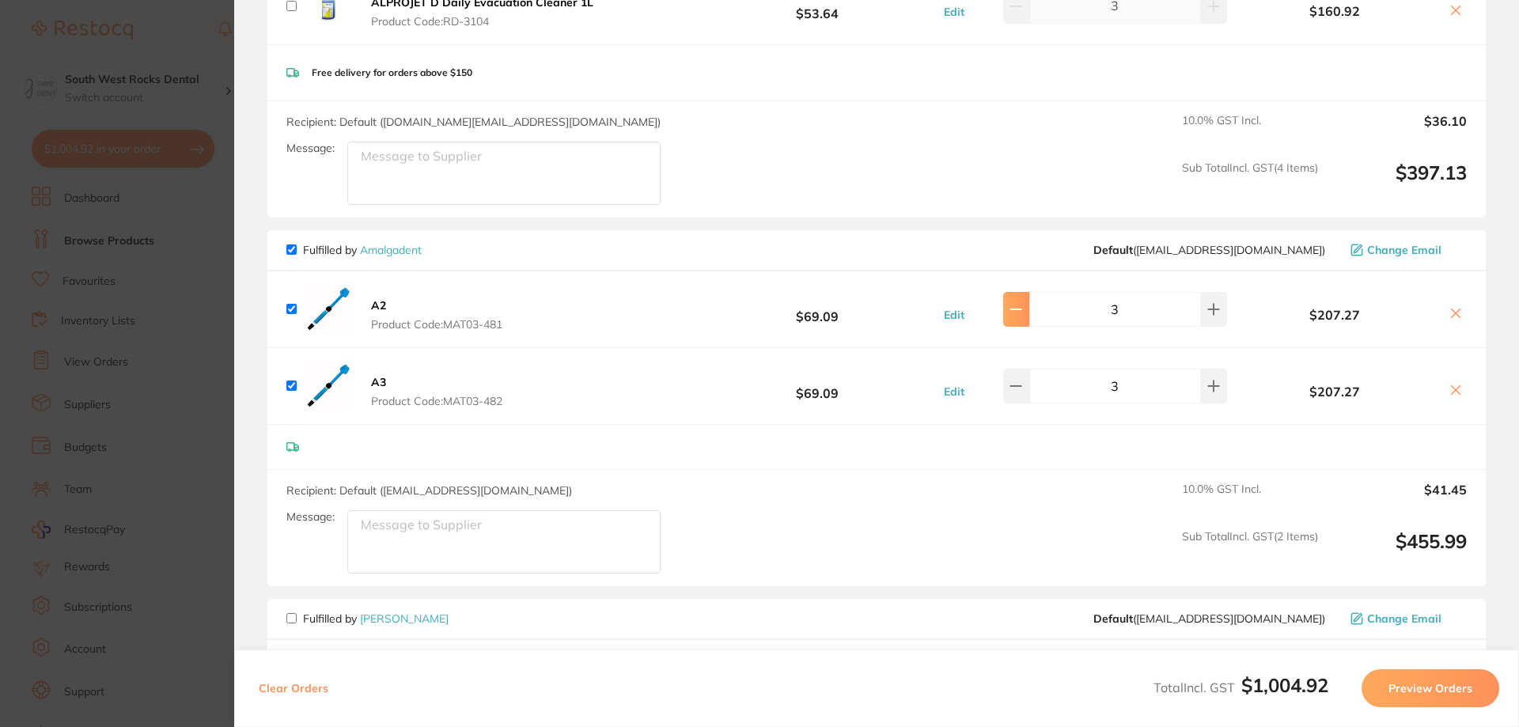
click at [1022, 316] on button at bounding box center [1016, 309] width 26 height 35
type input "2"
click at [1008, 391] on div "3" at bounding box center [1100, 386] width 254 height 35
click at [1010, 391] on button at bounding box center [1016, 386] width 26 height 35
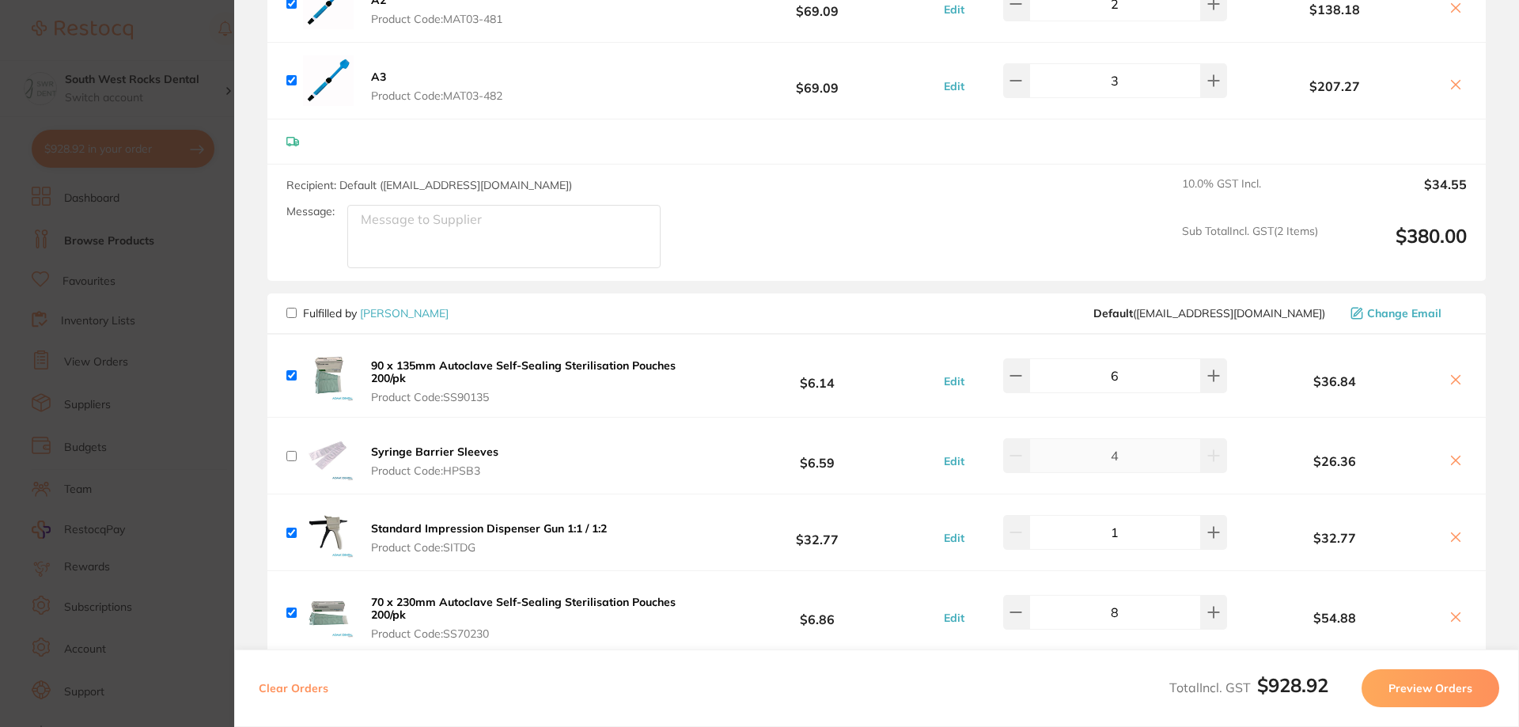
scroll to position [2373, 0]
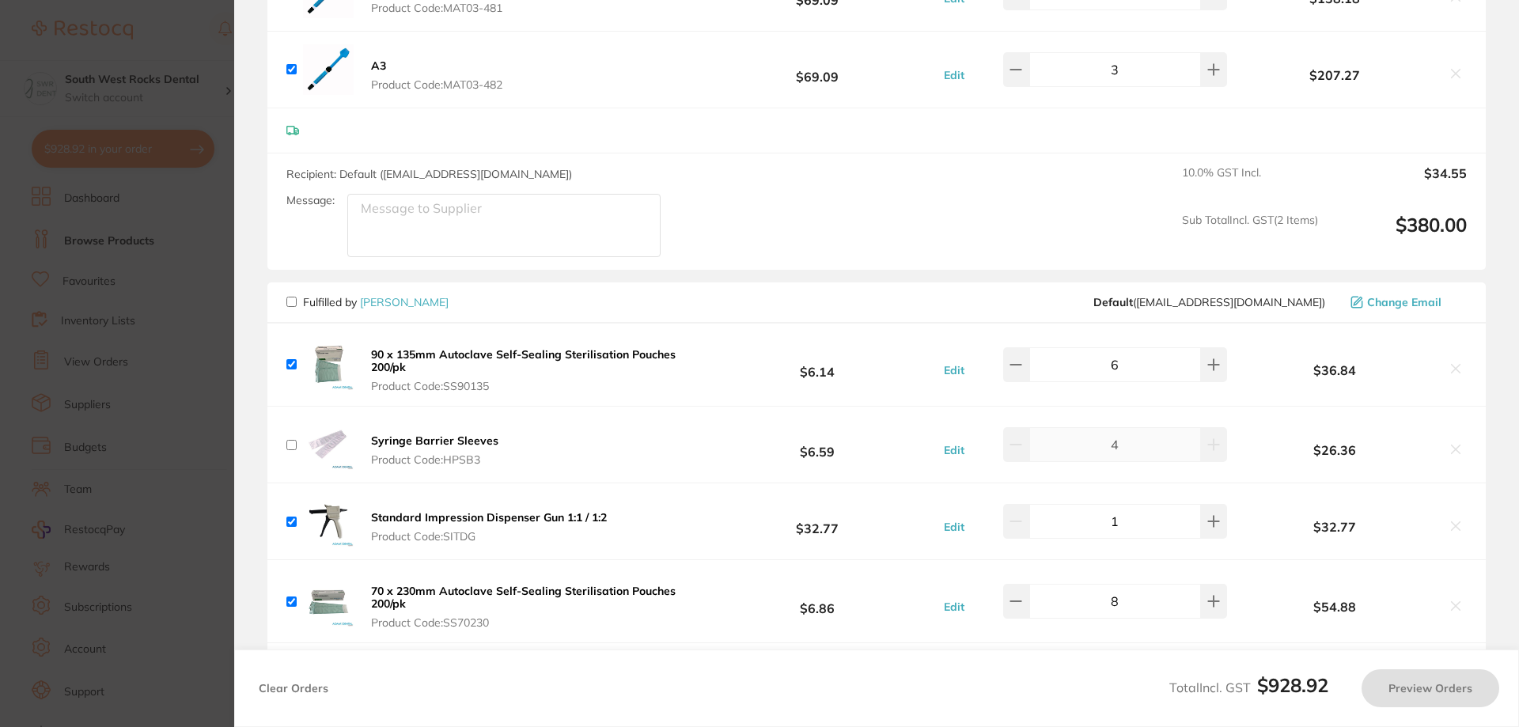
type input "2"
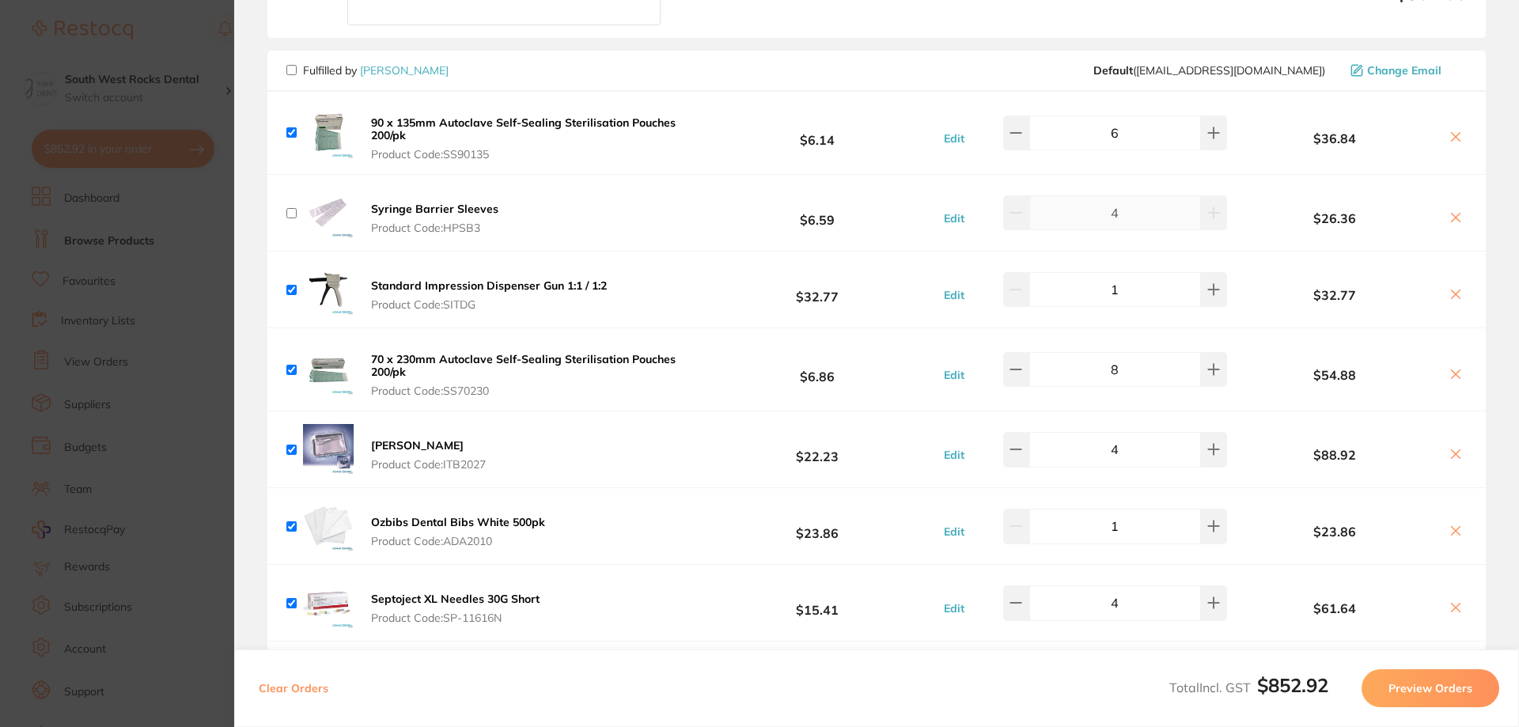
scroll to position [2610, 0]
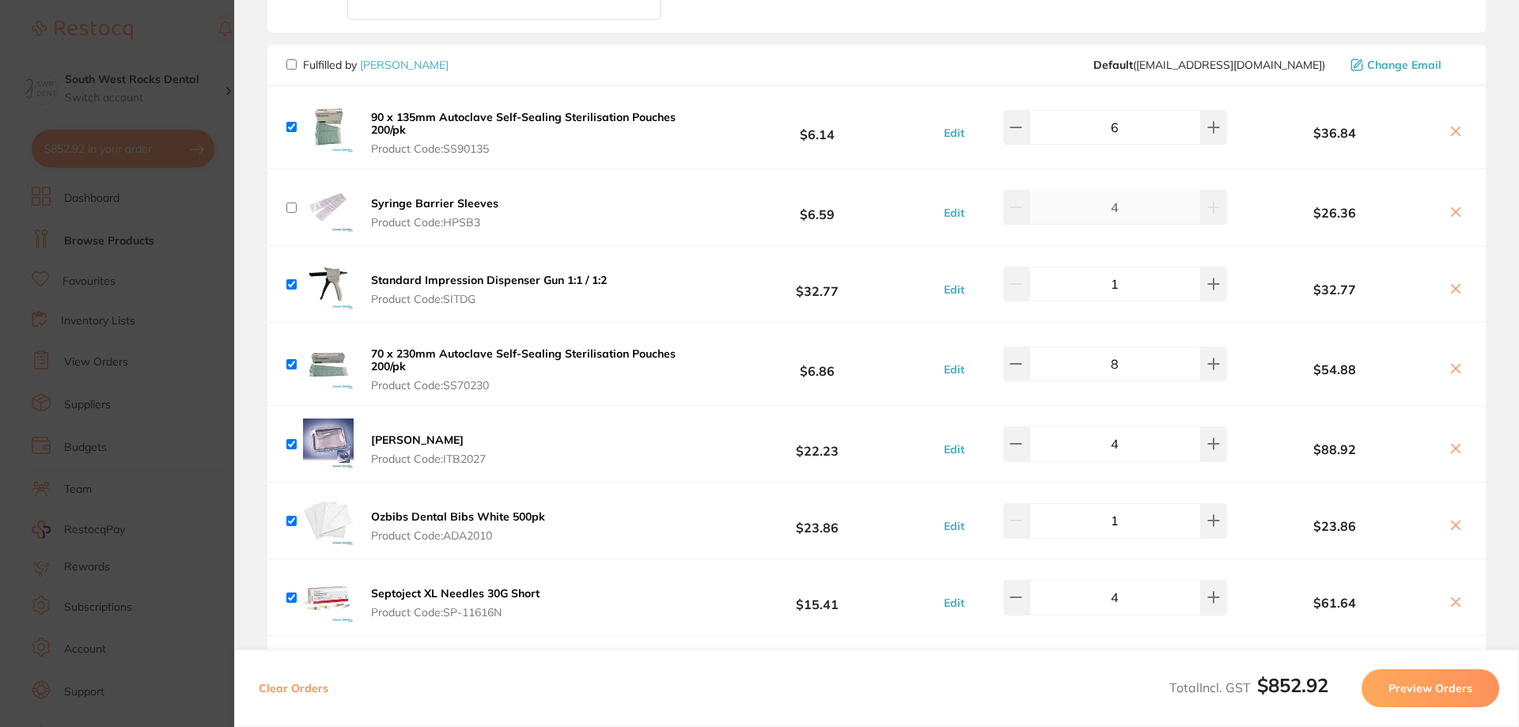
click at [290, 443] on input "checkbox" at bounding box center [291, 444] width 10 height 10
checkbox input "false"
click at [1020, 600] on icon at bounding box center [1015, 597] width 13 height 13
type input "3"
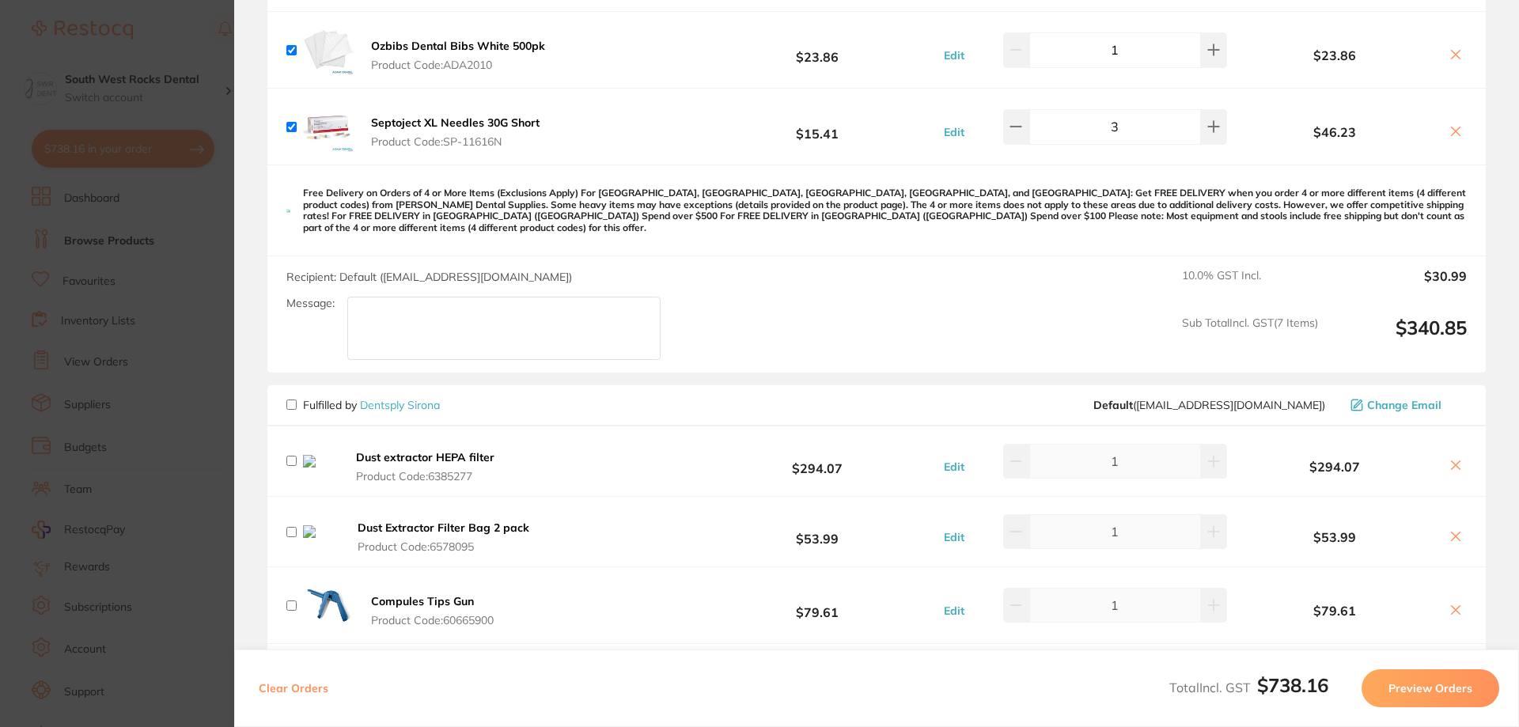
scroll to position [3085, 0]
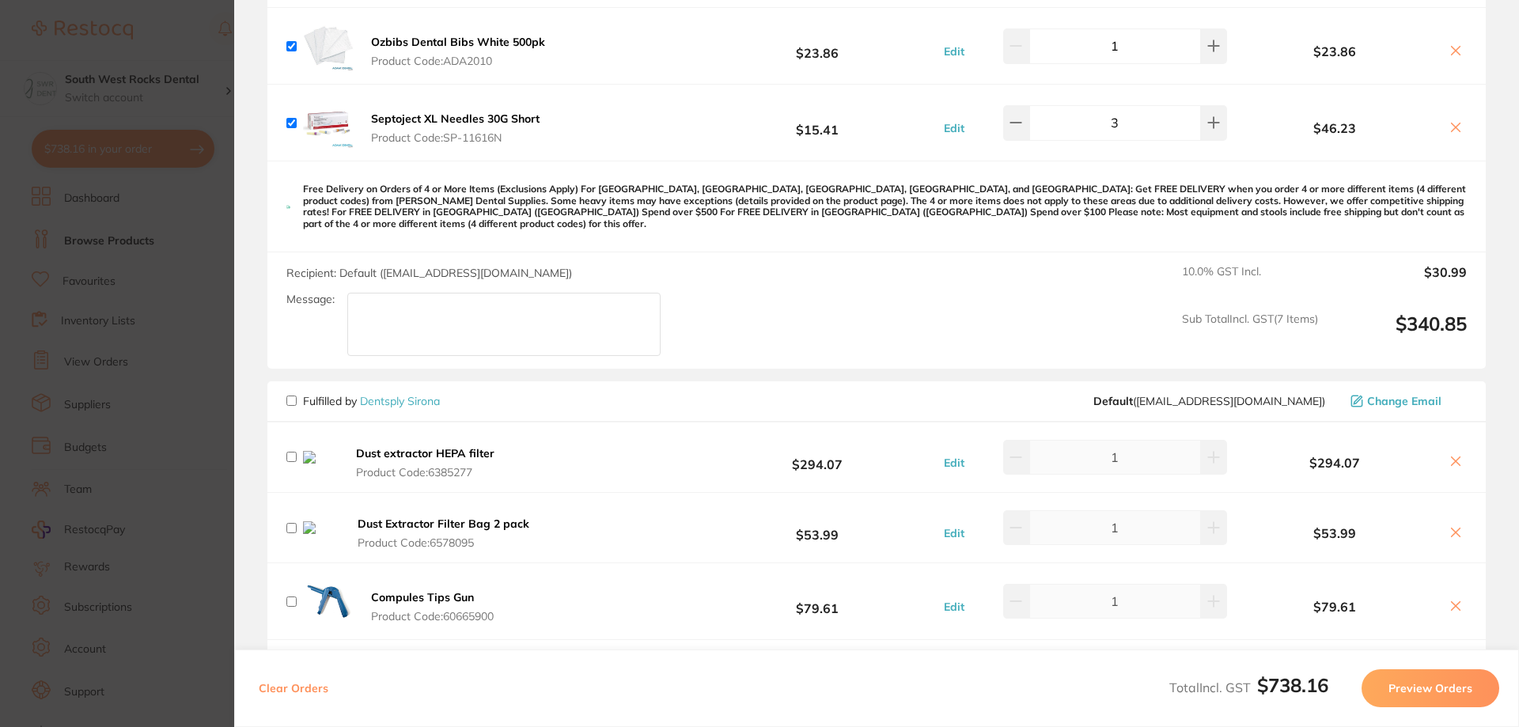
click at [1413, 696] on button "Preview Orders" at bounding box center [1430, 688] width 138 height 38
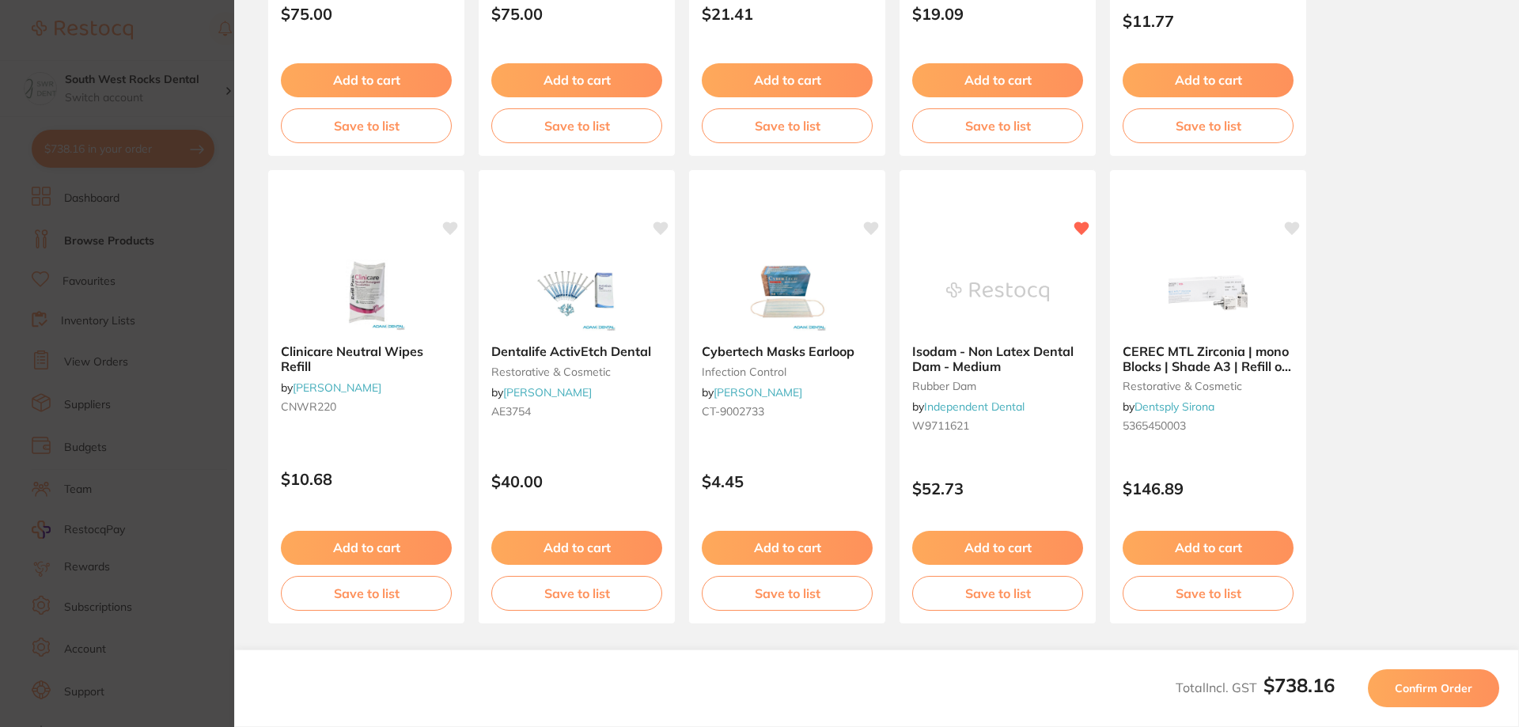
scroll to position [442, 0]
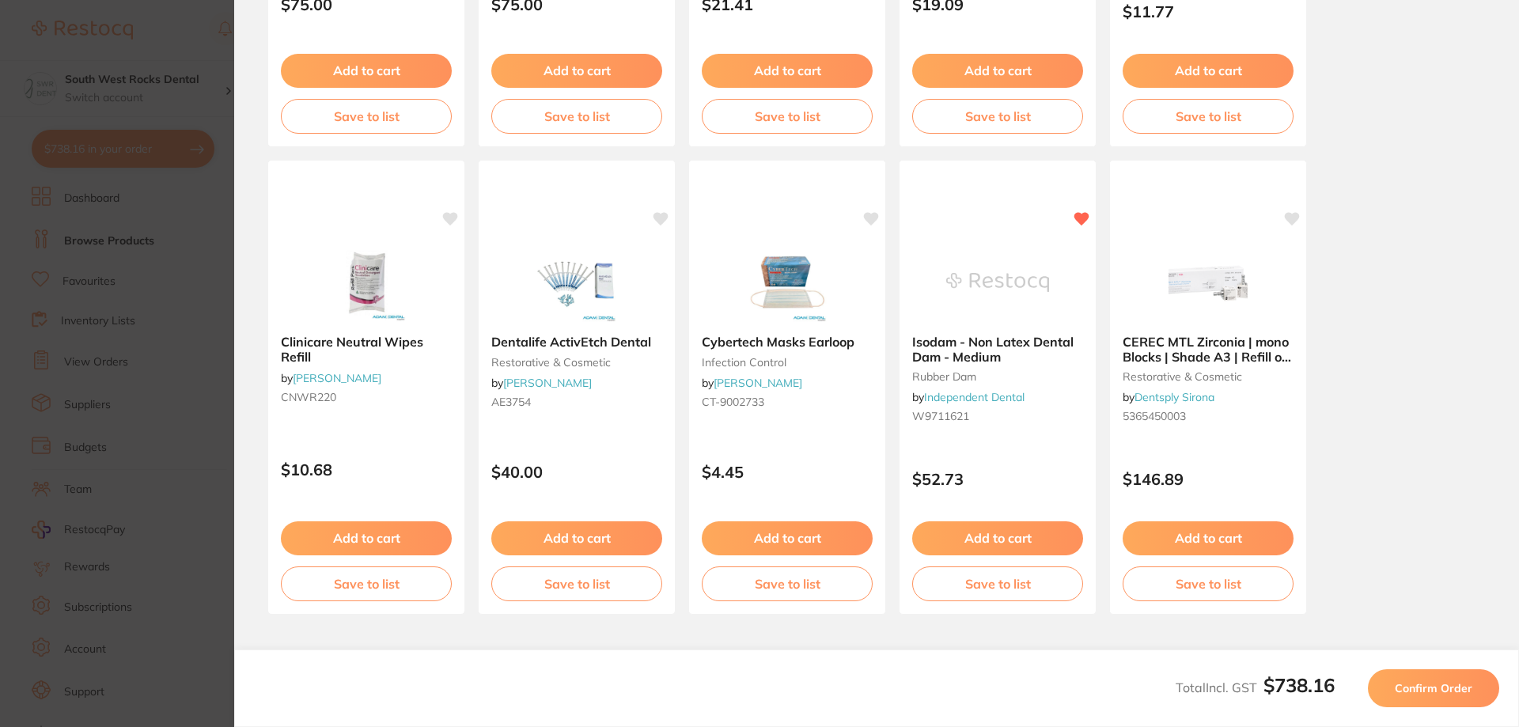
click at [1432, 697] on button "Confirm Order" at bounding box center [1433, 688] width 131 height 38
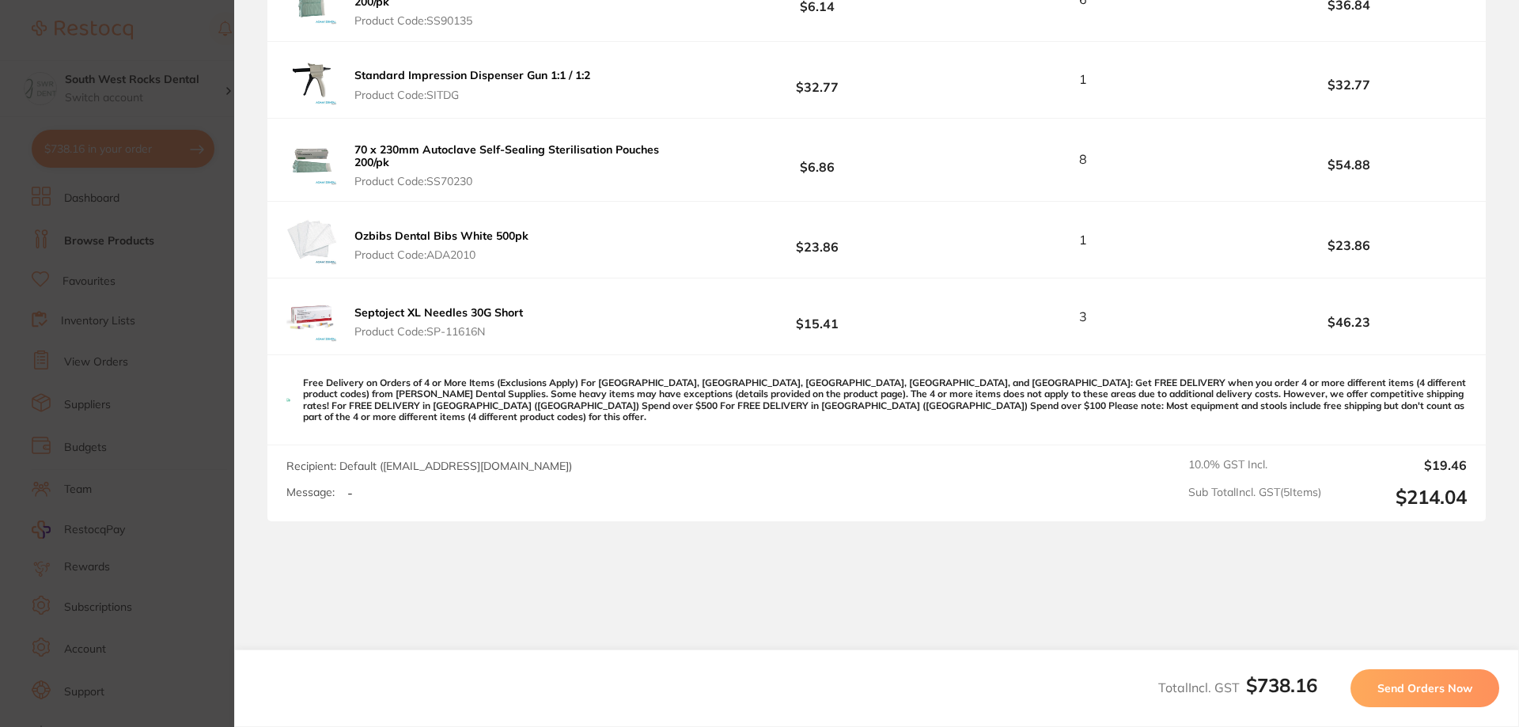
scroll to position [1146, 0]
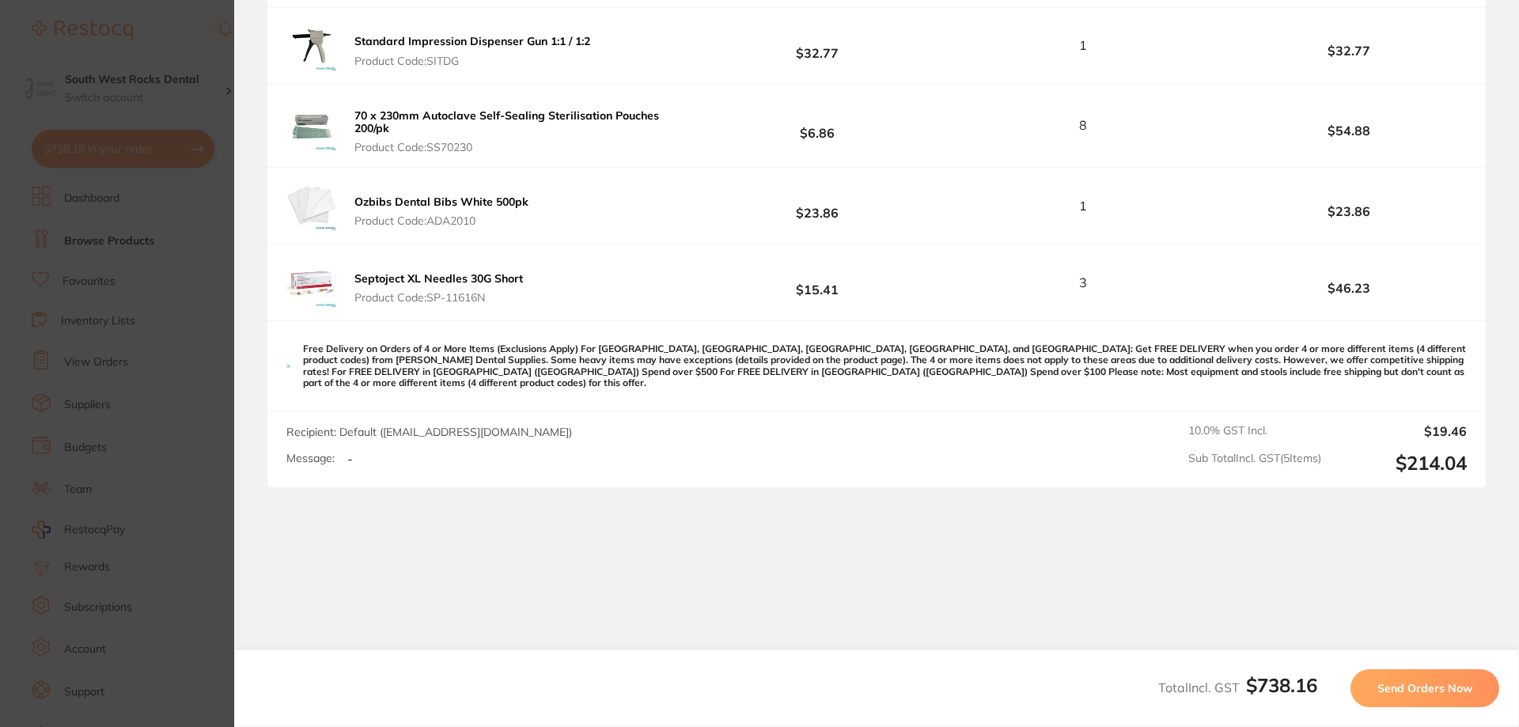
click at [1417, 697] on button "Send Orders Now" at bounding box center [1424, 688] width 149 height 38
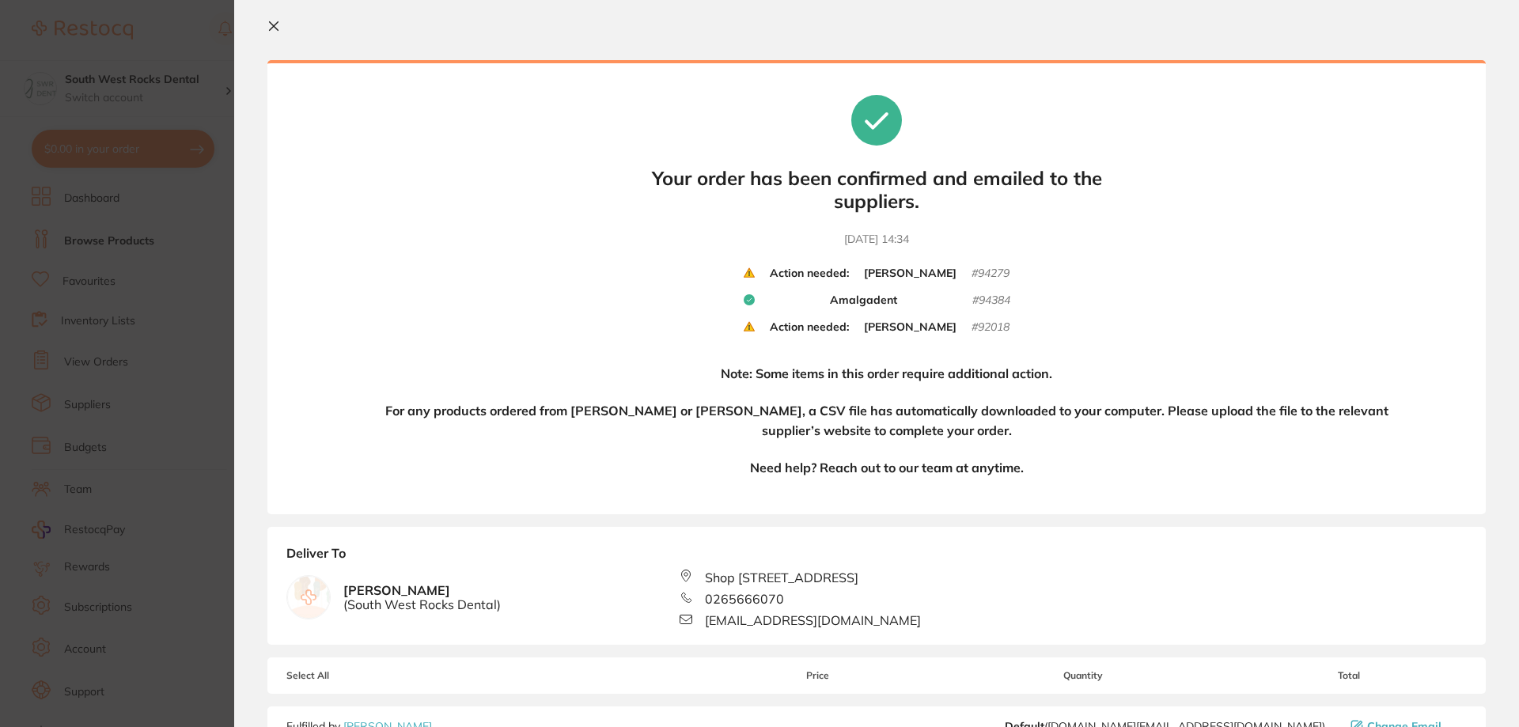
scroll to position [0, 0]
